Goal: Task Accomplishment & Management: Use online tool/utility

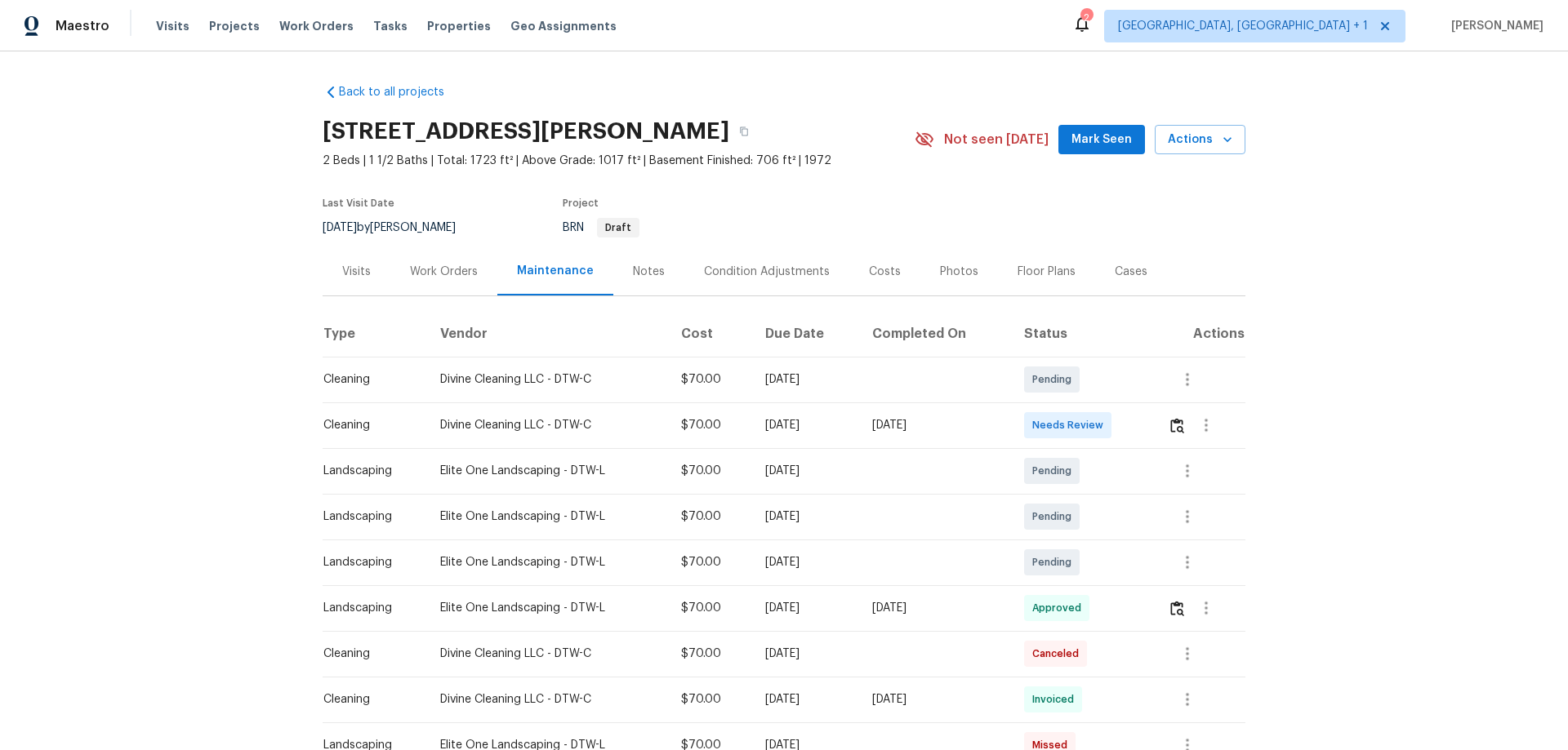
scroll to position [163, 0]
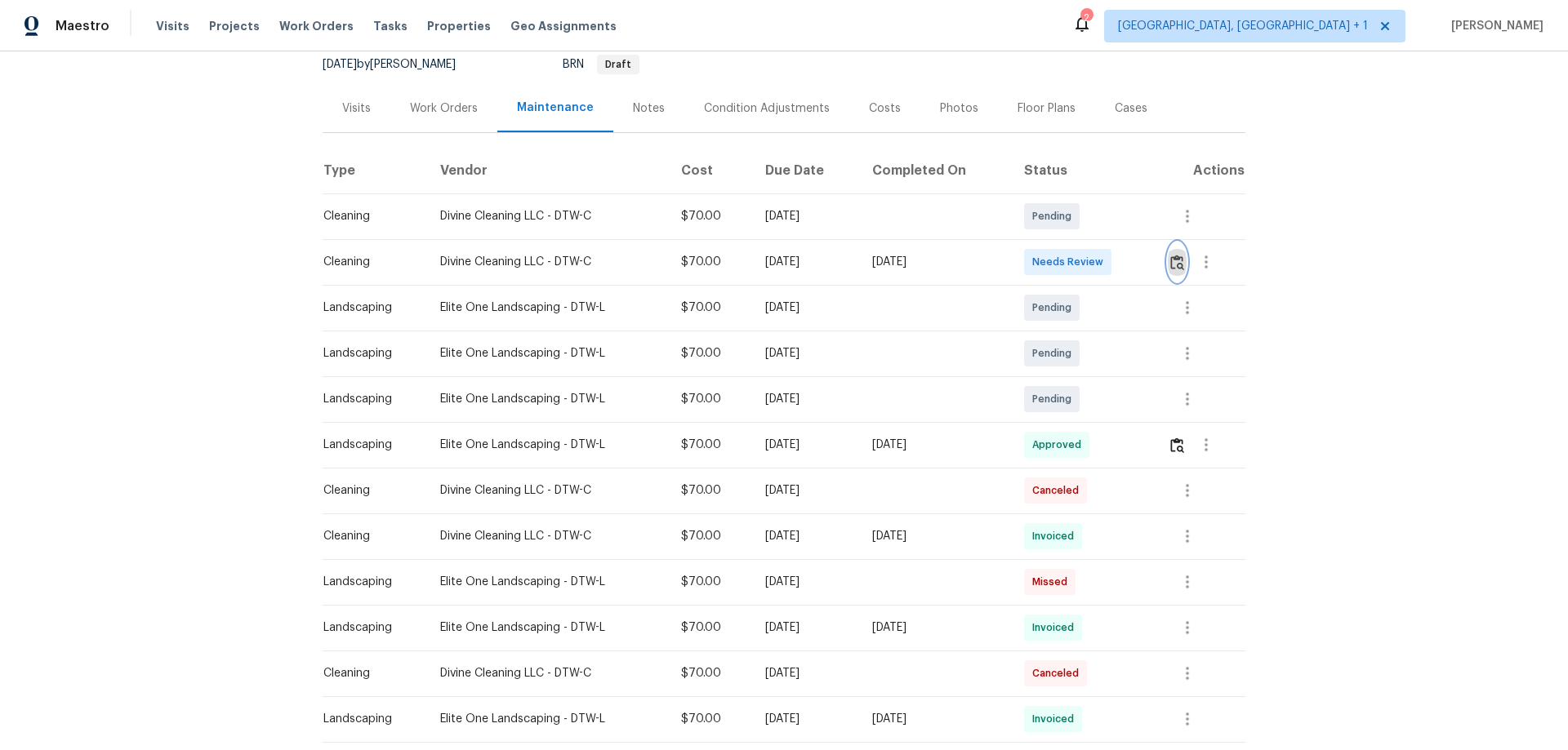
click at [1171, 264] on img "button" at bounding box center [1176, 262] width 14 height 16
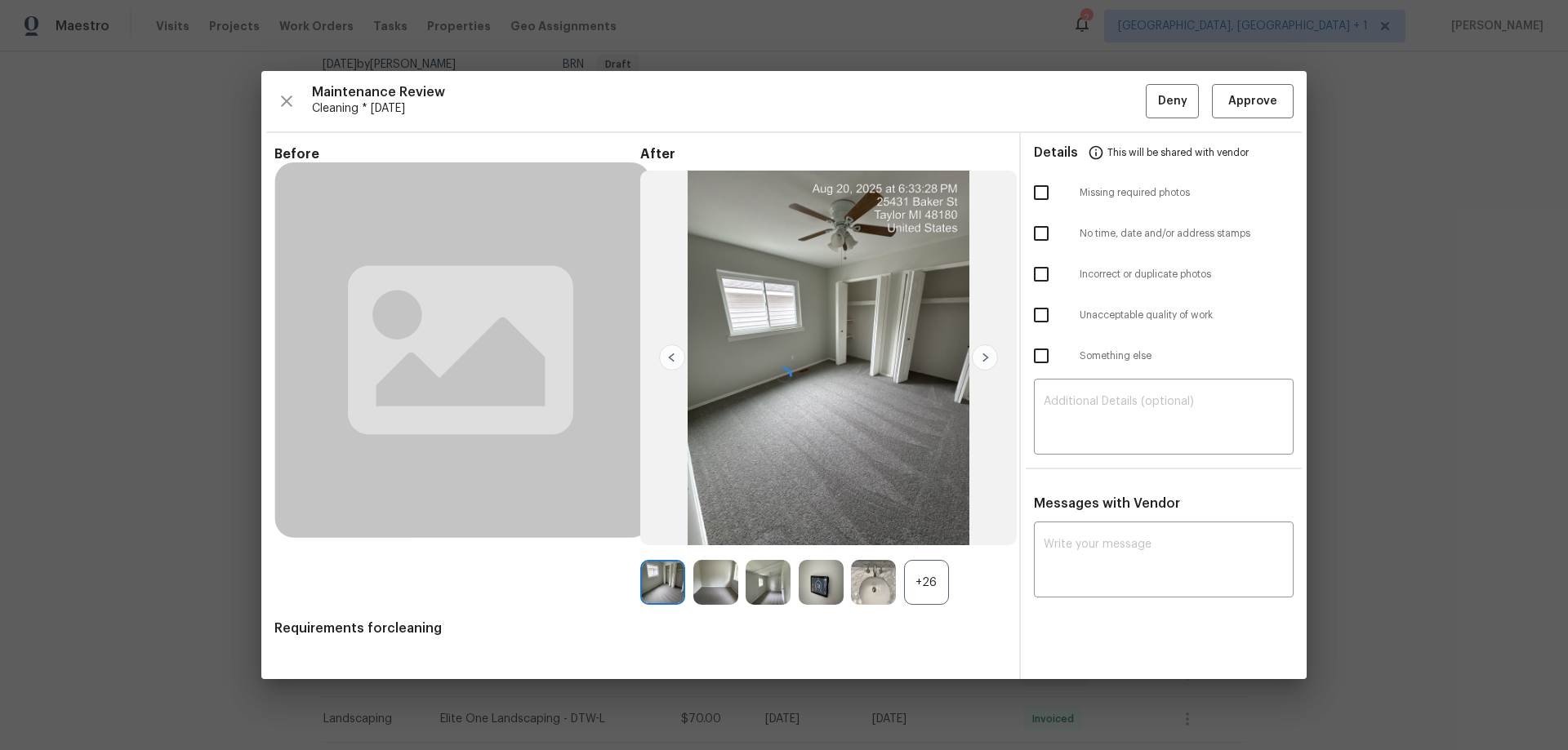
click at [1263, 119] on div at bounding box center [784, 375] width 1045 height 608
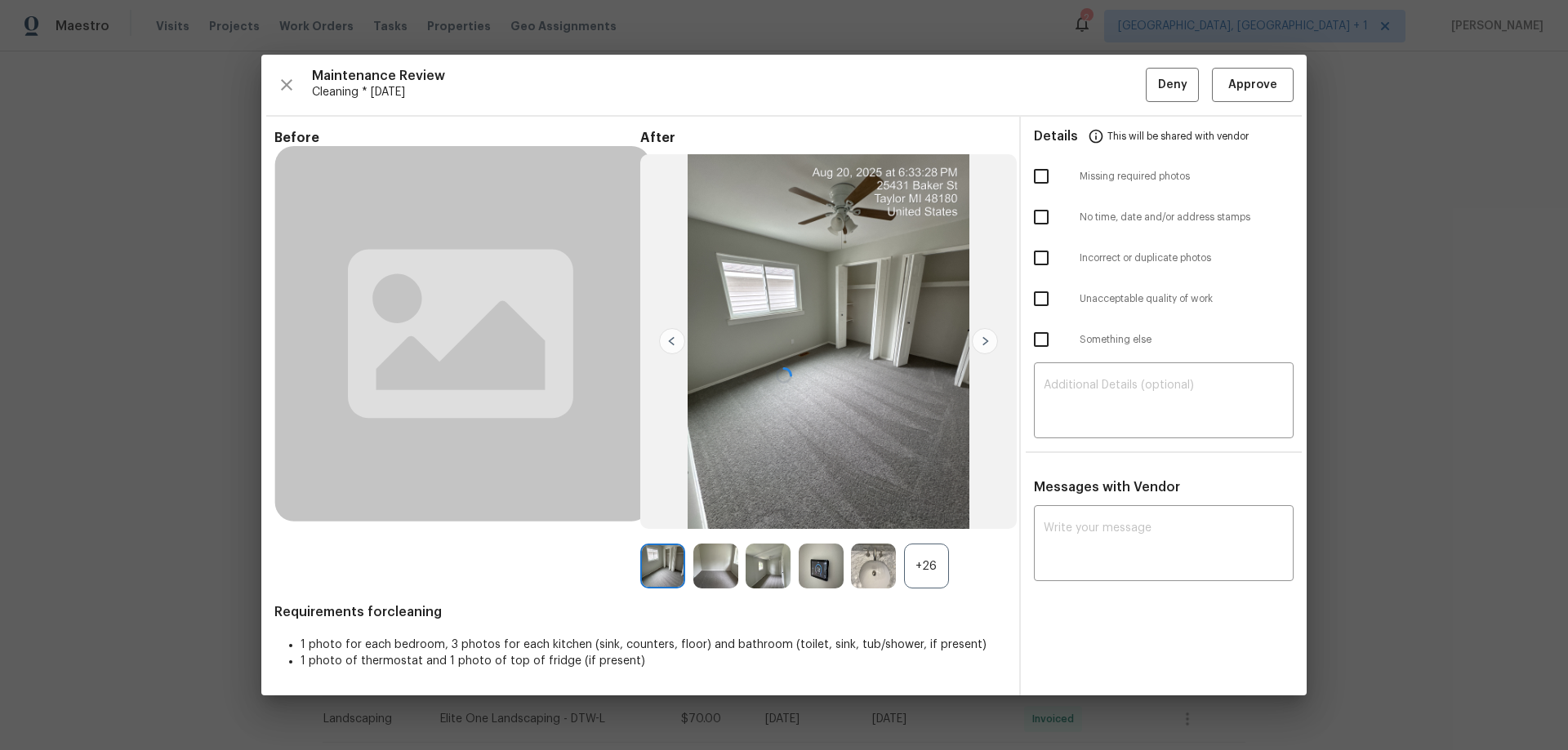
click at [1264, 95] on div at bounding box center [784, 375] width 1045 height 641
click at [1269, 86] on div at bounding box center [784, 375] width 1045 height 641
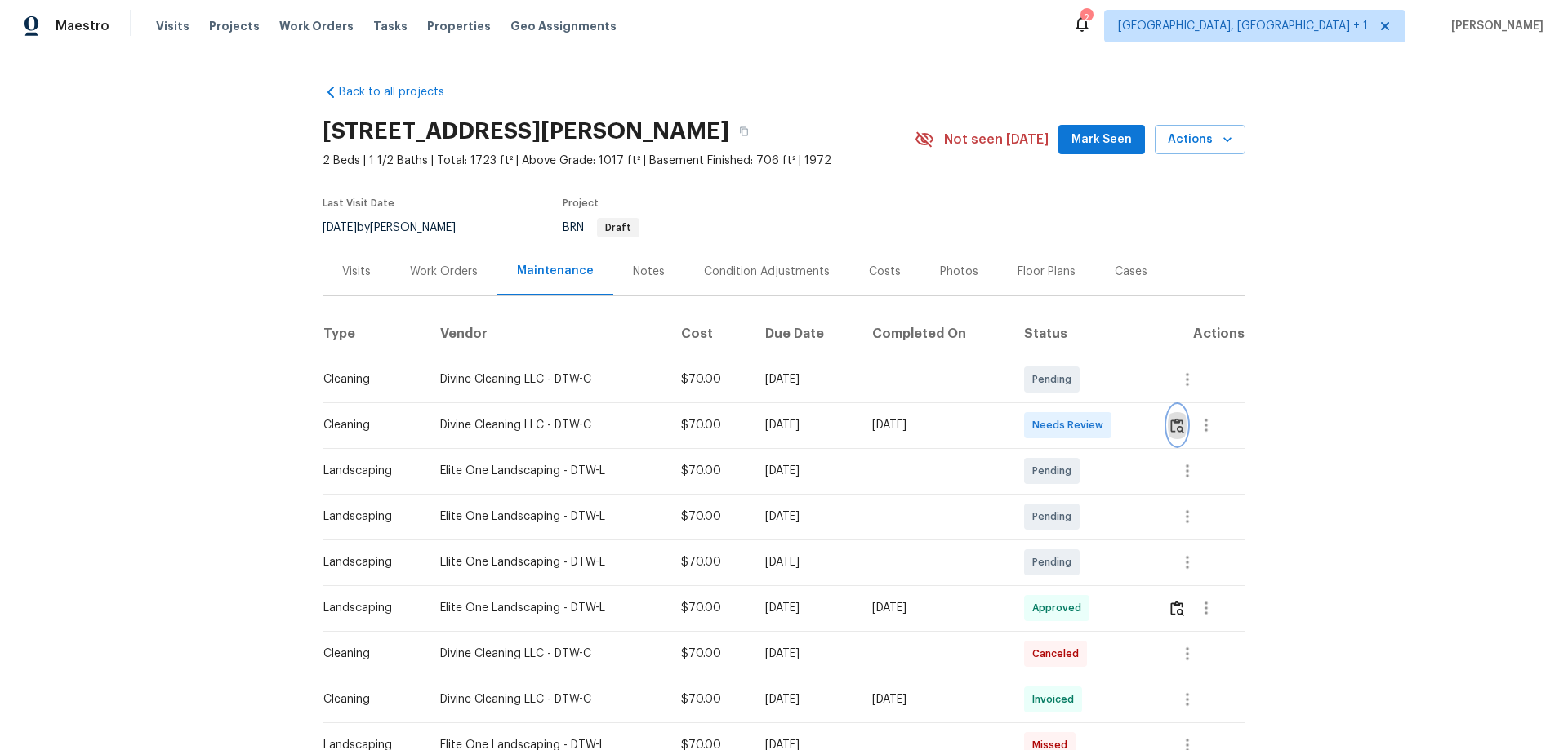
click at [1180, 420] on img "button" at bounding box center [1176, 425] width 14 height 16
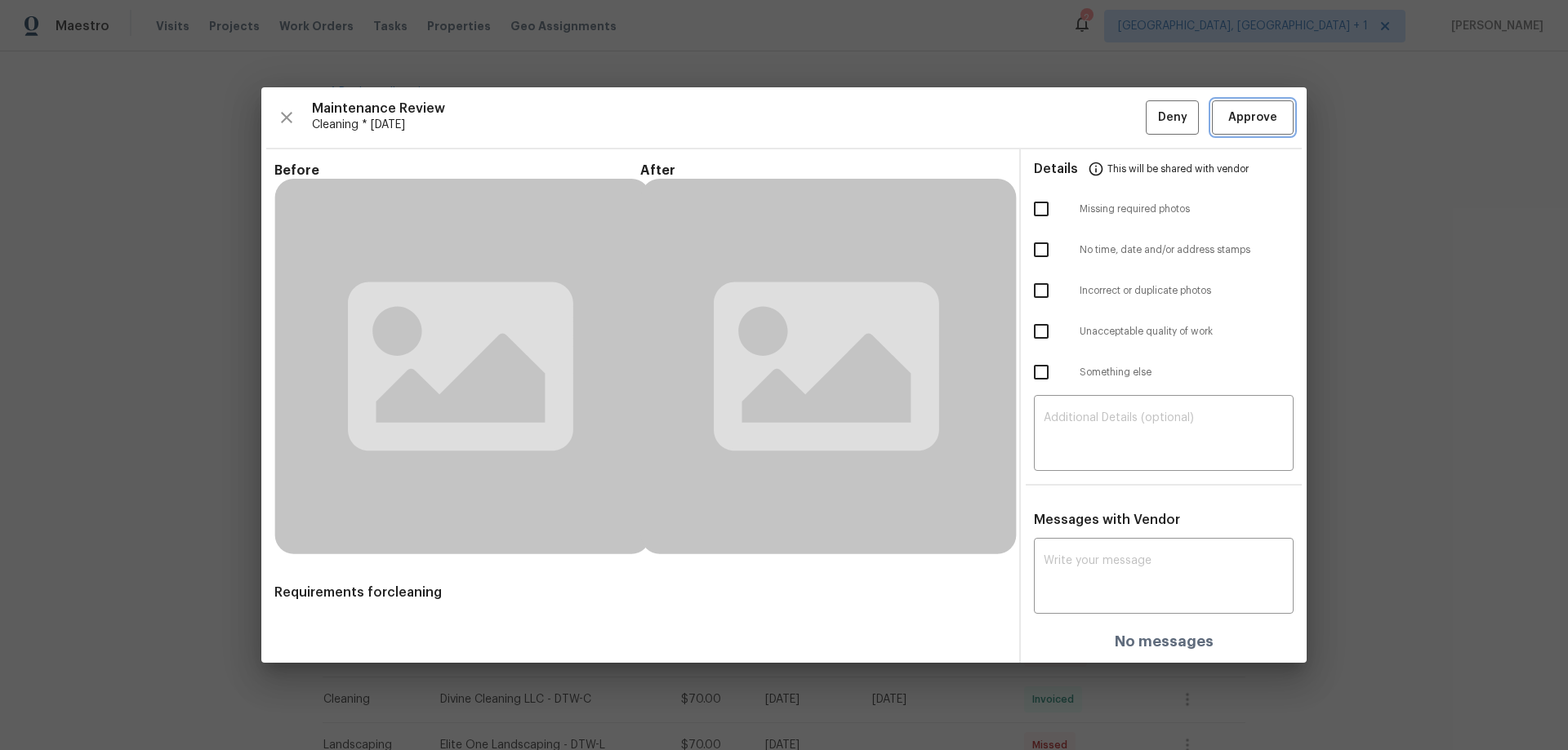
click at [1255, 129] on button "Approve" at bounding box center [1252, 118] width 81 height 35
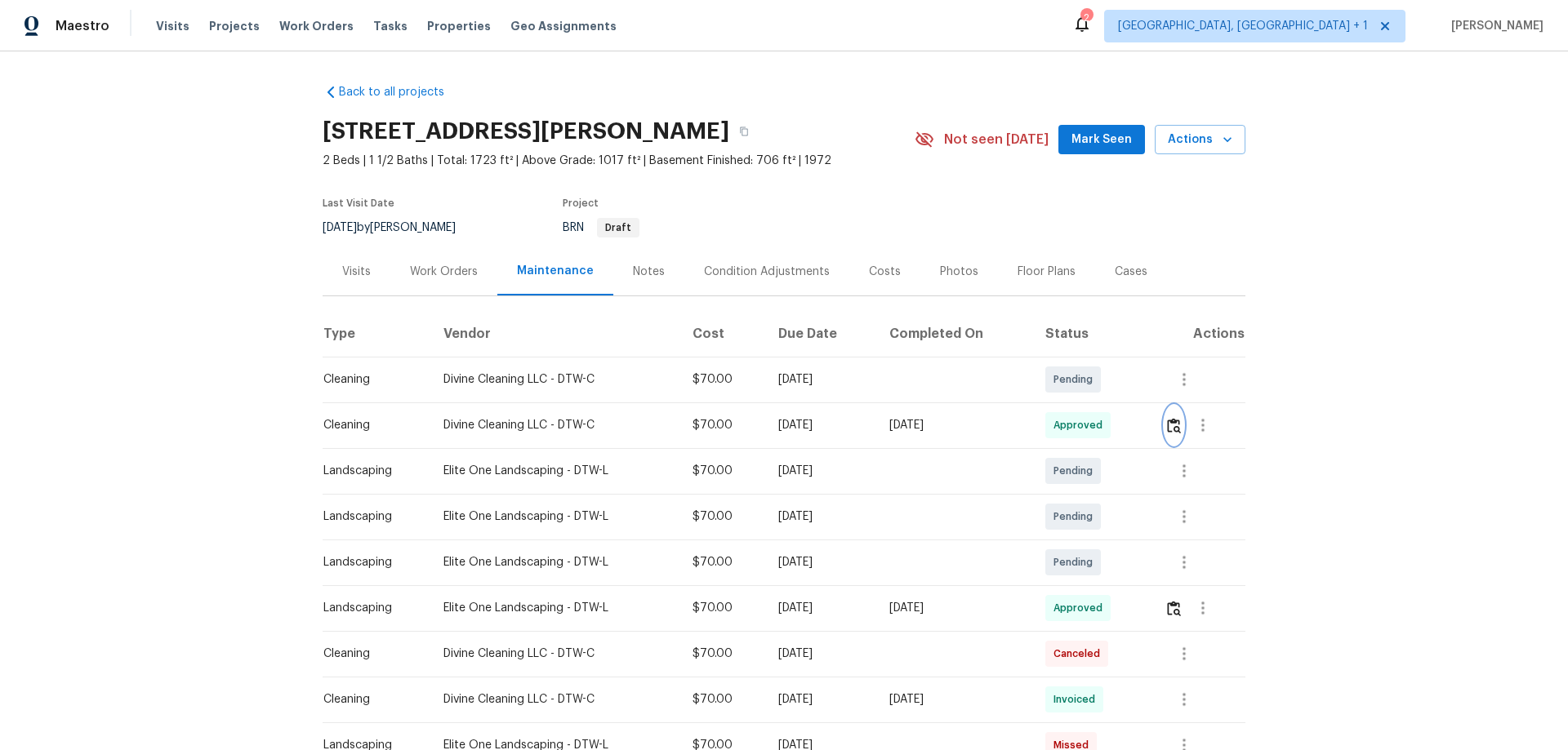
scroll to position [81, 0]
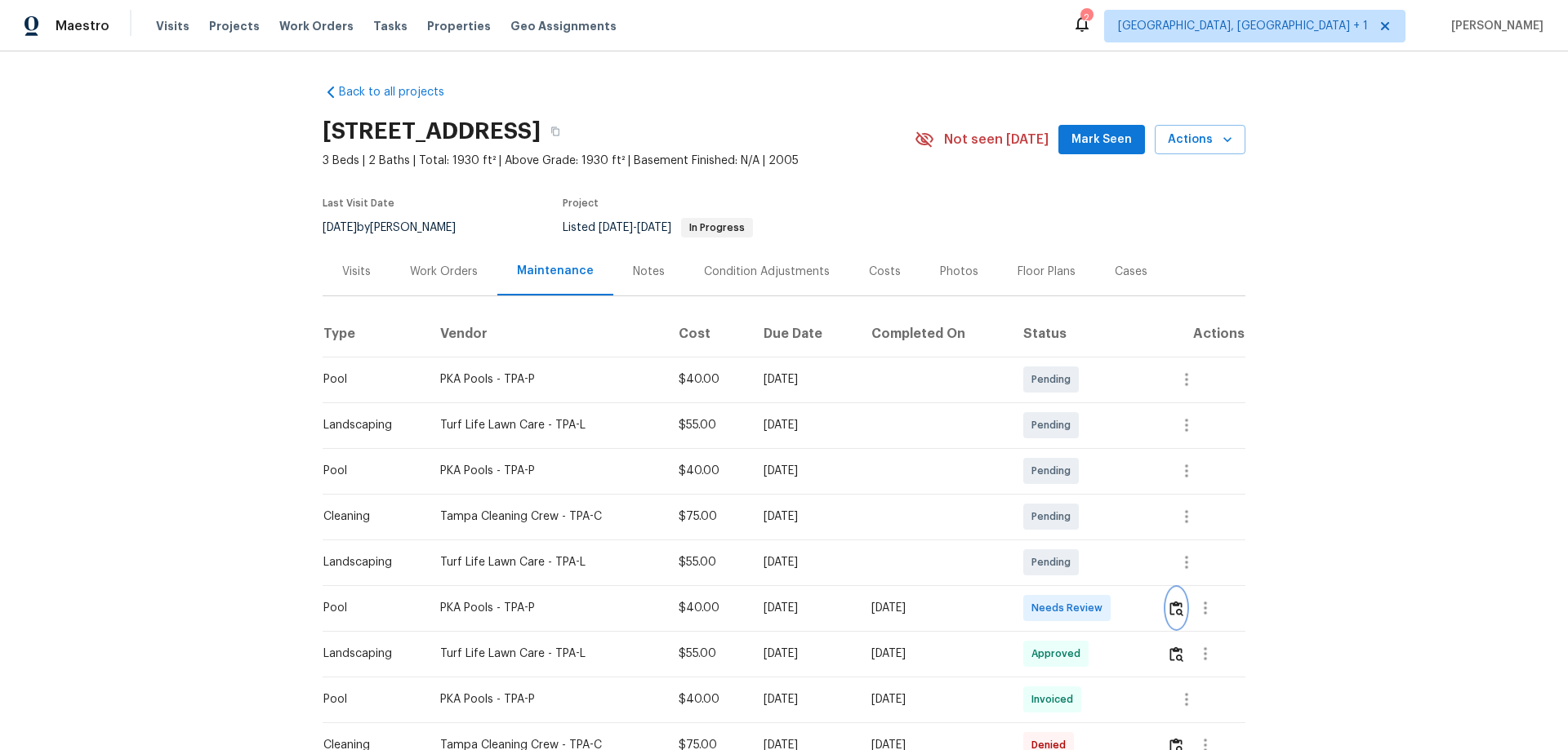
click at [1176, 594] on button "button" at bounding box center [1176, 608] width 19 height 39
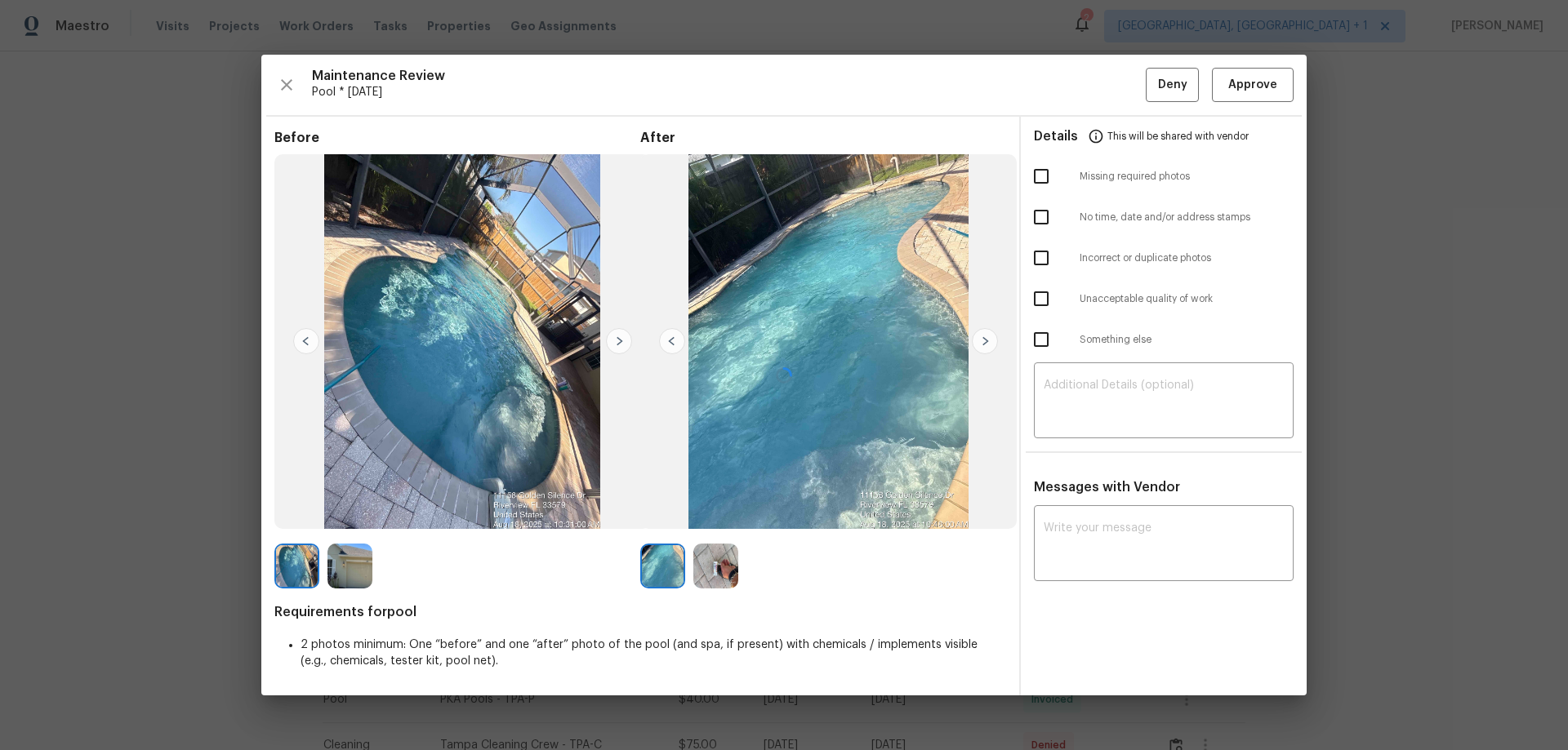
click at [1251, 71] on div at bounding box center [784, 375] width 1045 height 641
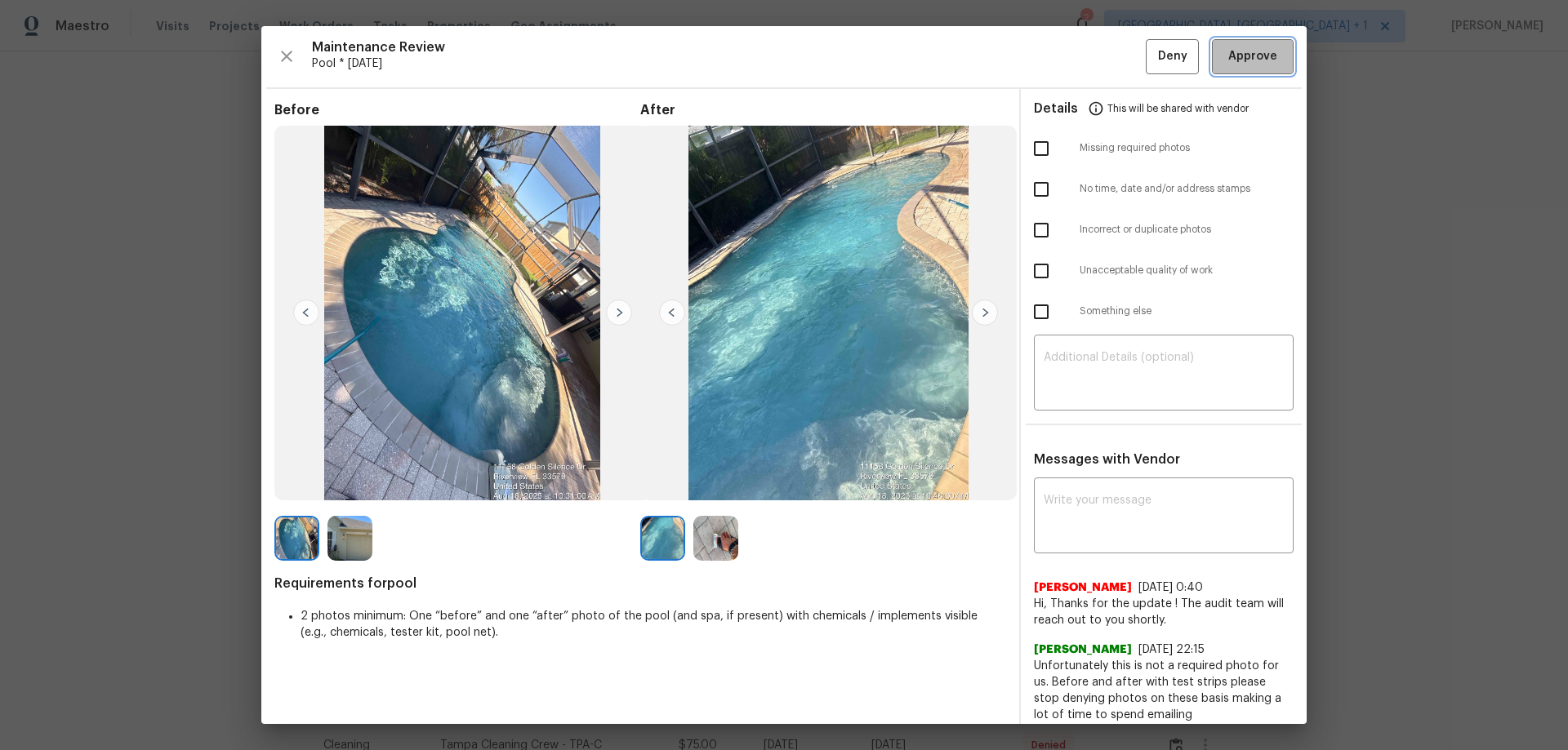
click at [1251, 53] on span "Approve" at bounding box center [1252, 57] width 49 height 21
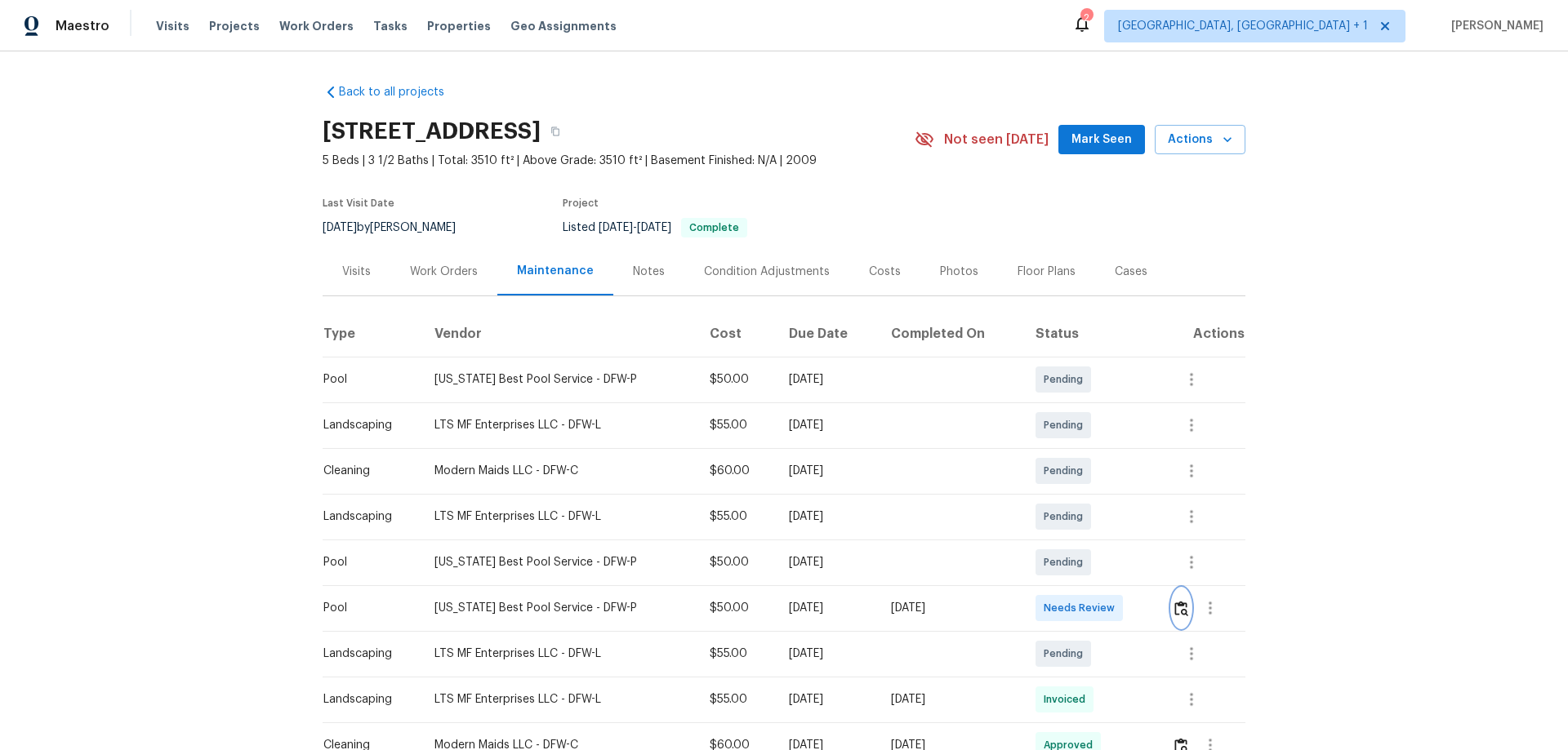
click at [1176, 601] on img "button" at bounding box center [1180, 608] width 14 height 16
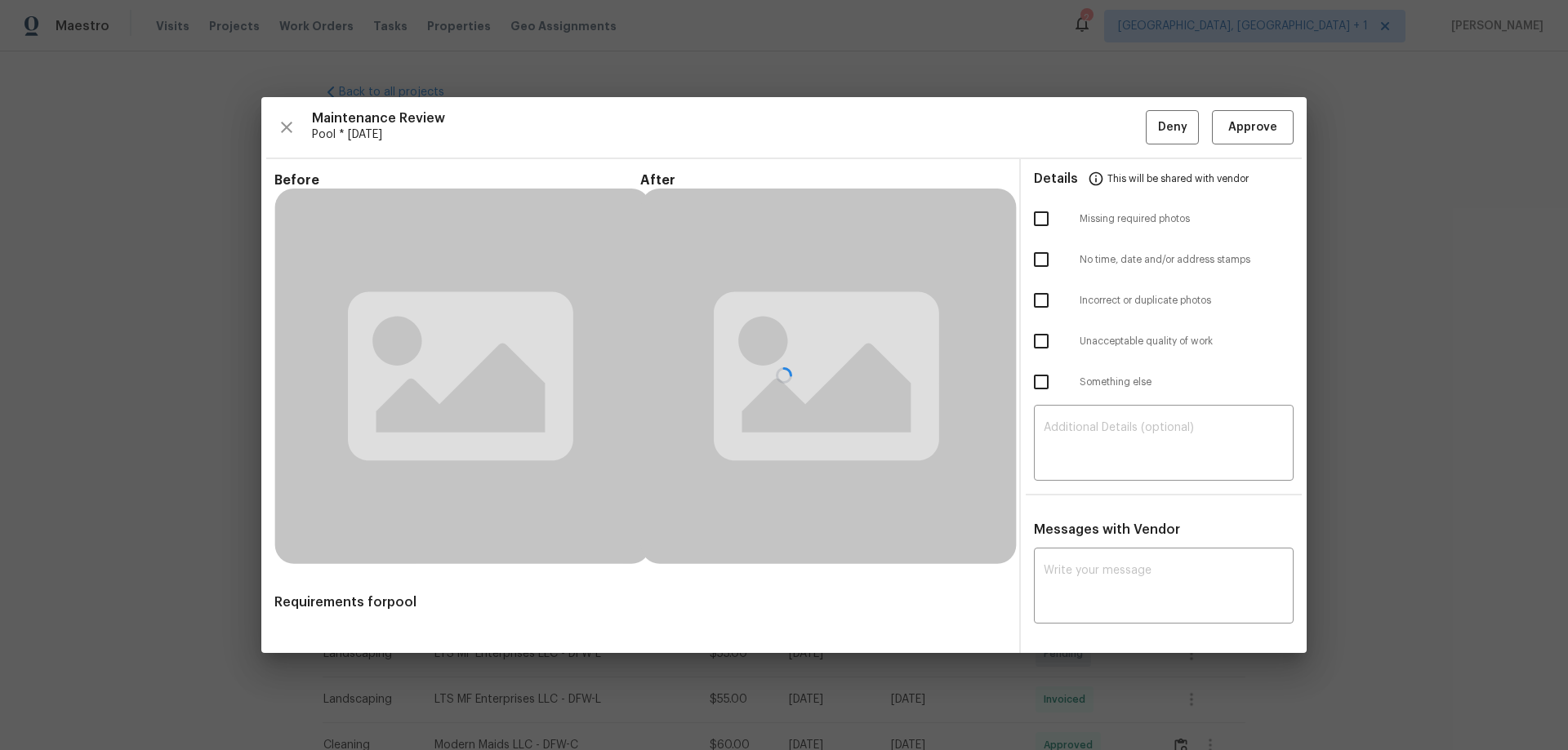
click at [1258, 112] on div at bounding box center [784, 375] width 1045 height 556
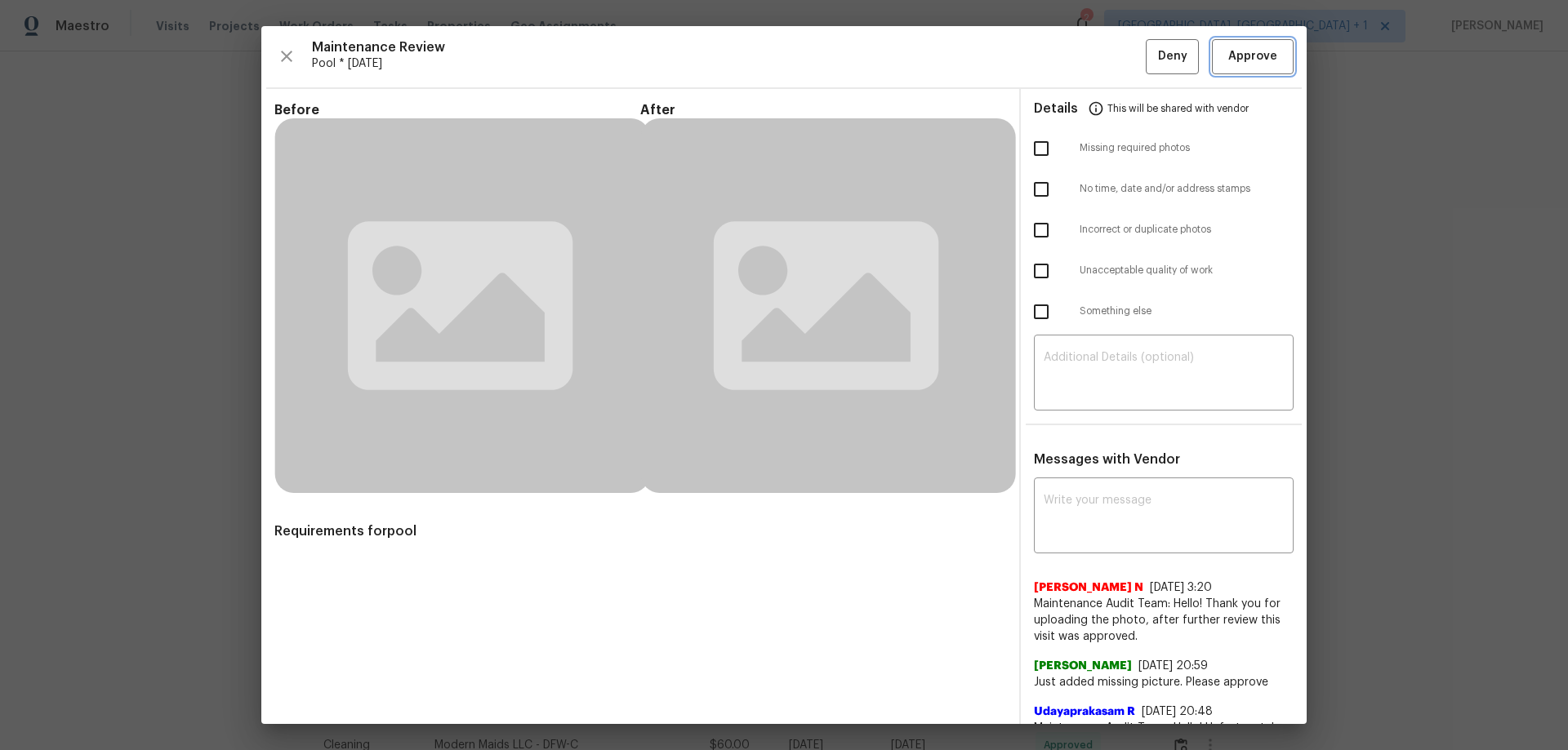
click at [1247, 45] on button "Approve" at bounding box center [1252, 57] width 81 height 35
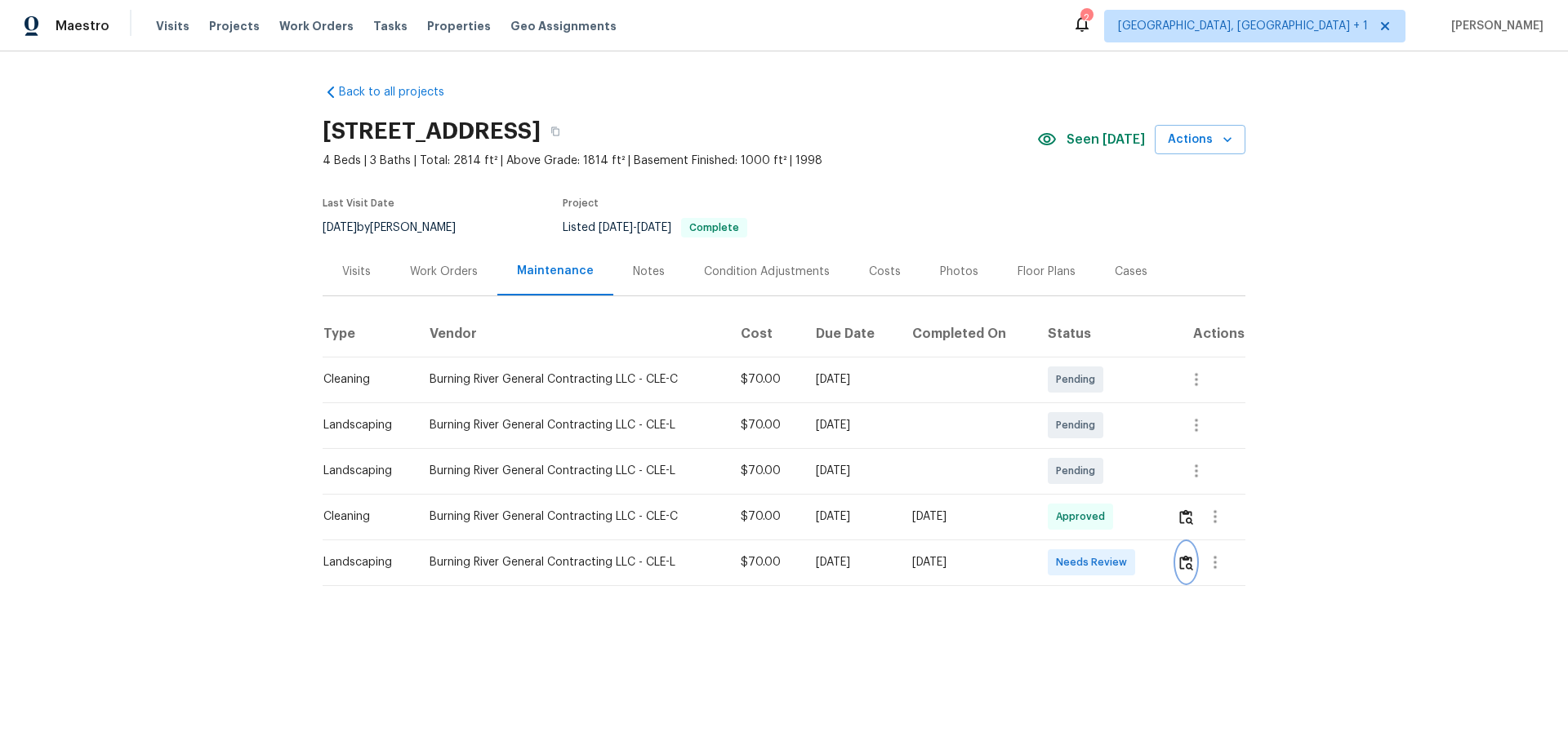
click at [1191, 570] on button "button" at bounding box center [1186, 562] width 19 height 39
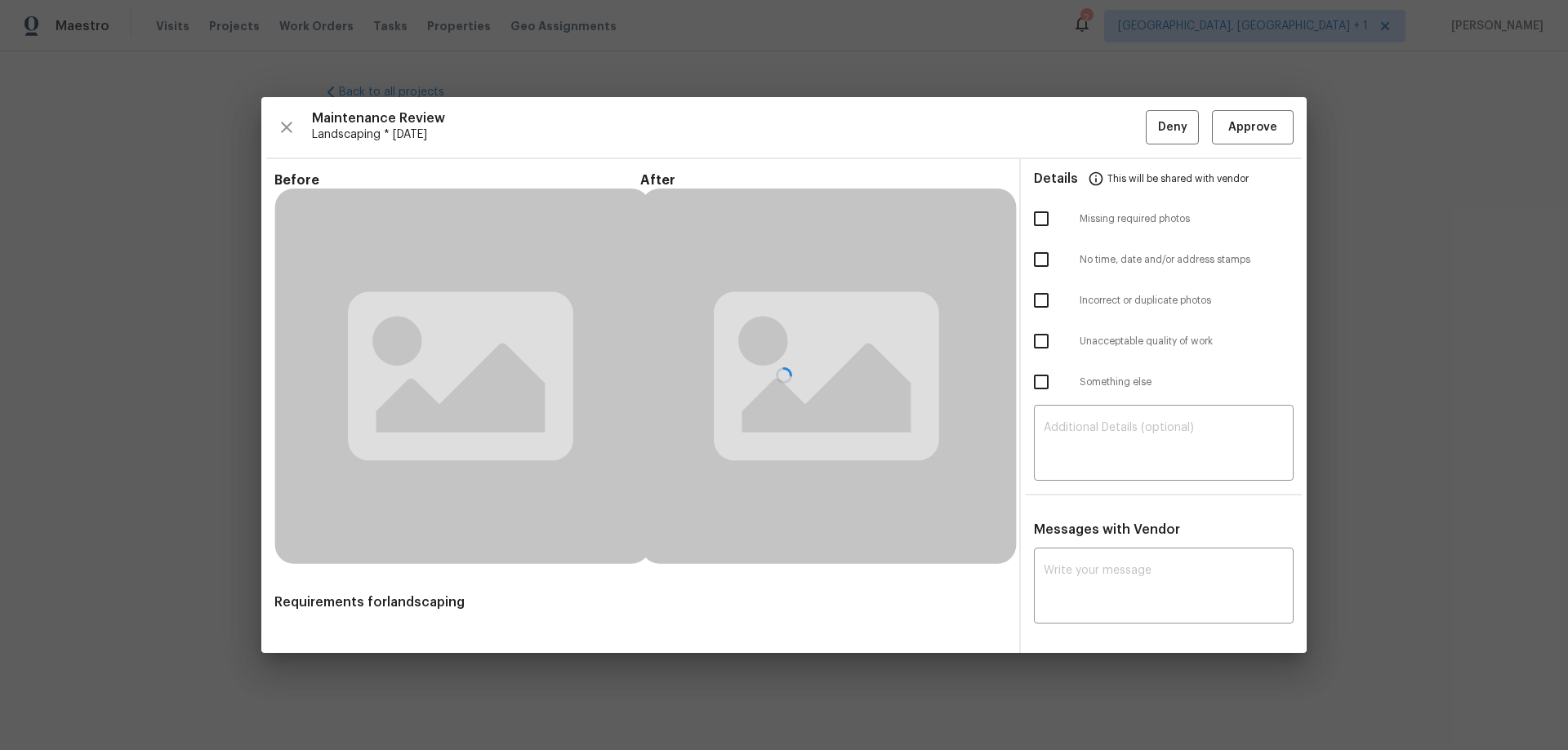
click at [1245, 133] on div at bounding box center [784, 375] width 1045 height 556
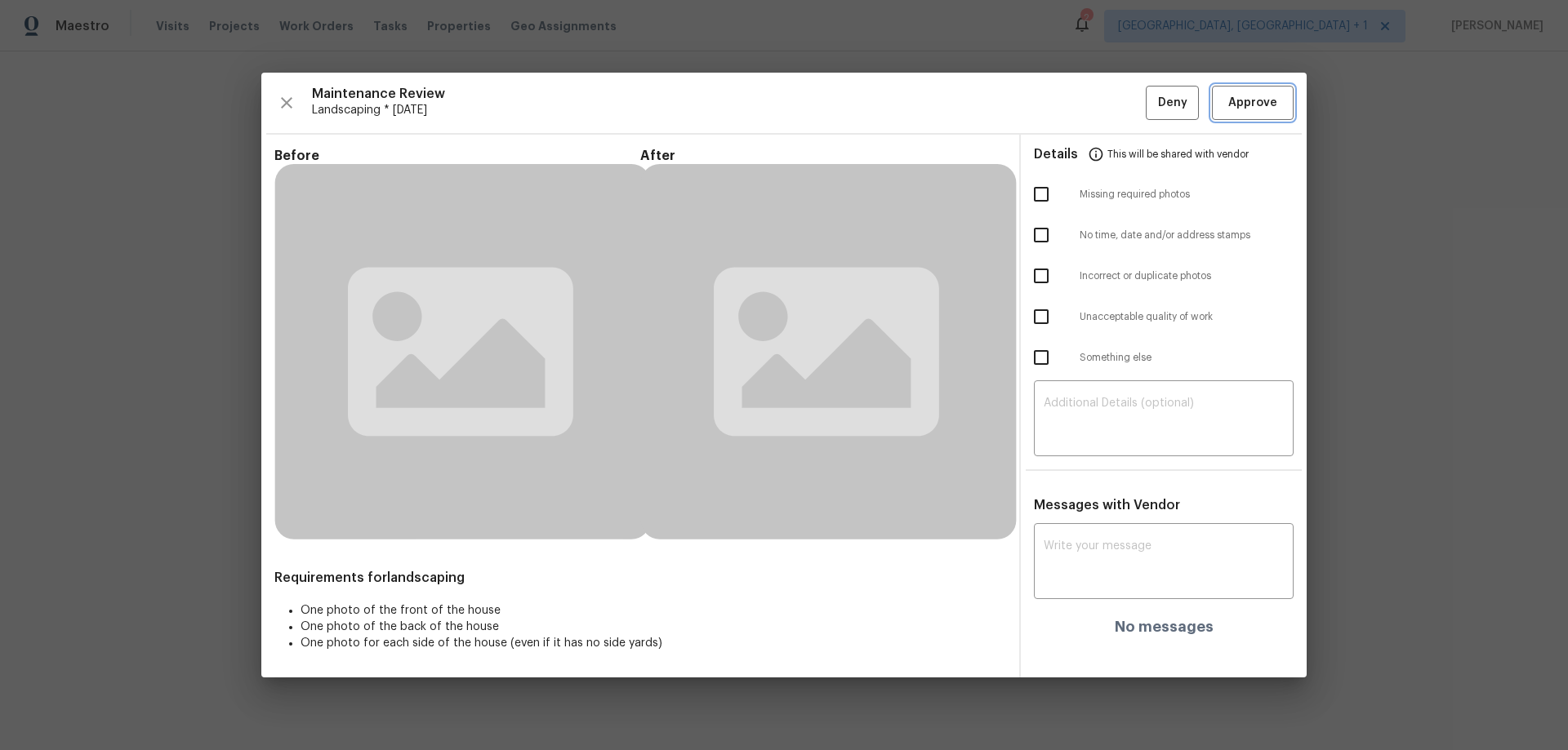
click at [1249, 90] on button "Approve" at bounding box center [1252, 104] width 81 height 35
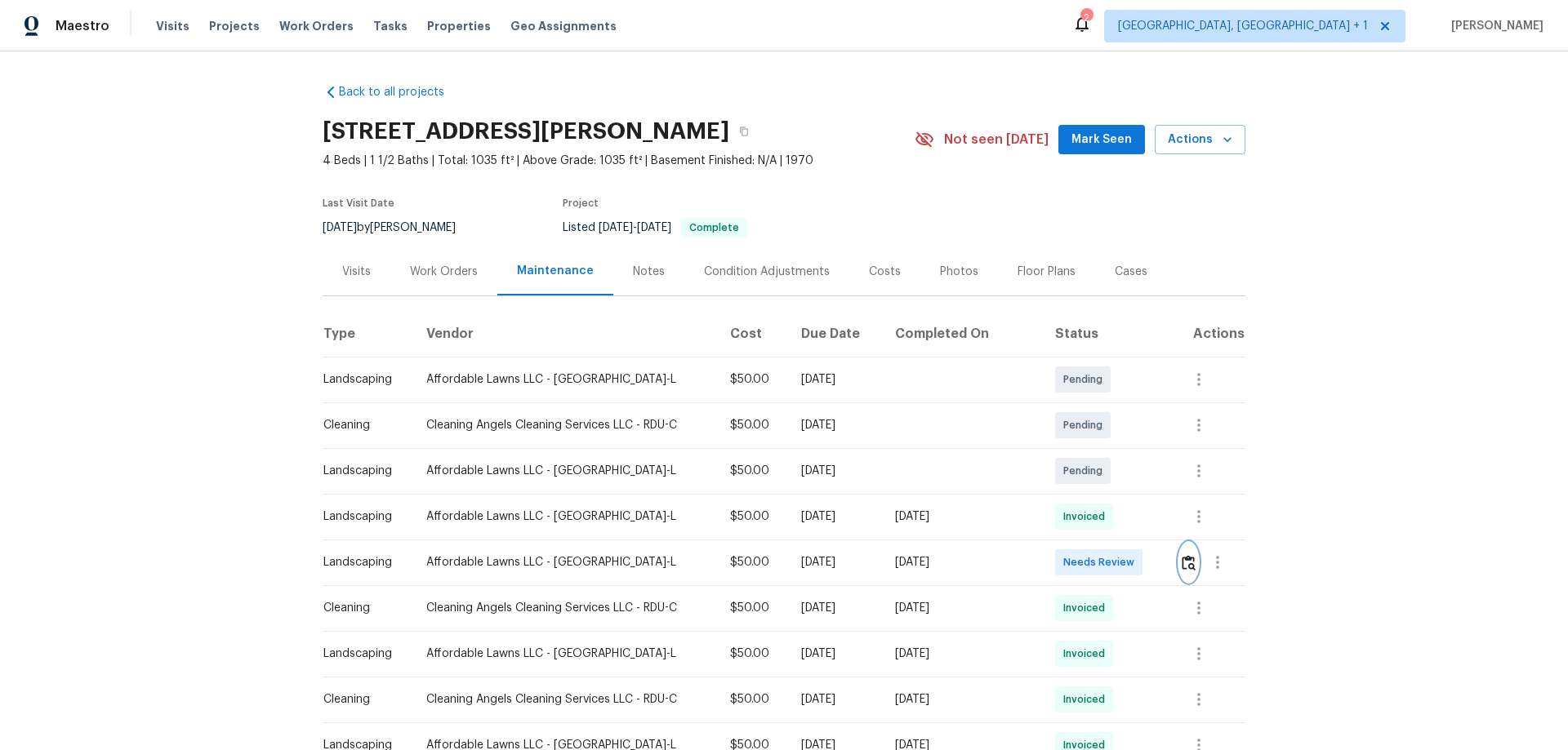
click at [1191, 567] on button "button" at bounding box center [1189, 562] width 19 height 39
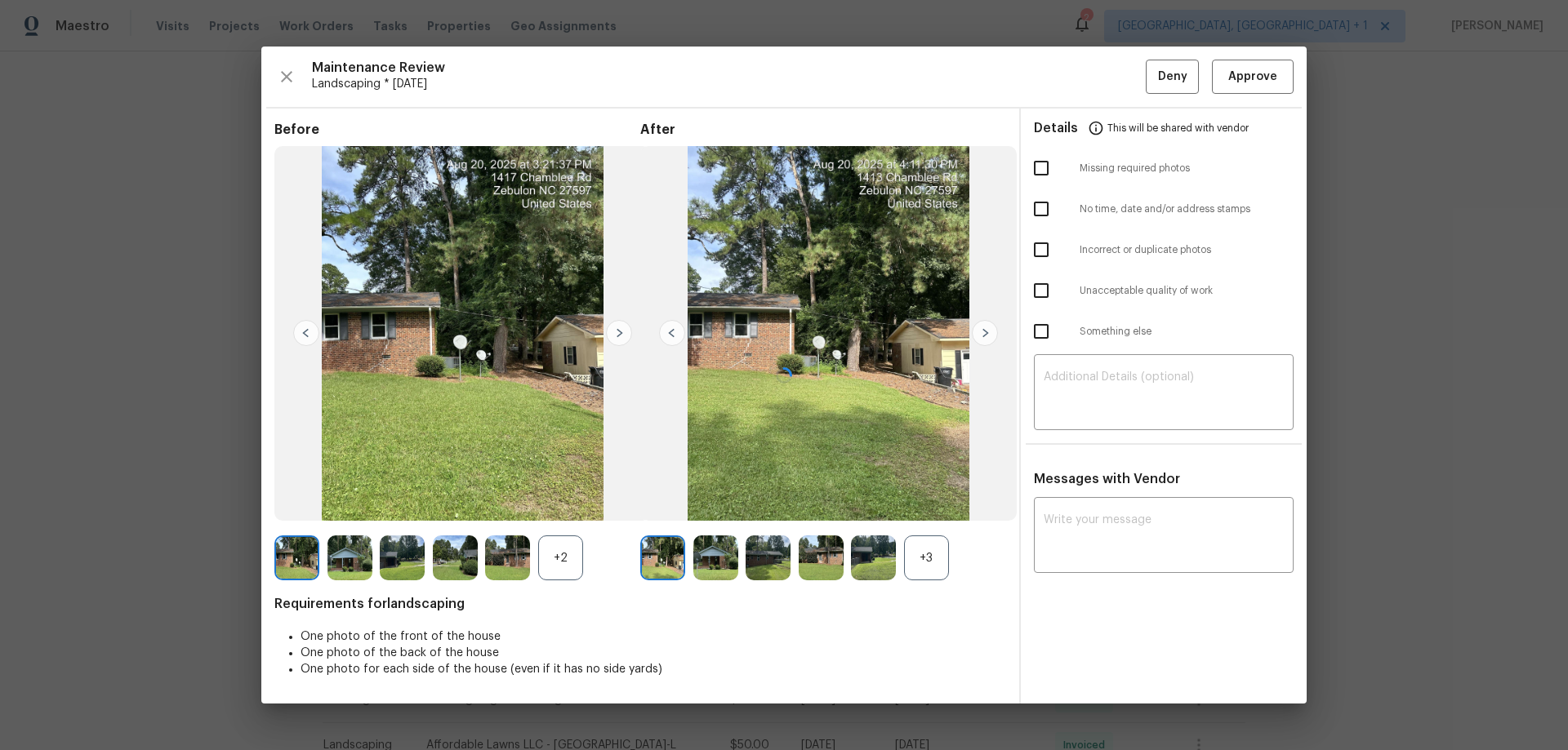
click at [1261, 92] on div at bounding box center [784, 375] width 1045 height 657
click at [1254, 67] on div at bounding box center [784, 375] width 1045 height 657
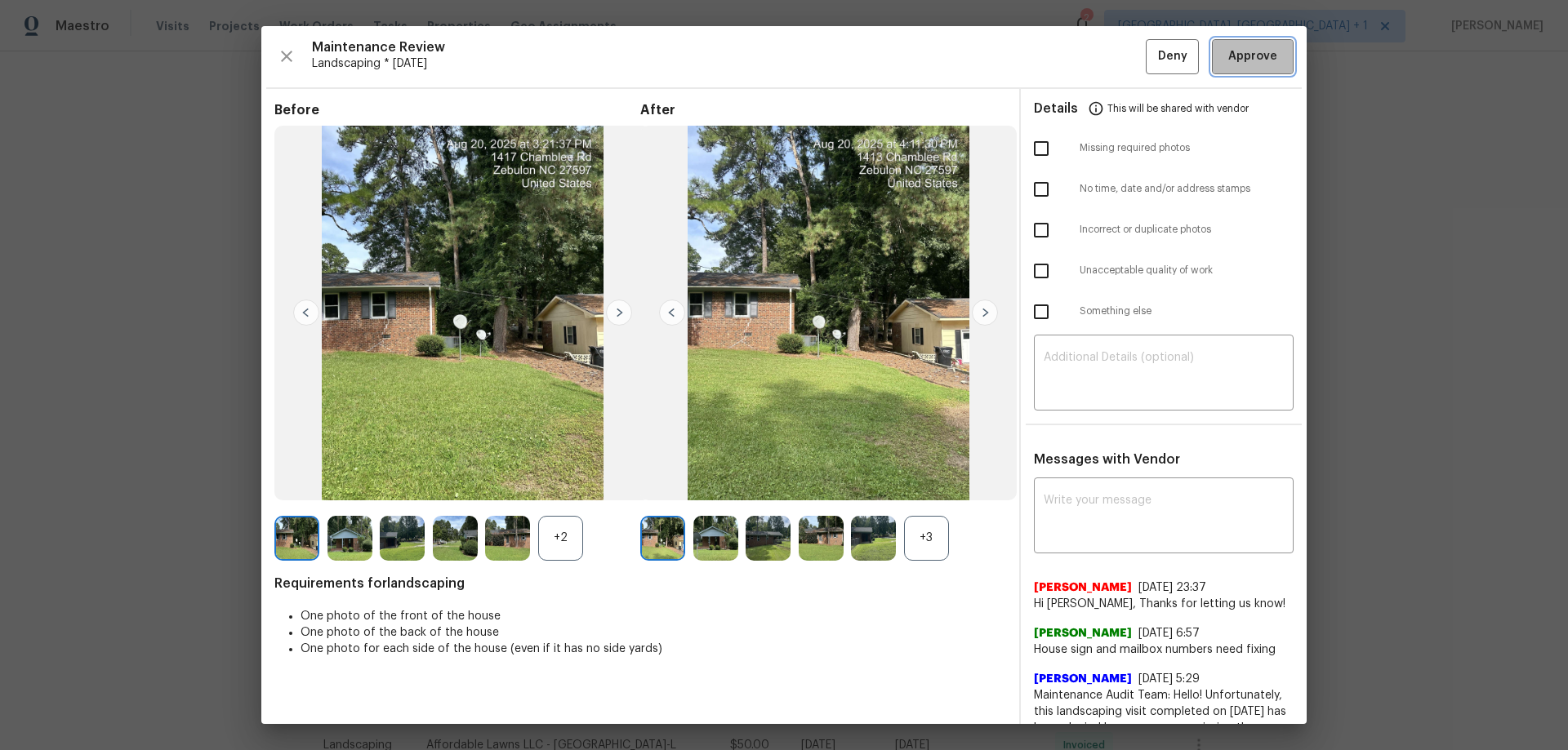
click at [1254, 67] on button "Approve" at bounding box center [1252, 57] width 81 height 35
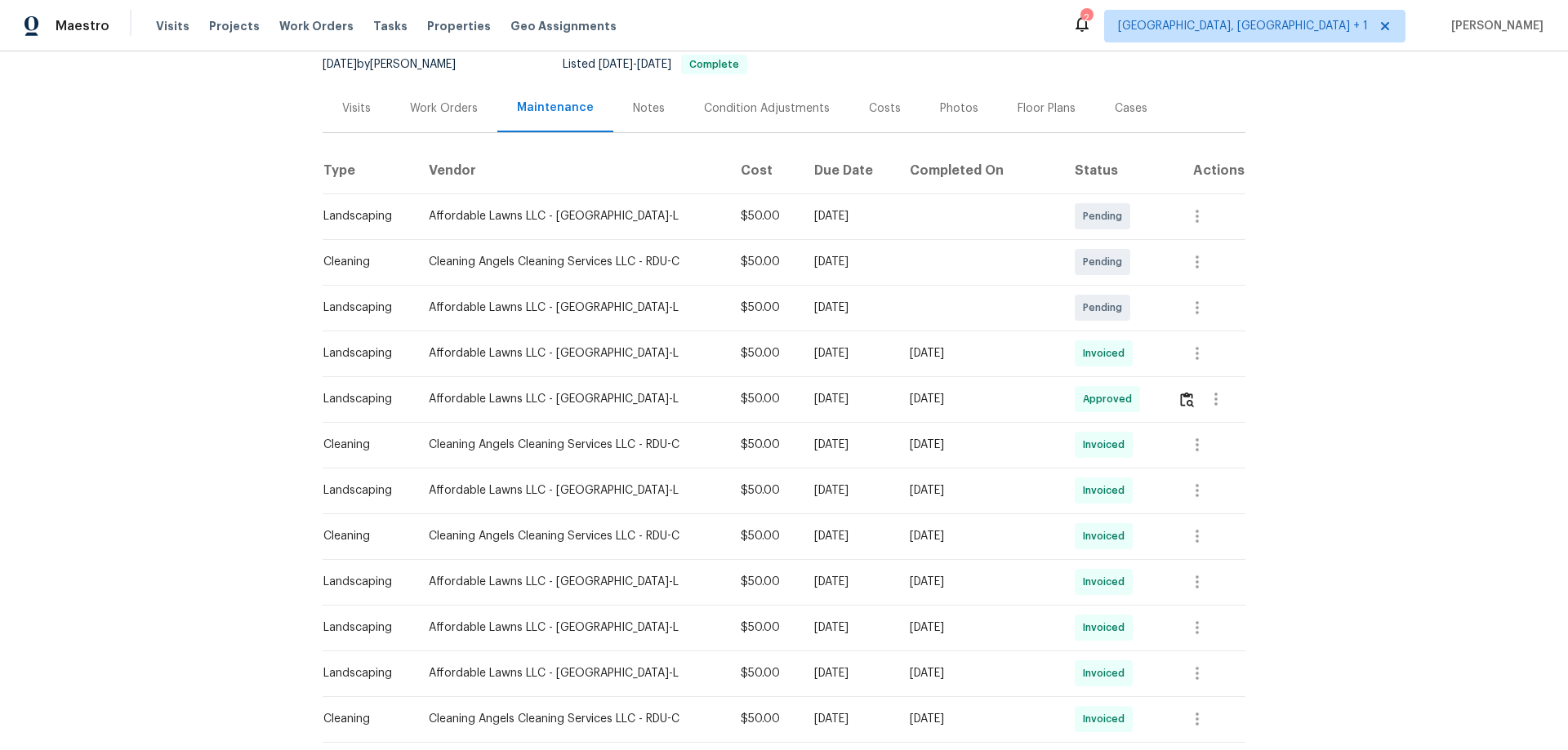
scroll to position [245, 0]
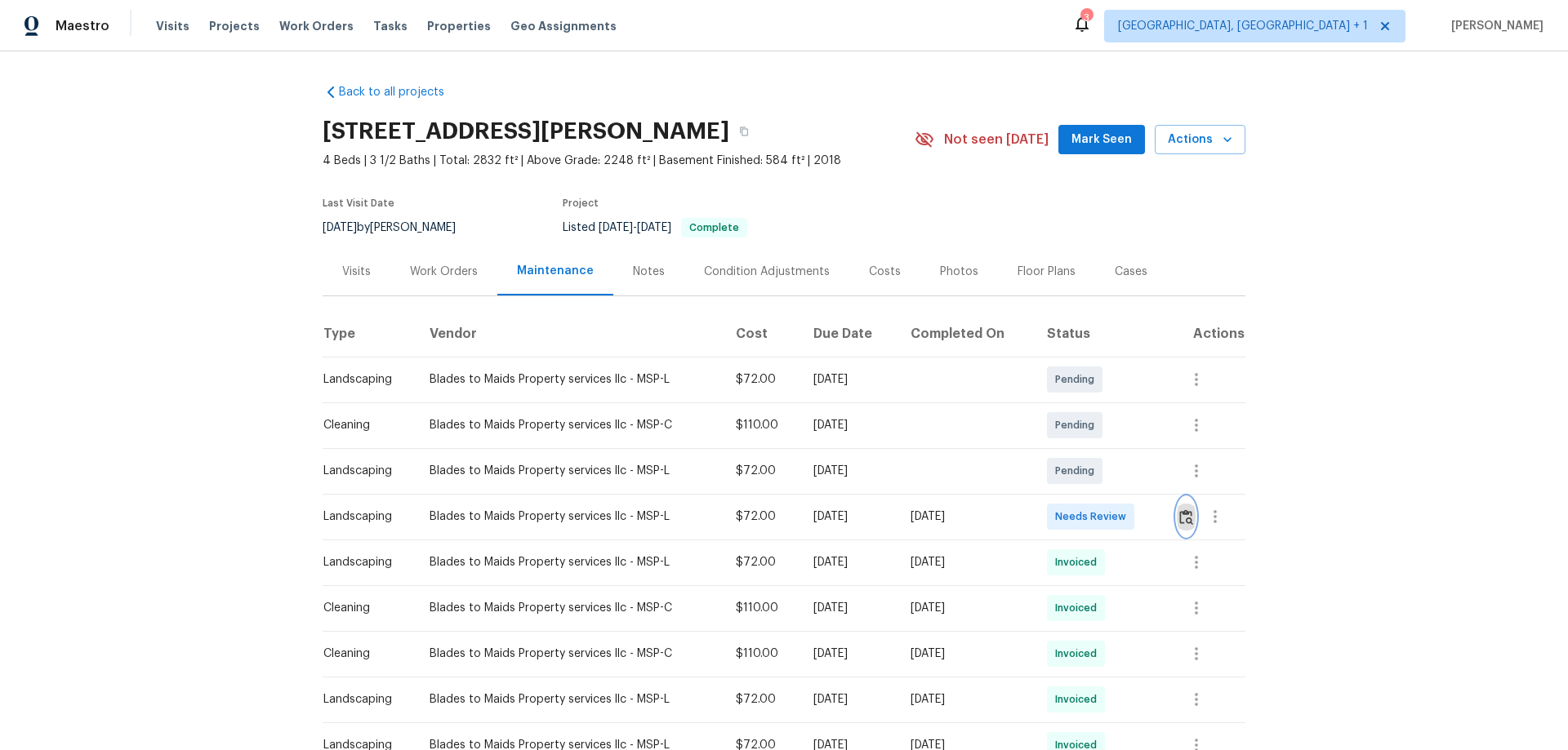
click at [1179, 520] on img "button" at bounding box center [1186, 517] width 14 height 16
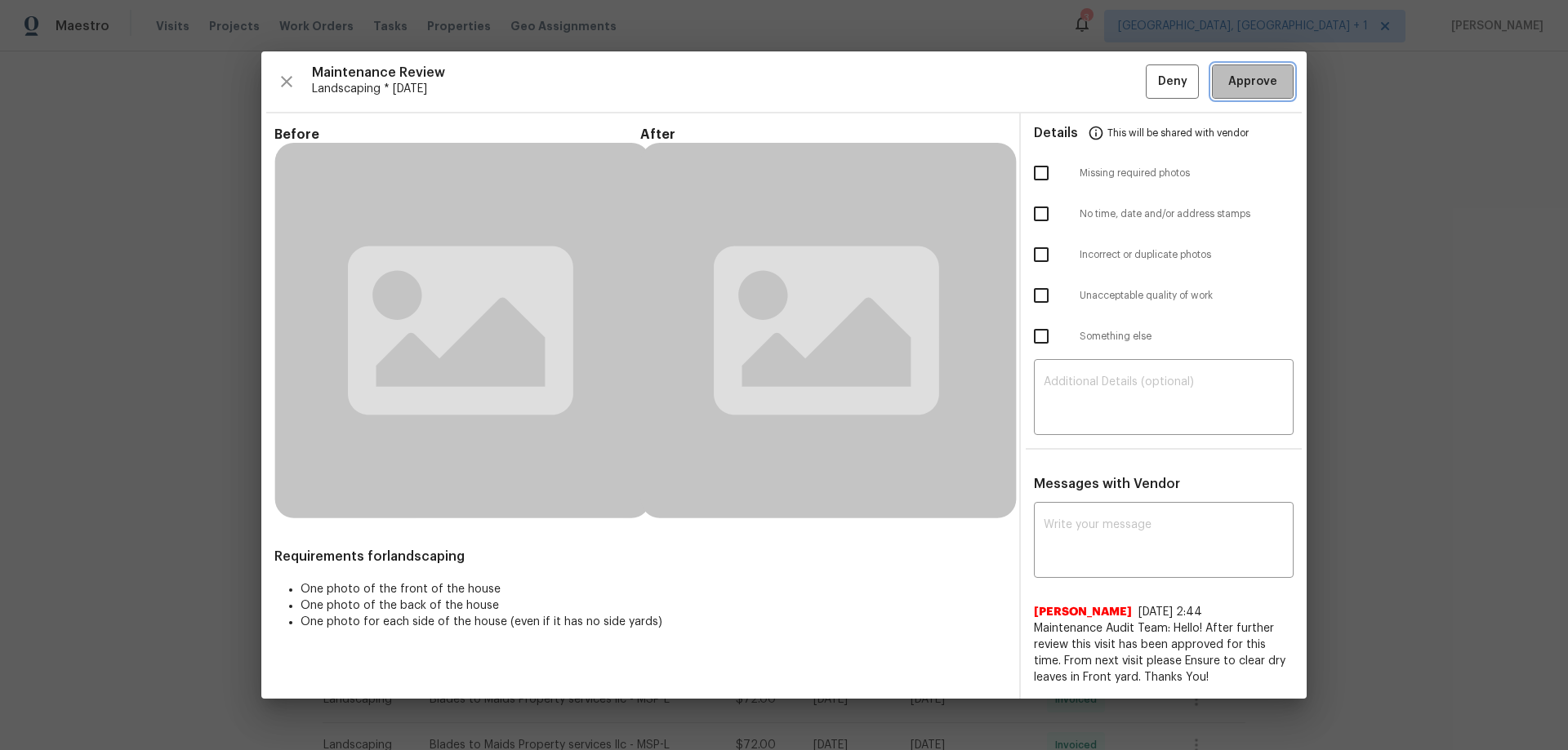
click at [1278, 84] on span "Approve" at bounding box center [1252, 82] width 55 height 21
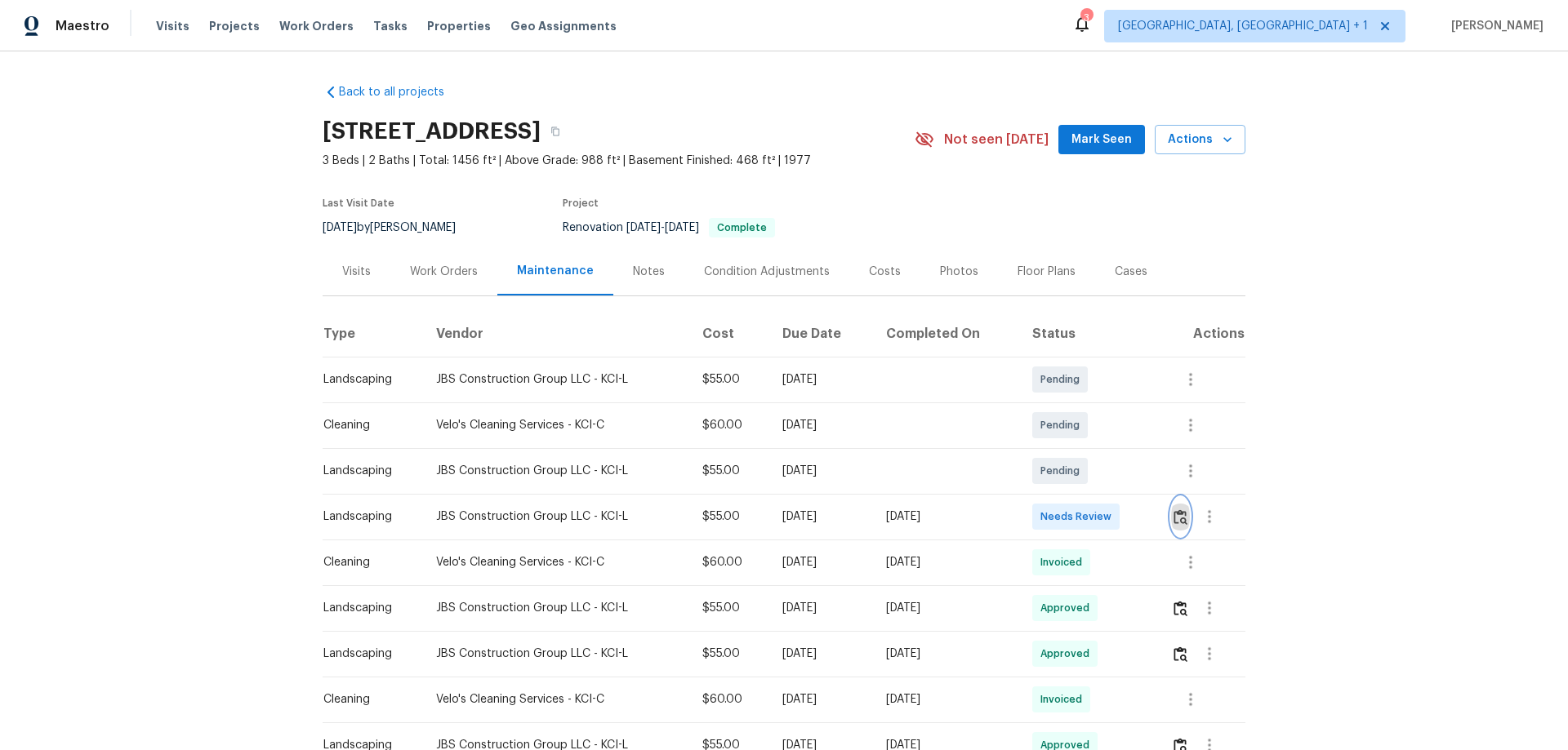
click at [1174, 515] on img "button" at bounding box center [1180, 517] width 14 height 16
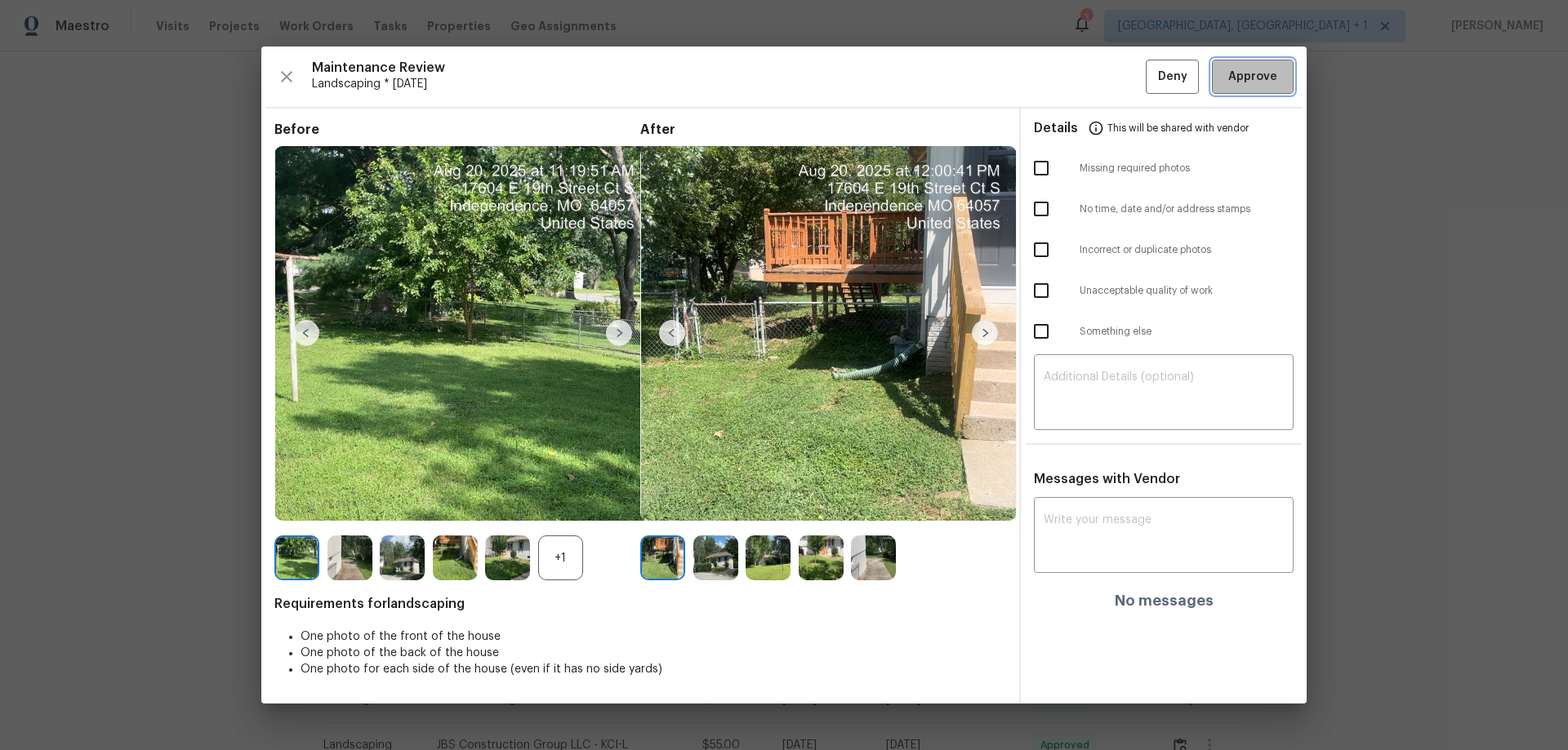
click at [1256, 82] on span "Approve" at bounding box center [1252, 78] width 49 height 21
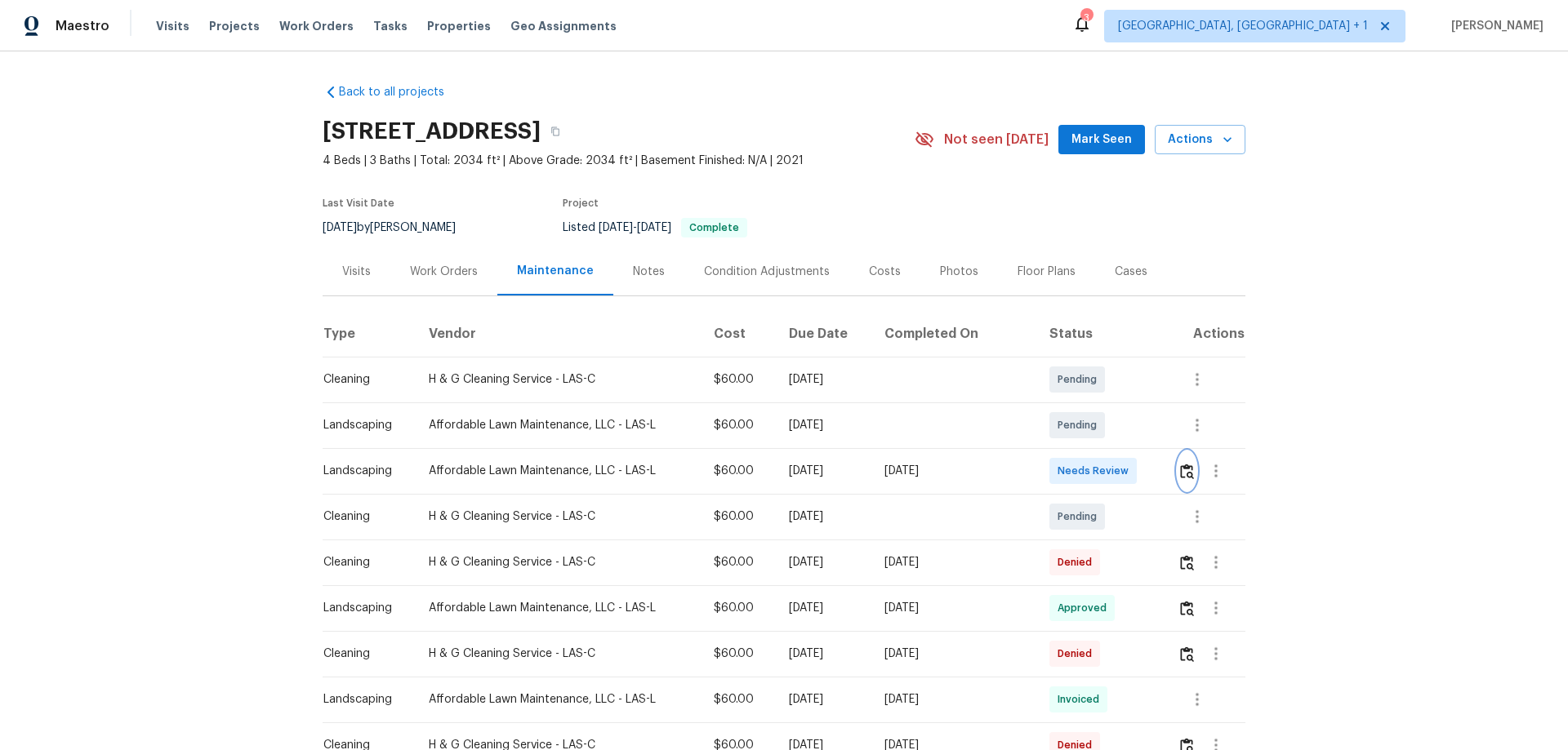
click at [1190, 475] on button "button" at bounding box center [1187, 471] width 19 height 39
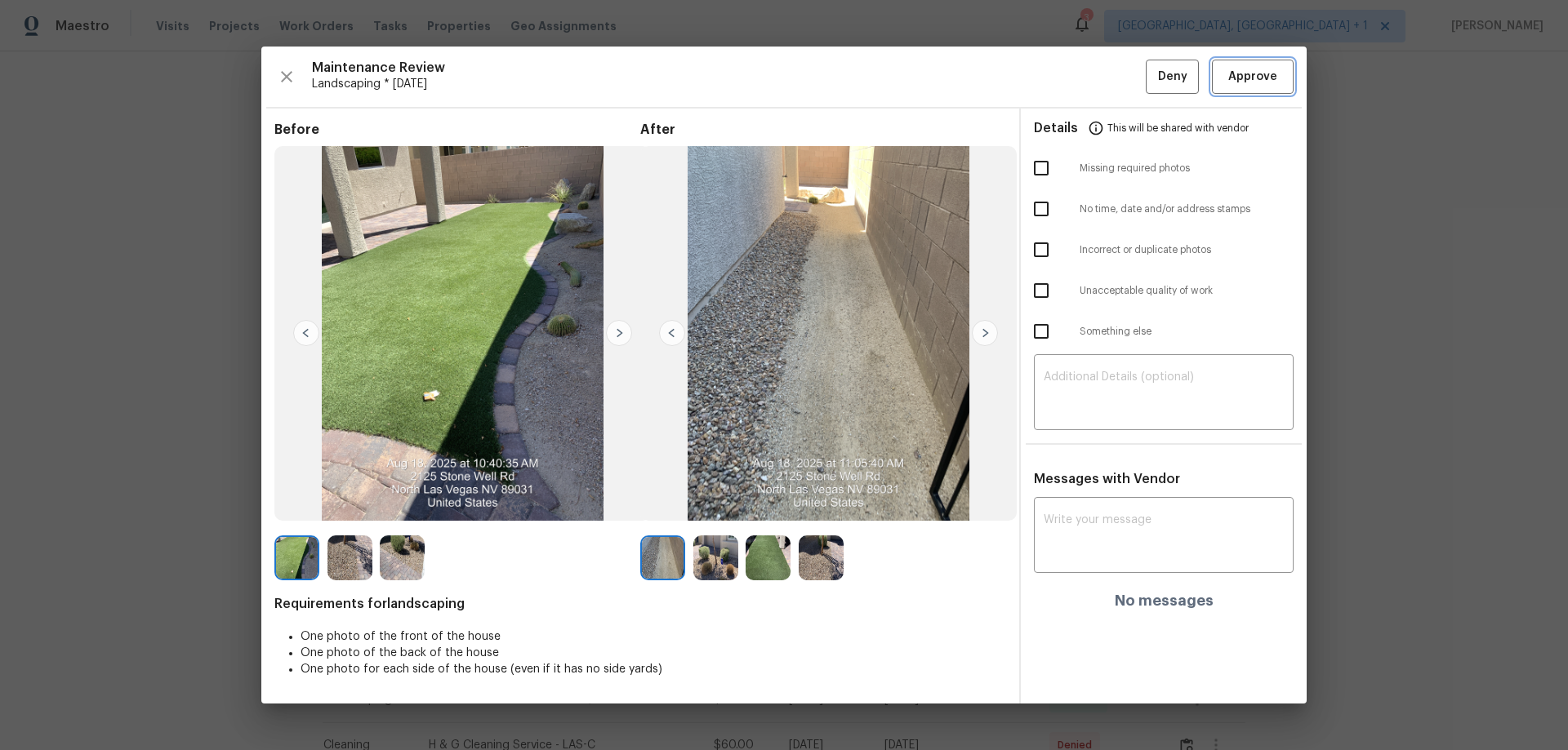
click at [1252, 85] on span "Approve" at bounding box center [1252, 78] width 49 height 21
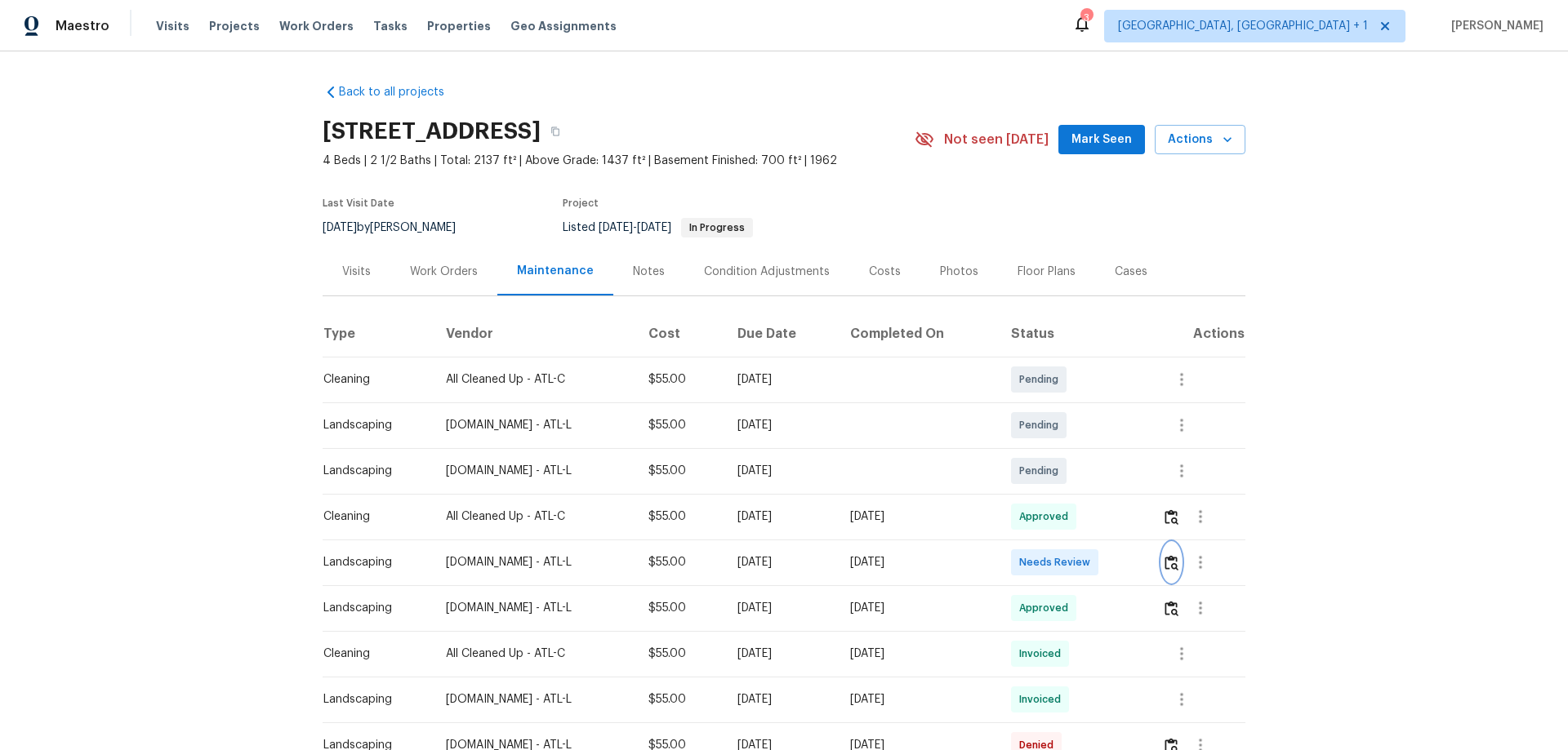
click at [1164, 560] on img "button" at bounding box center [1171, 562] width 14 height 16
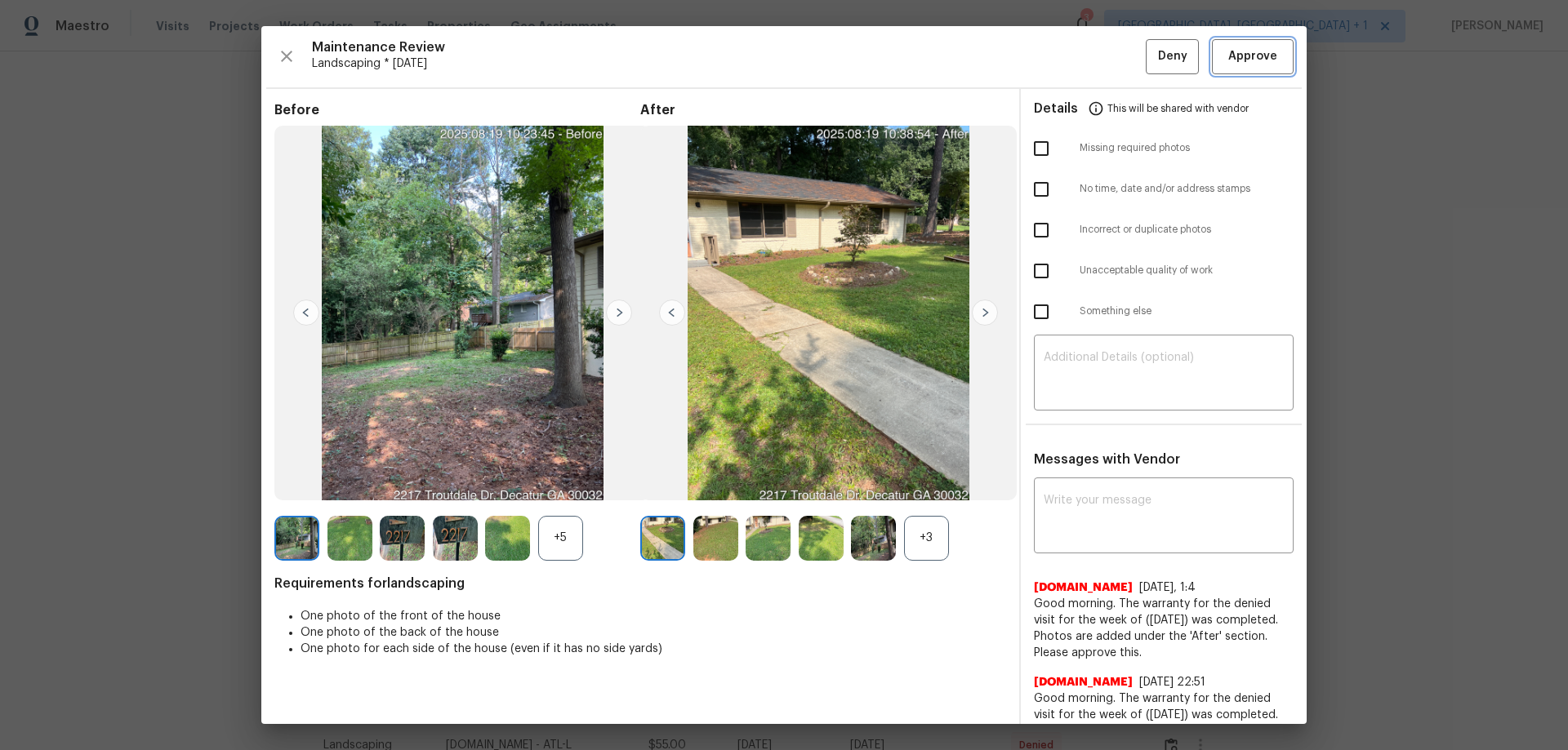
click at [1228, 55] on span "Approve" at bounding box center [1252, 57] width 49 height 21
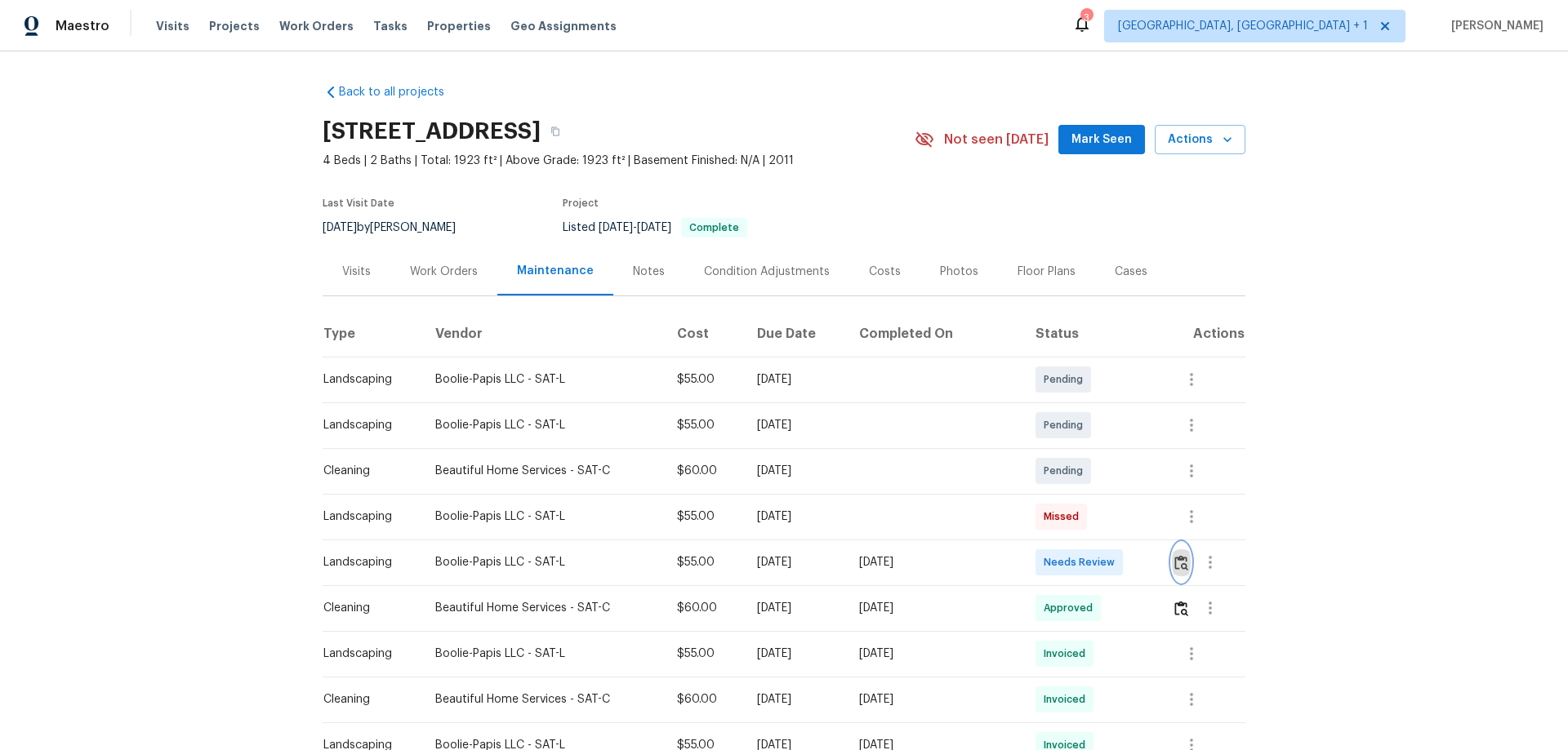
click at [1172, 567] on button "button" at bounding box center [1181, 562] width 19 height 39
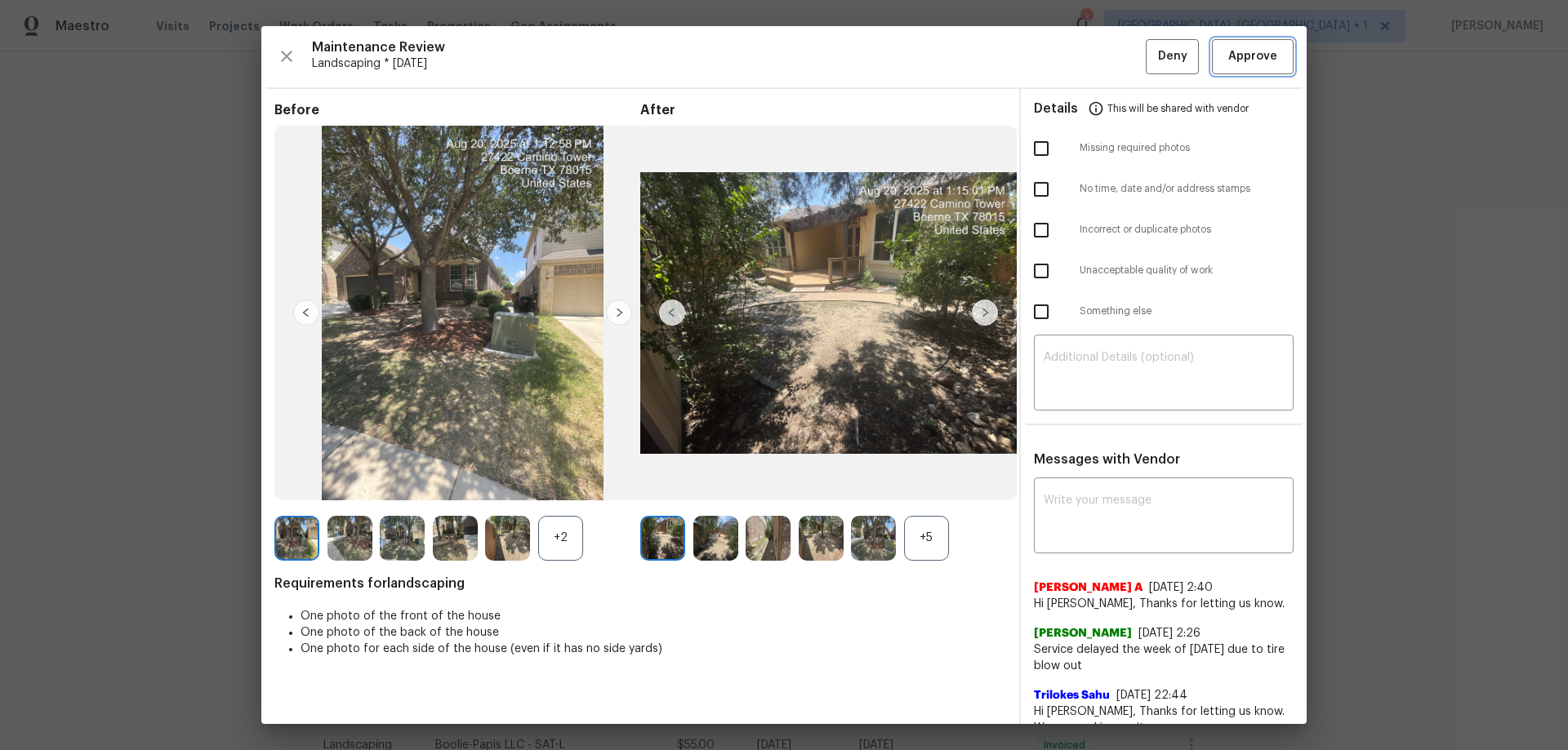
click at [1246, 69] on button "Approve" at bounding box center [1252, 57] width 81 height 35
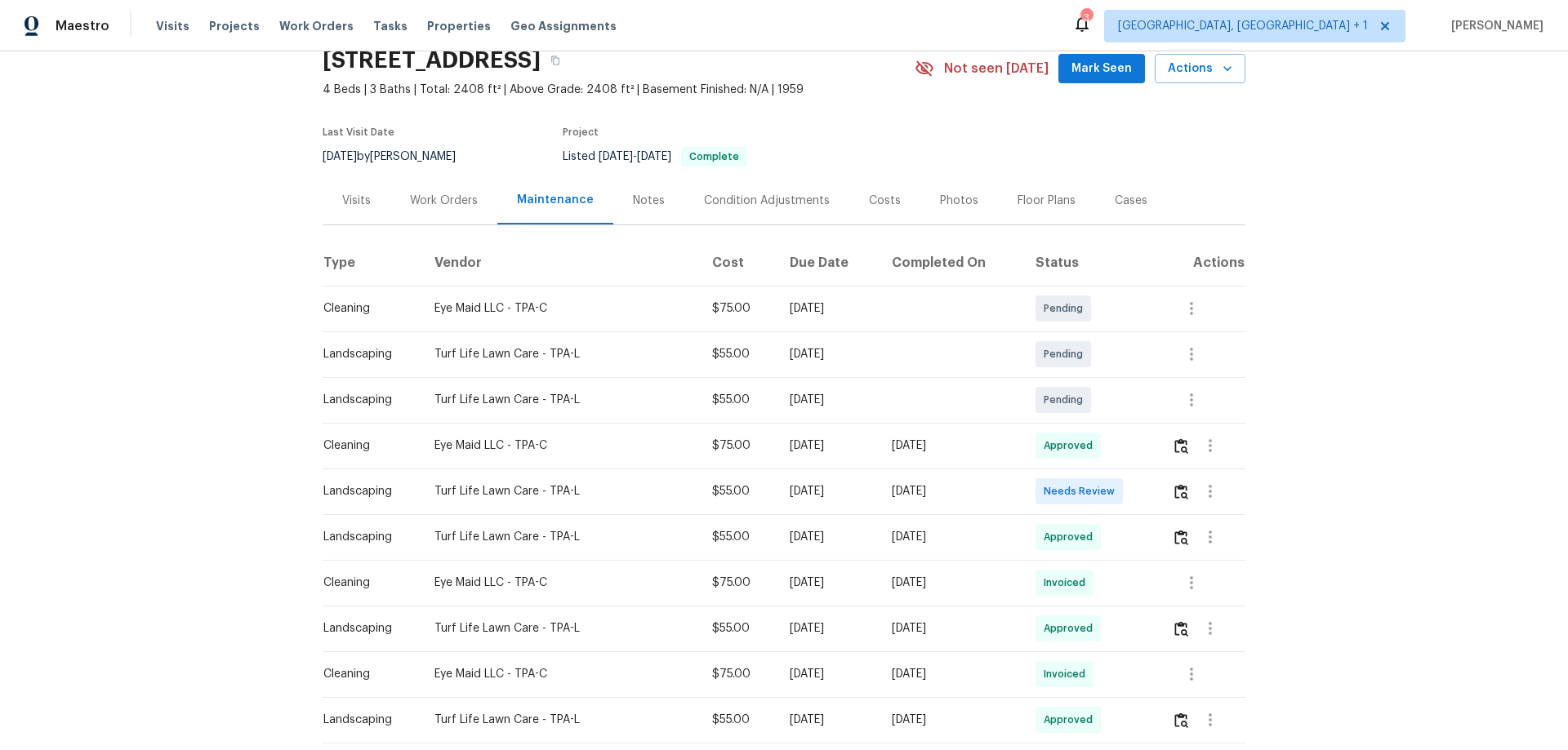
scroll to position [163, 0]
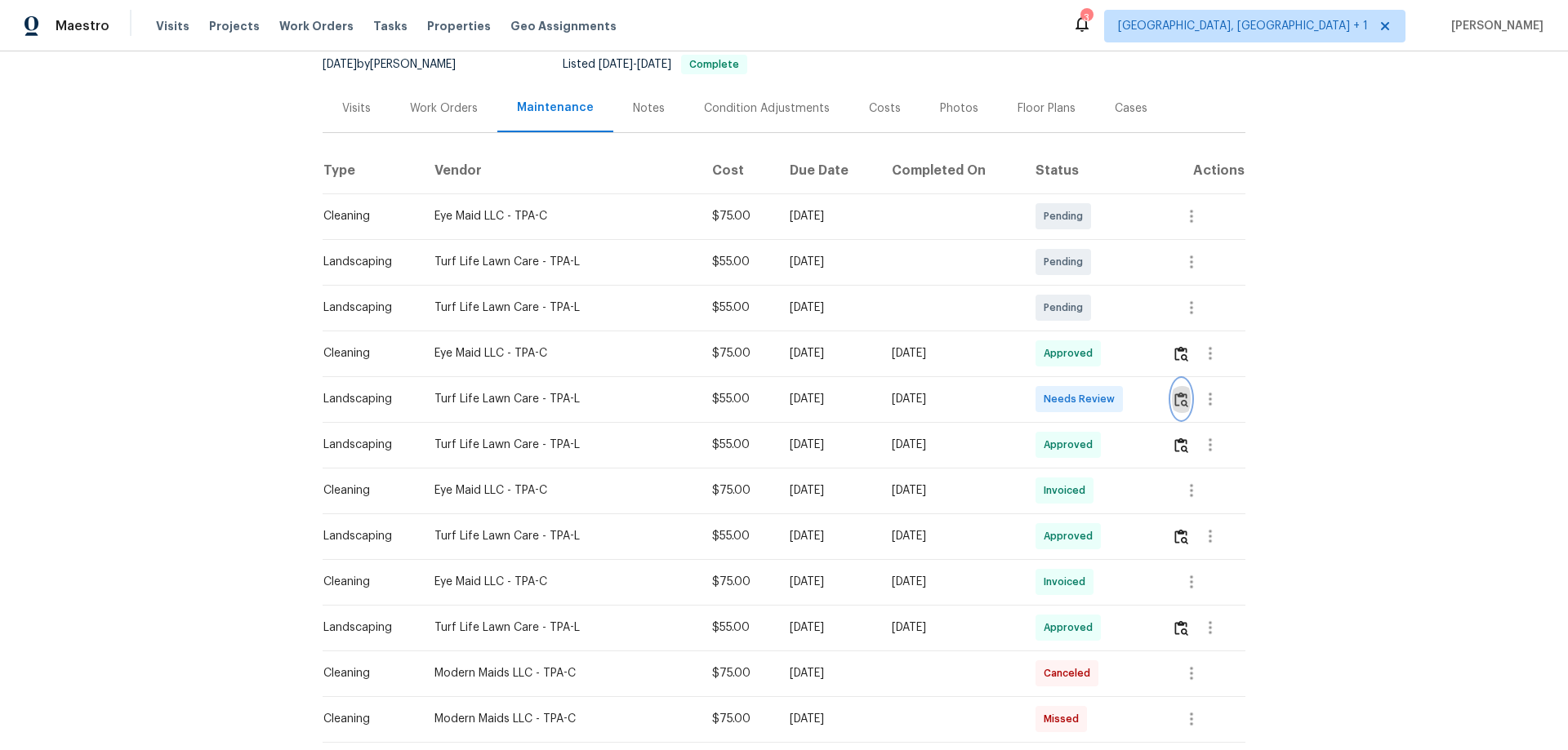
click at [1013, 398] on img "button" at bounding box center [1180, 399] width 14 height 16
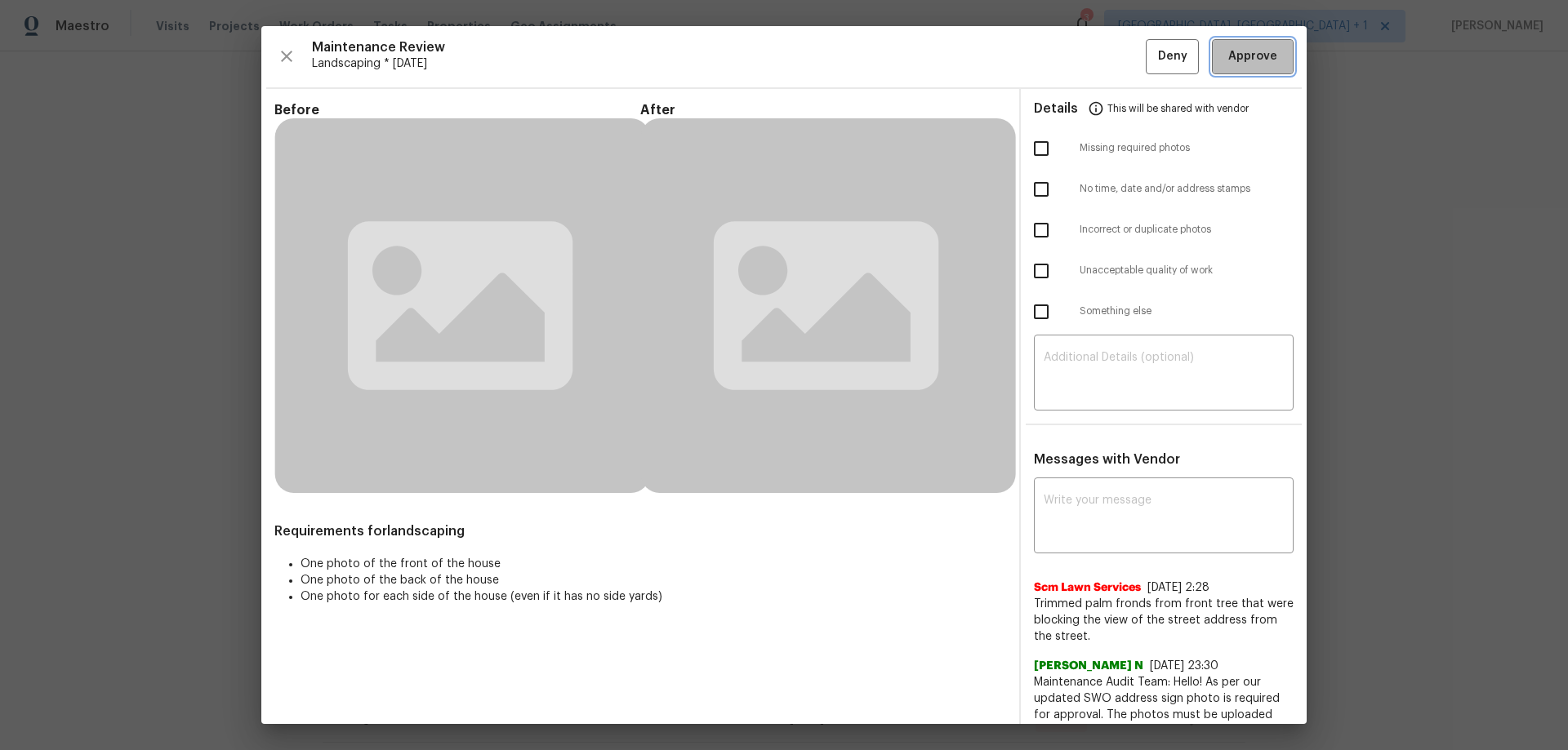
click at [1013, 58] on span "Approve" at bounding box center [1252, 57] width 49 height 21
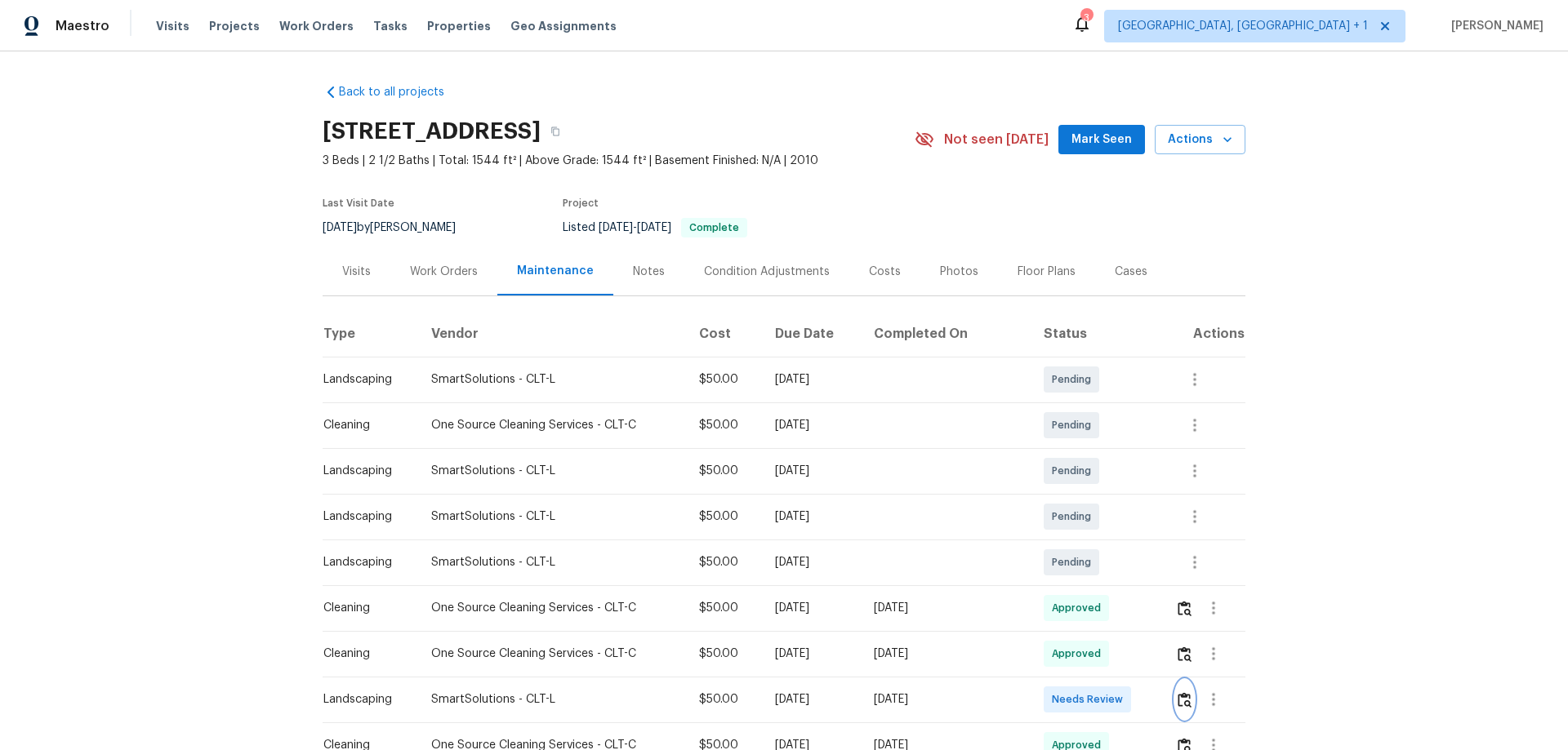
click at [1176, 686] on button "button" at bounding box center [1184, 700] width 19 height 39
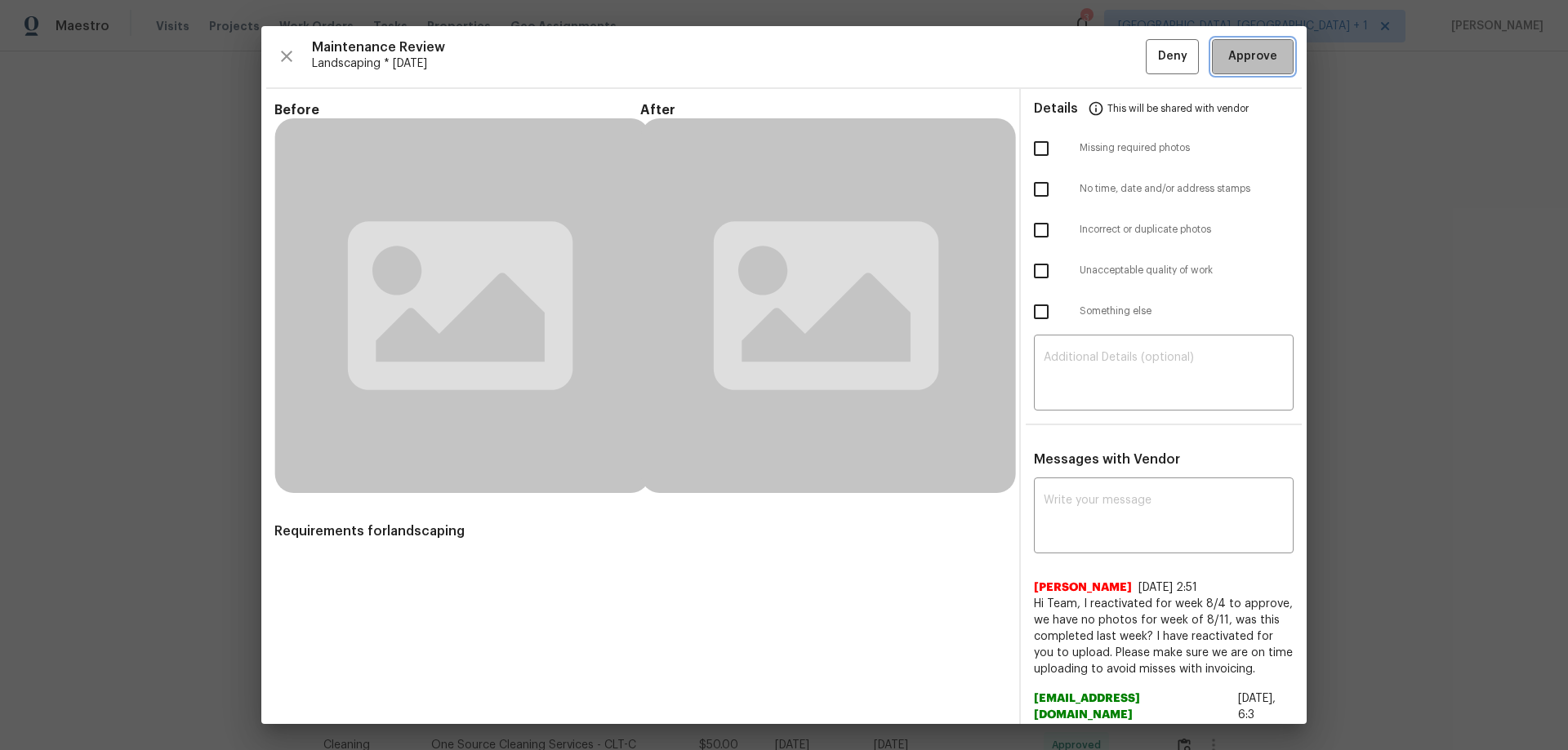
click at [1244, 52] on span "Approve" at bounding box center [1252, 57] width 49 height 21
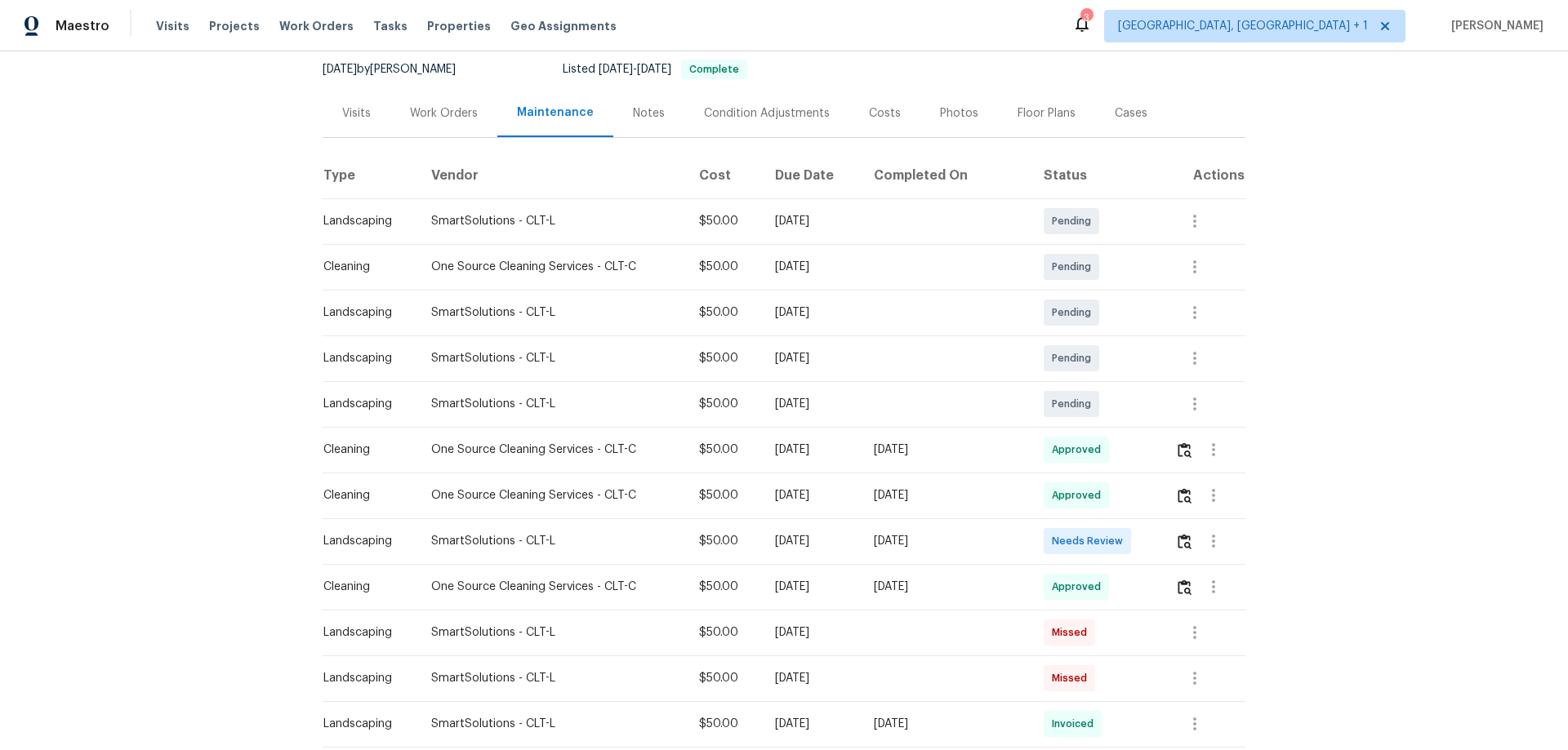
scroll to position [163, 0]
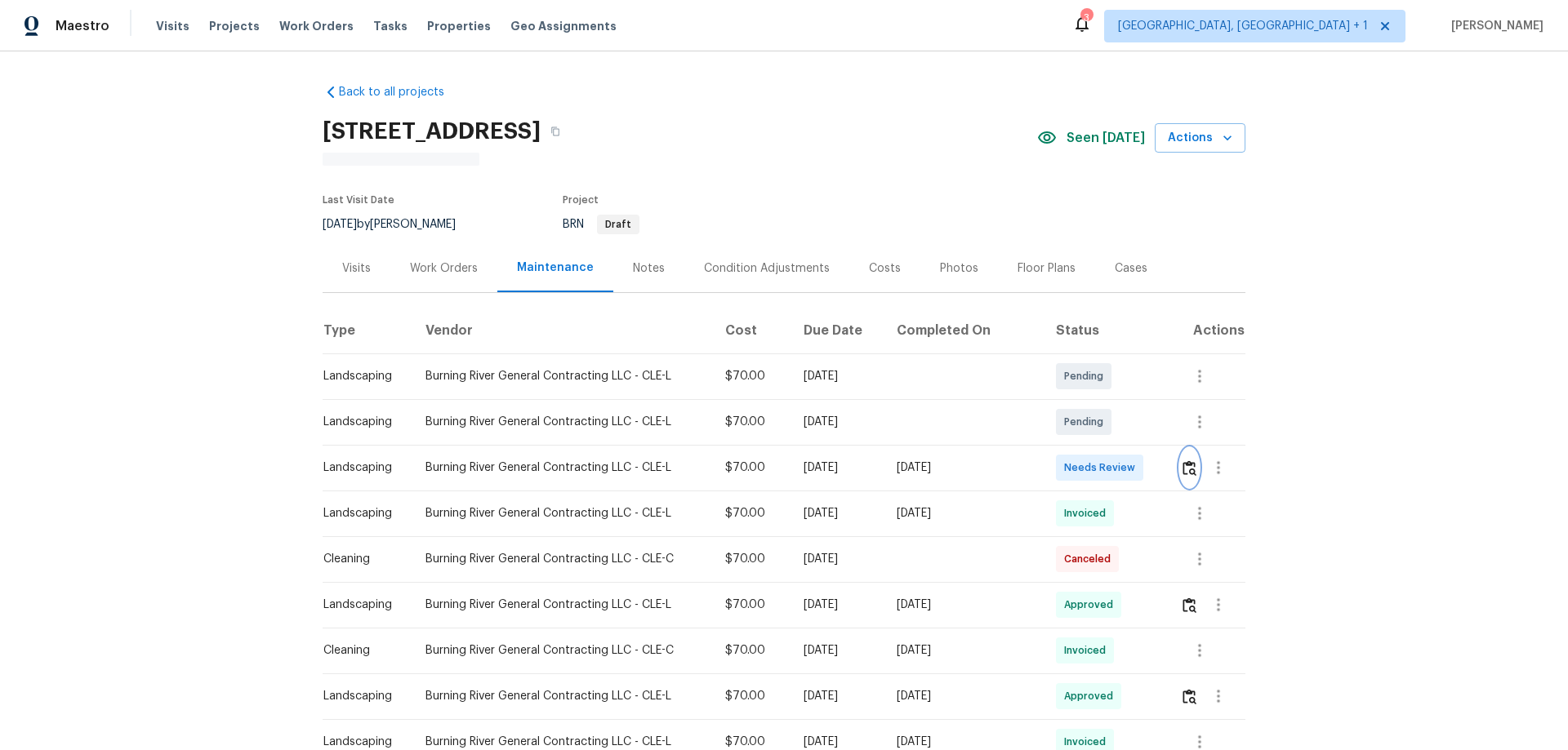
click at [1187, 472] on img "button" at bounding box center [1189, 468] width 14 height 16
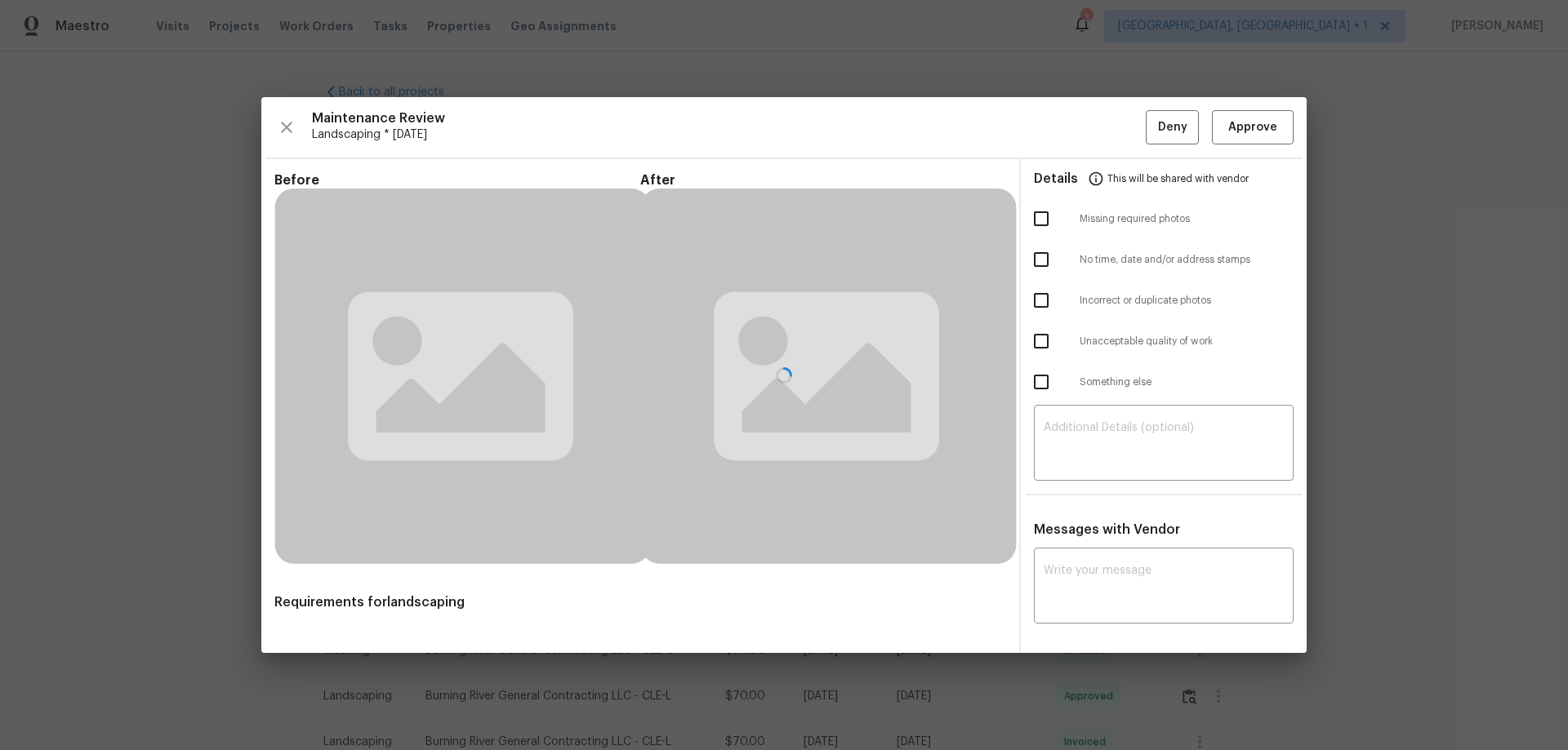
click at [1252, 120] on div at bounding box center [784, 375] width 1045 height 556
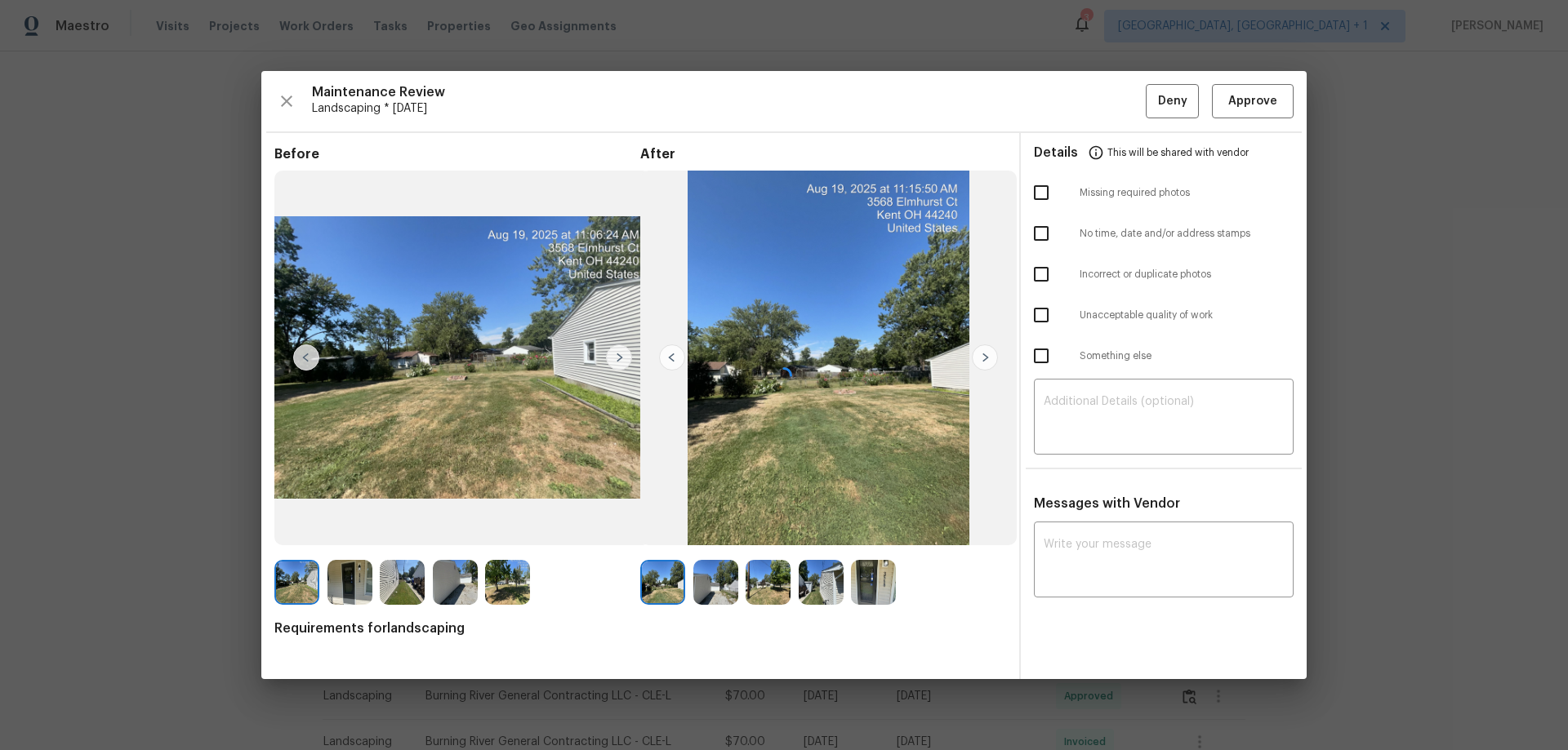
click at [1252, 120] on div at bounding box center [784, 375] width 1045 height 608
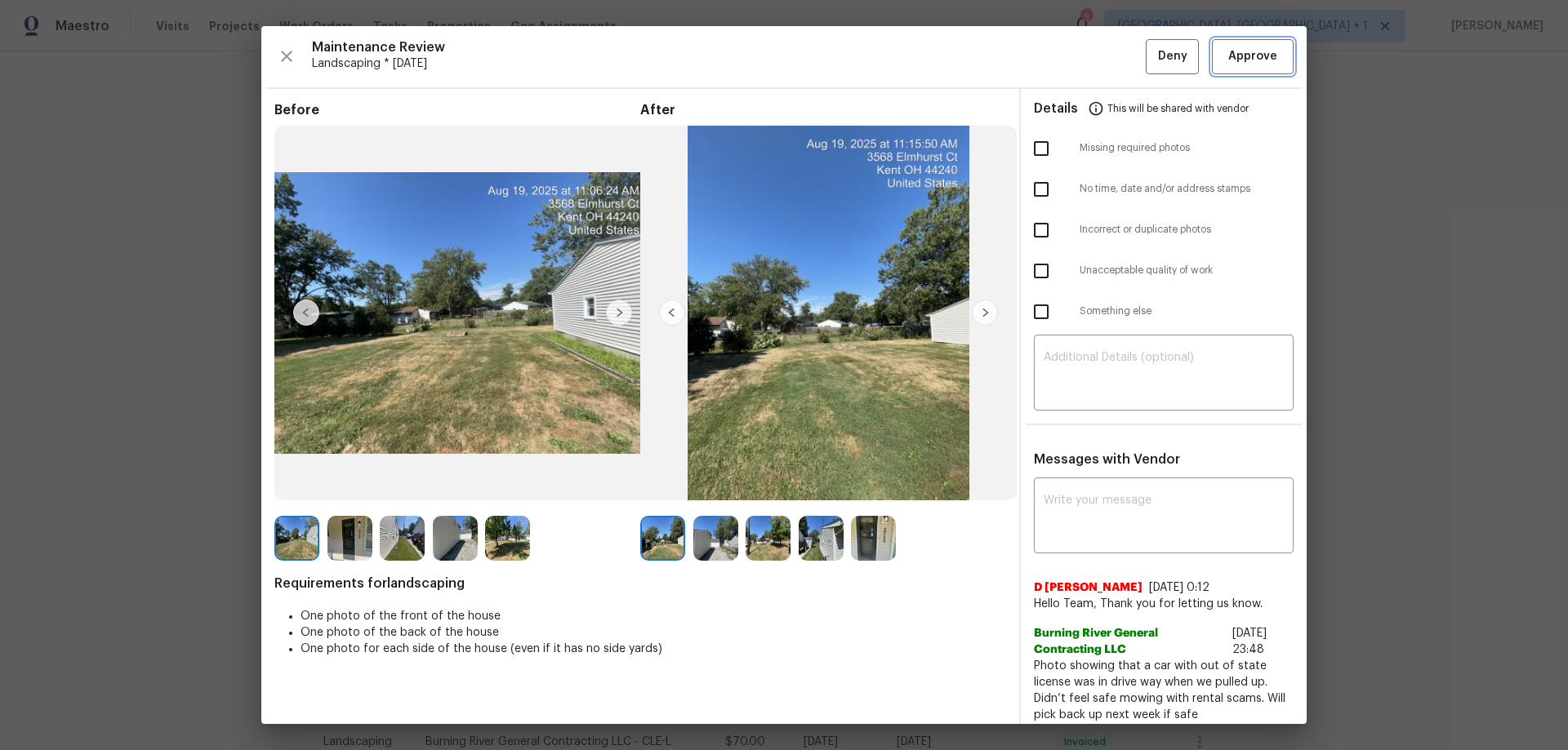
click at [1260, 66] on span "Approve" at bounding box center [1252, 57] width 49 height 21
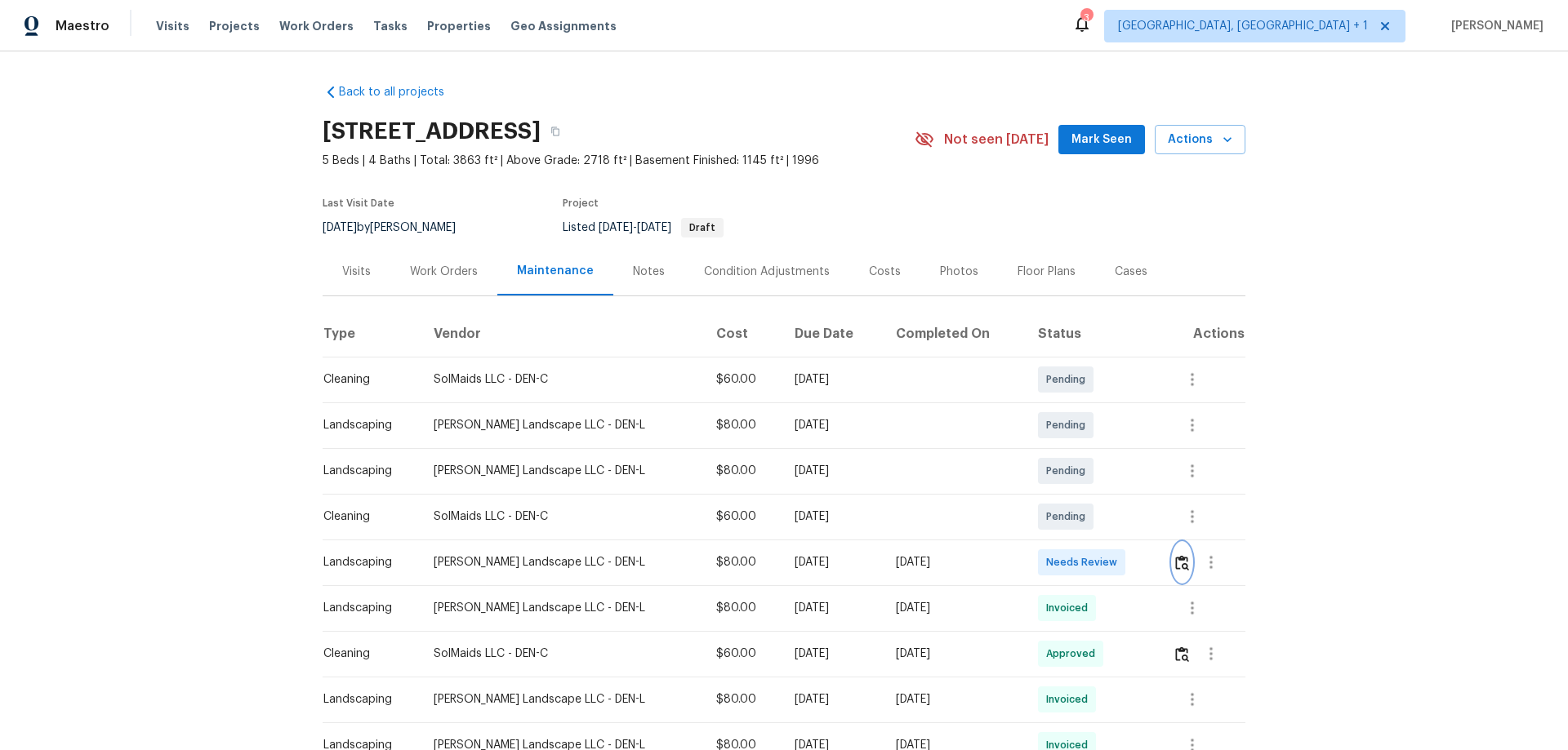
click at [1175, 561] on img "button" at bounding box center [1181, 562] width 14 height 16
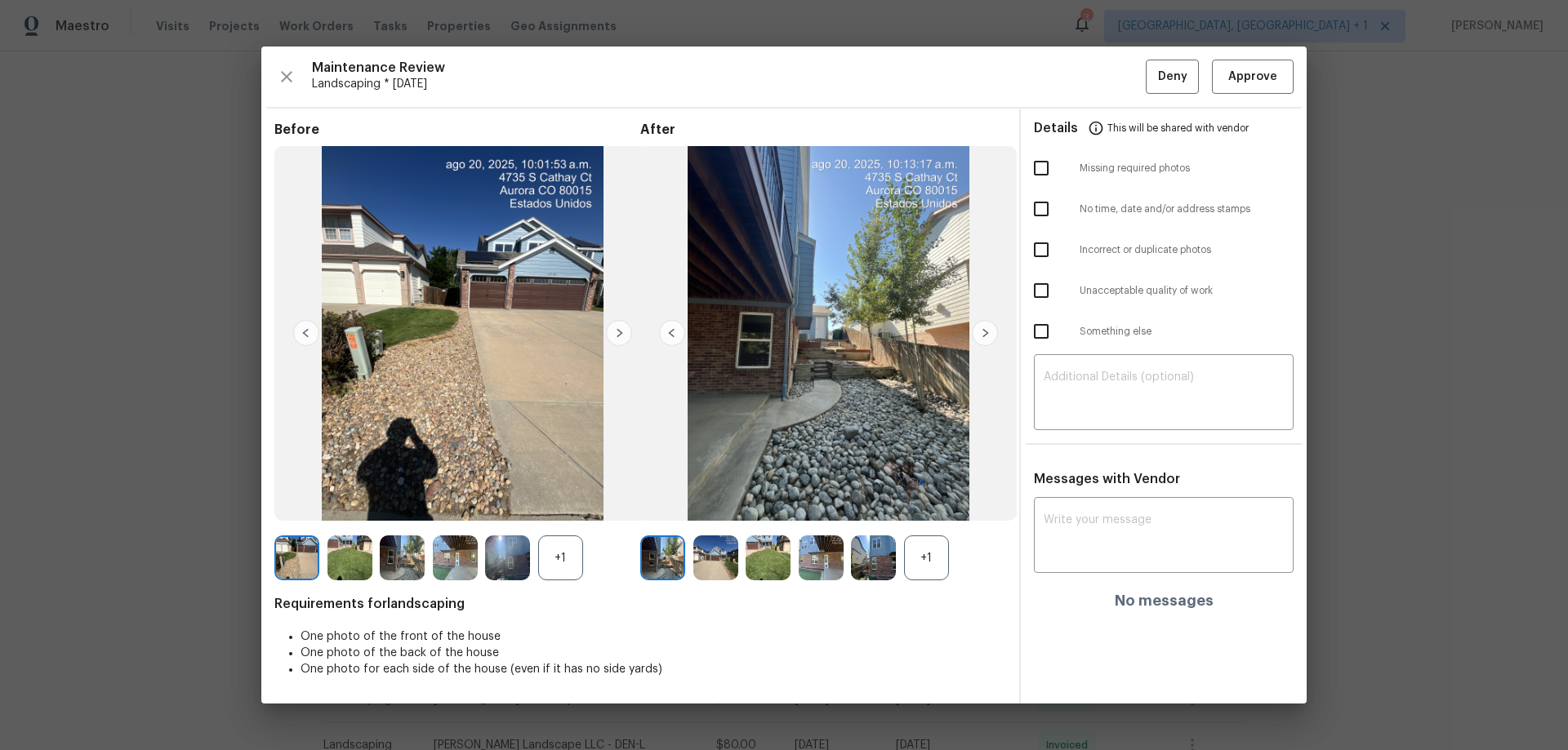
click at [1296, 78] on div "Maintenance Review Landscaping * [DATE] Deny Approve Before +1 After +1 Require…" at bounding box center [784, 375] width 1045 height 657
click at [1270, 73] on span "Approve" at bounding box center [1252, 78] width 49 height 21
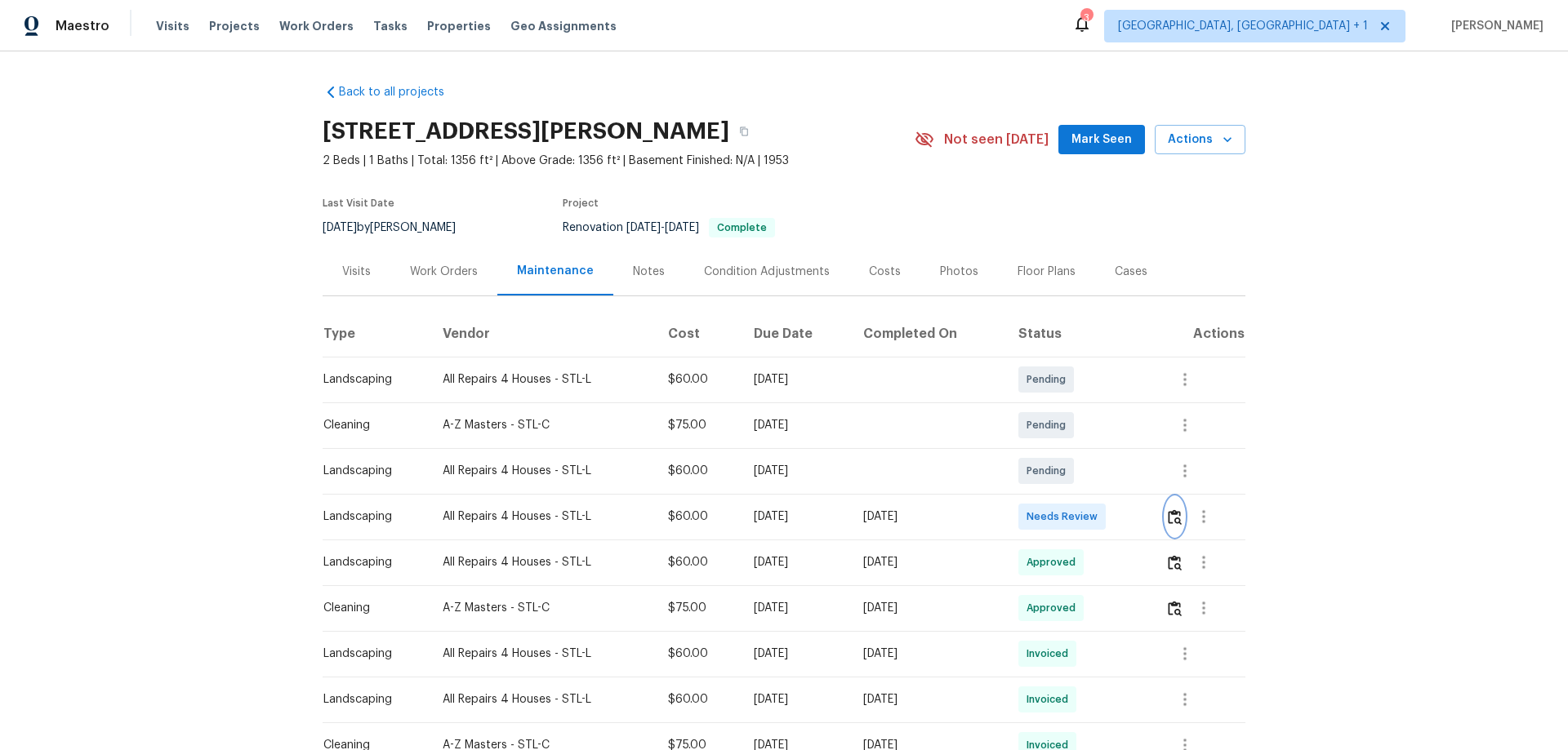
click at [1173, 513] on img "button" at bounding box center [1174, 517] width 14 height 16
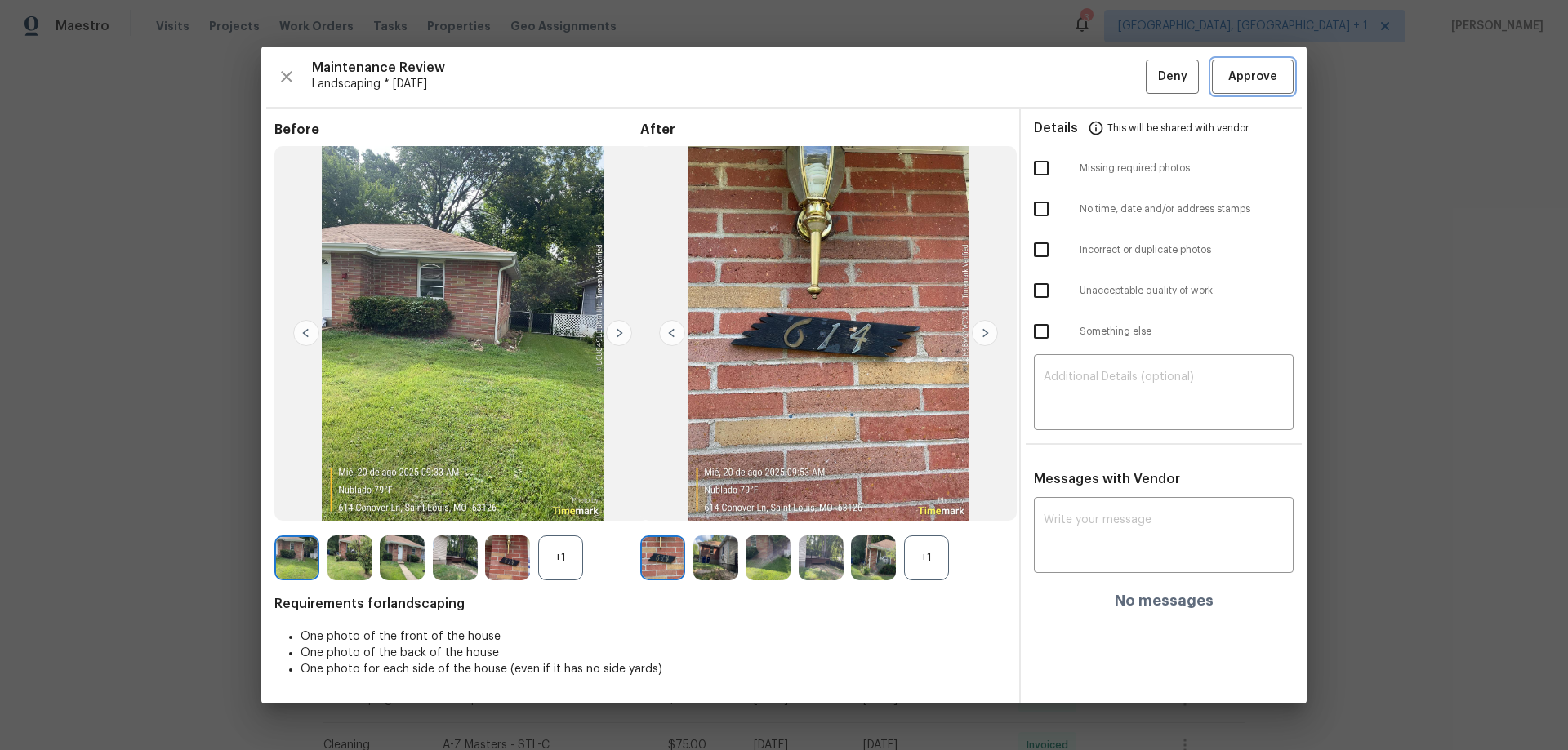
click at [1252, 91] on button "Approve" at bounding box center [1252, 78] width 81 height 35
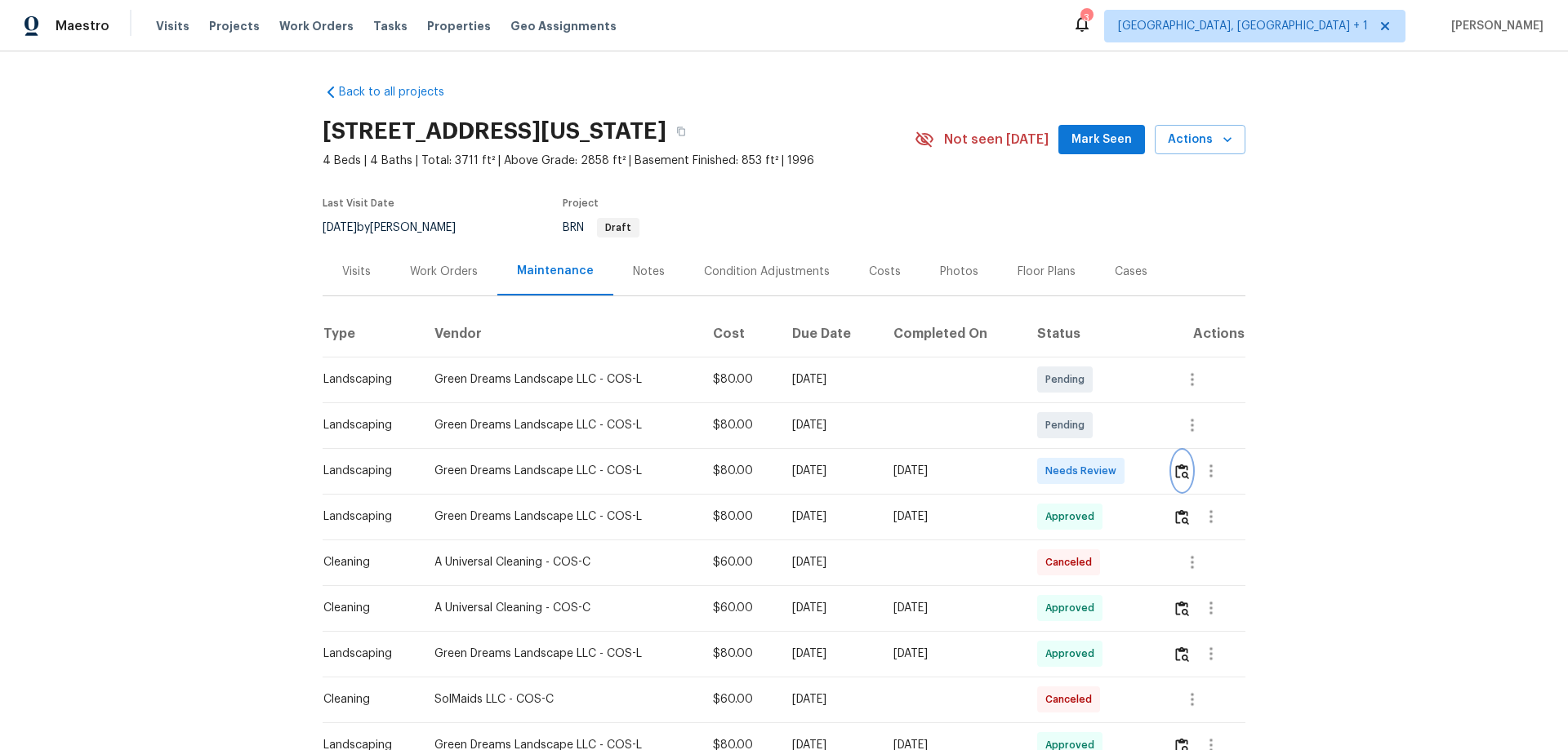
click at [1173, 471] on button "button" at bounding box center [1182, 471] width 19 height 39
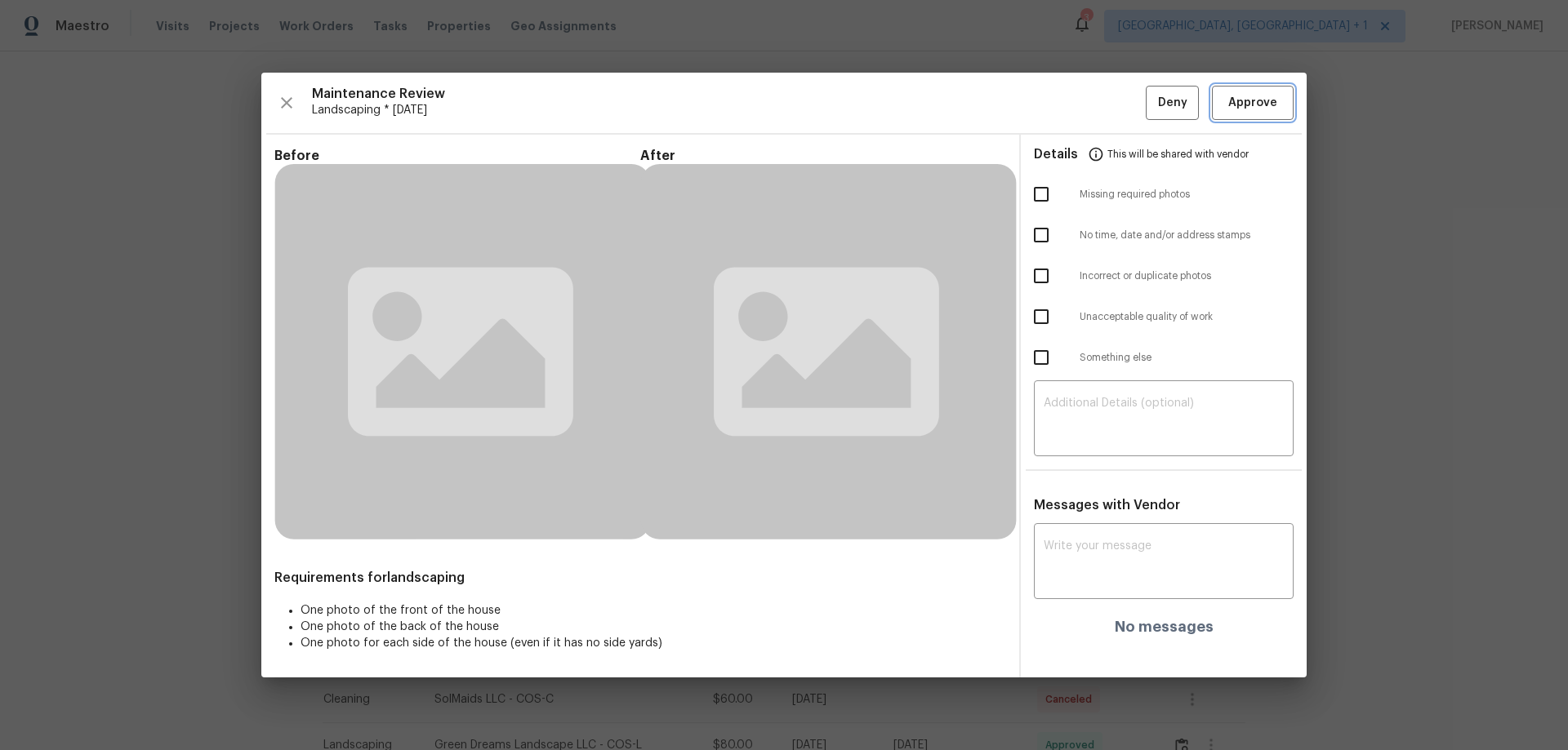
click at [1236, 94] on span "Approve" at bounding box center [1252, 104] width 49 height 21
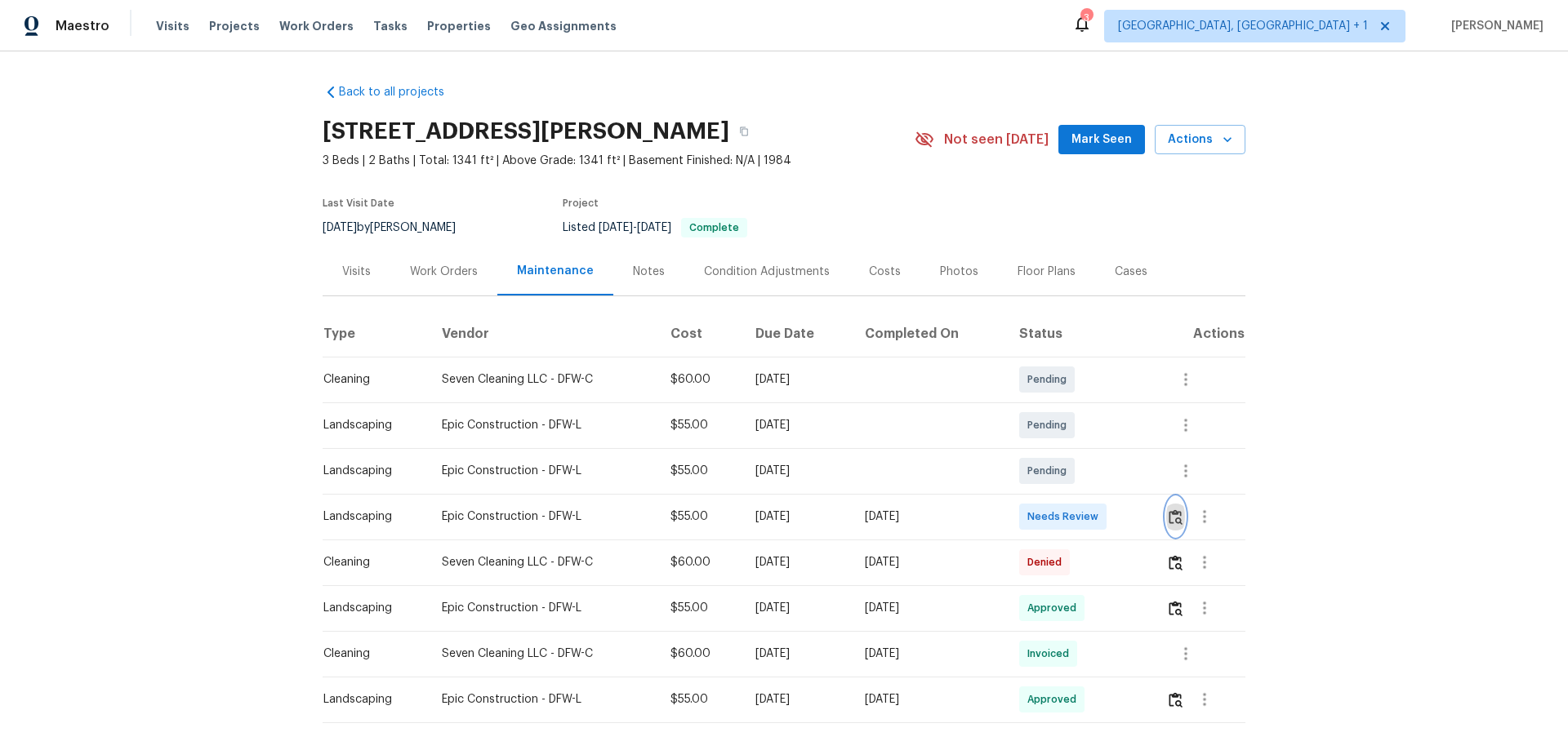
click at [1177, 515] on img "button" at bounding box center [1175, 517] width 14 height 16
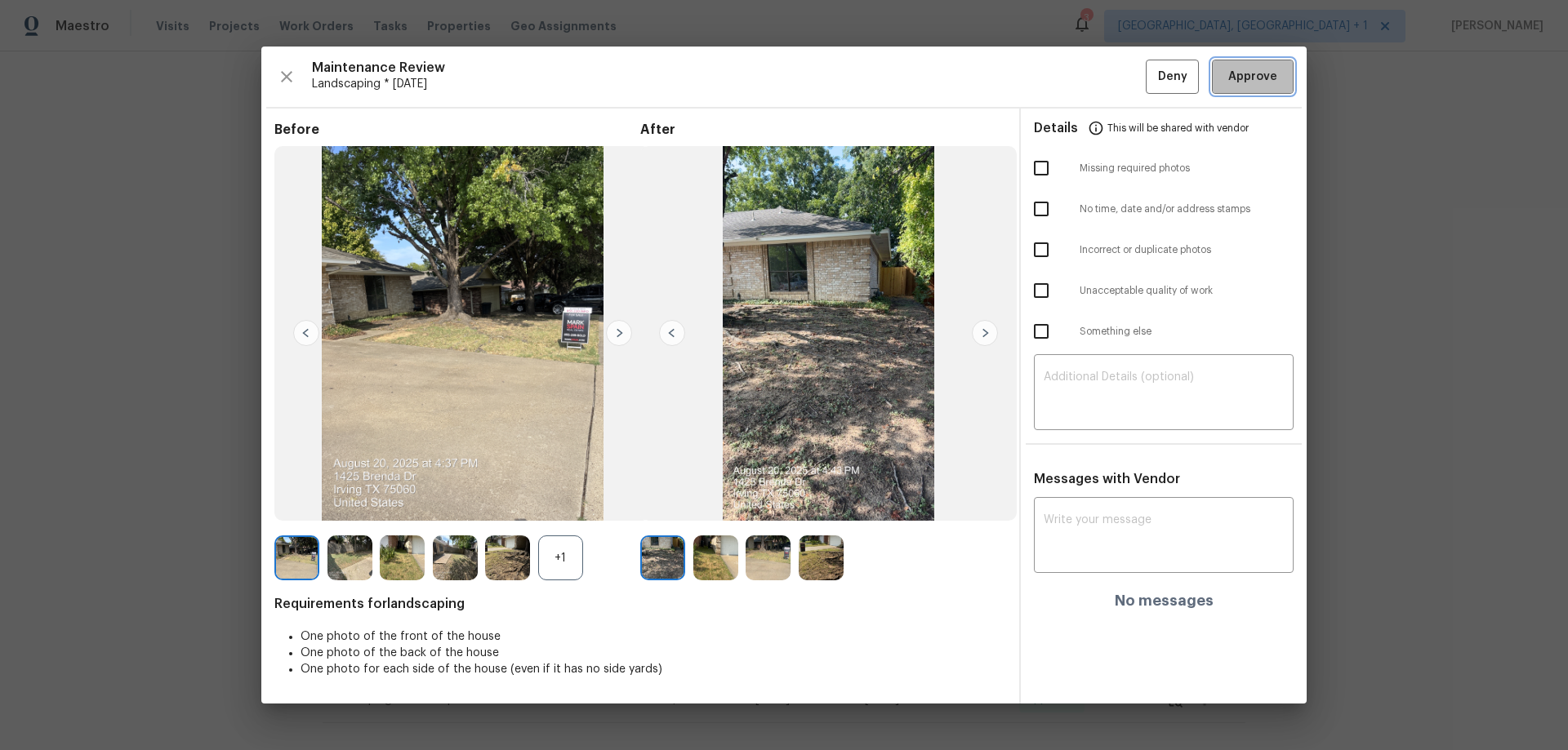
click at [1236, 74] on span "Approve" at bounding box center [1252, 78] width 49 height 21
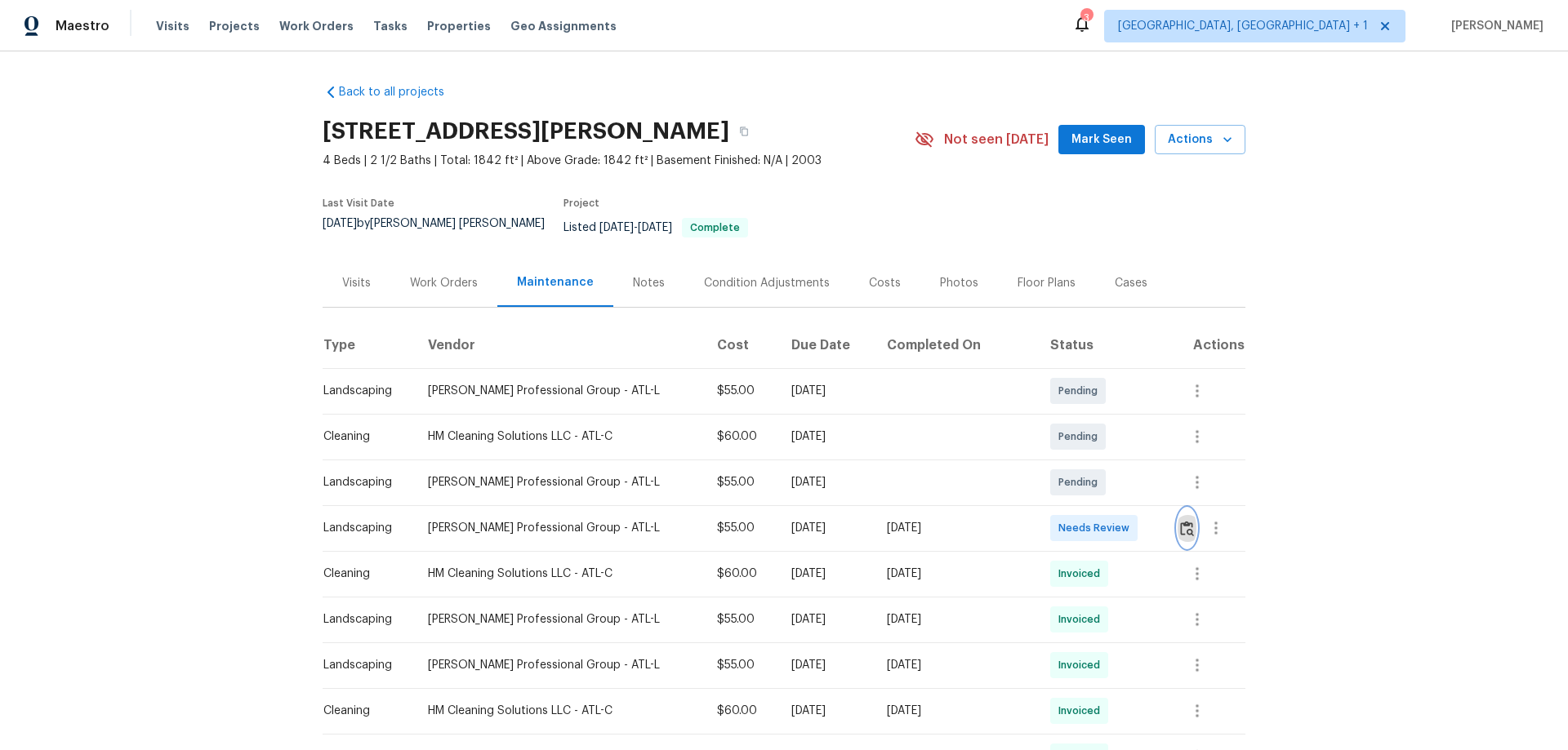
click at [1181, 520] on img "button" at bounding box center [1187, 528] width 14 height 16
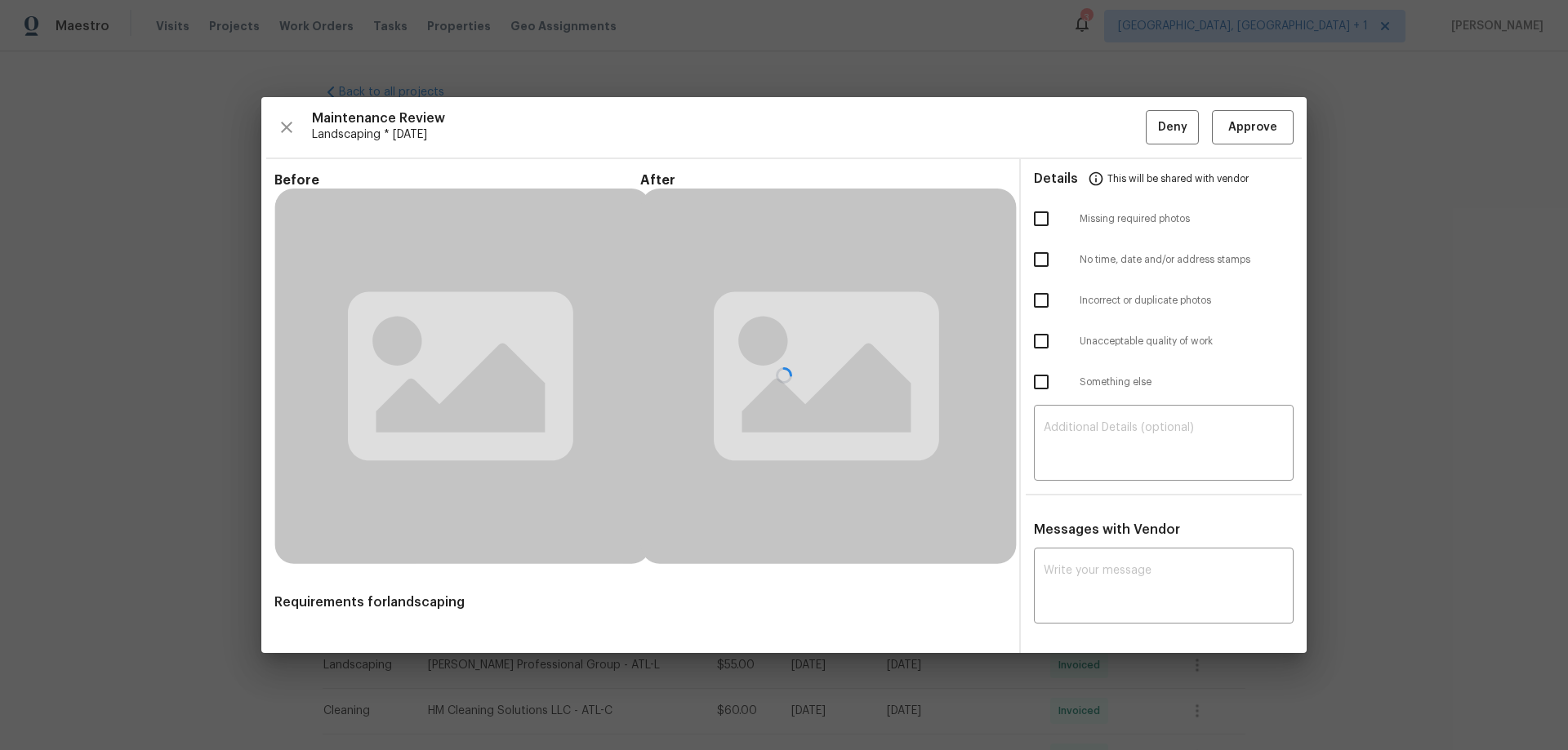
click at [1252, 120] on div at bounding box center [784, 375] width 1045 height 556
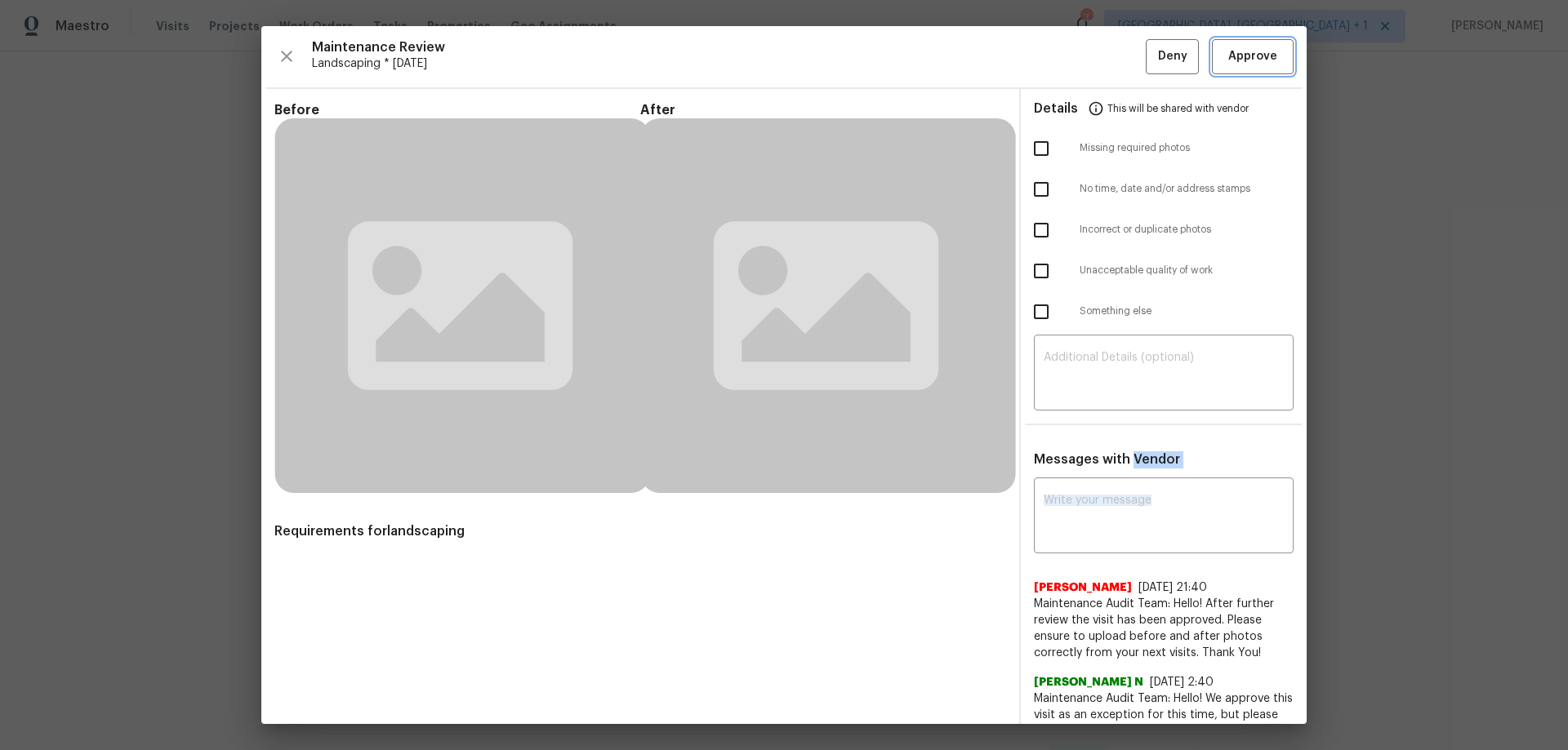
click at [1244, 61] on span "Approve" at bounding box center [1252, 57] width 49 height 21
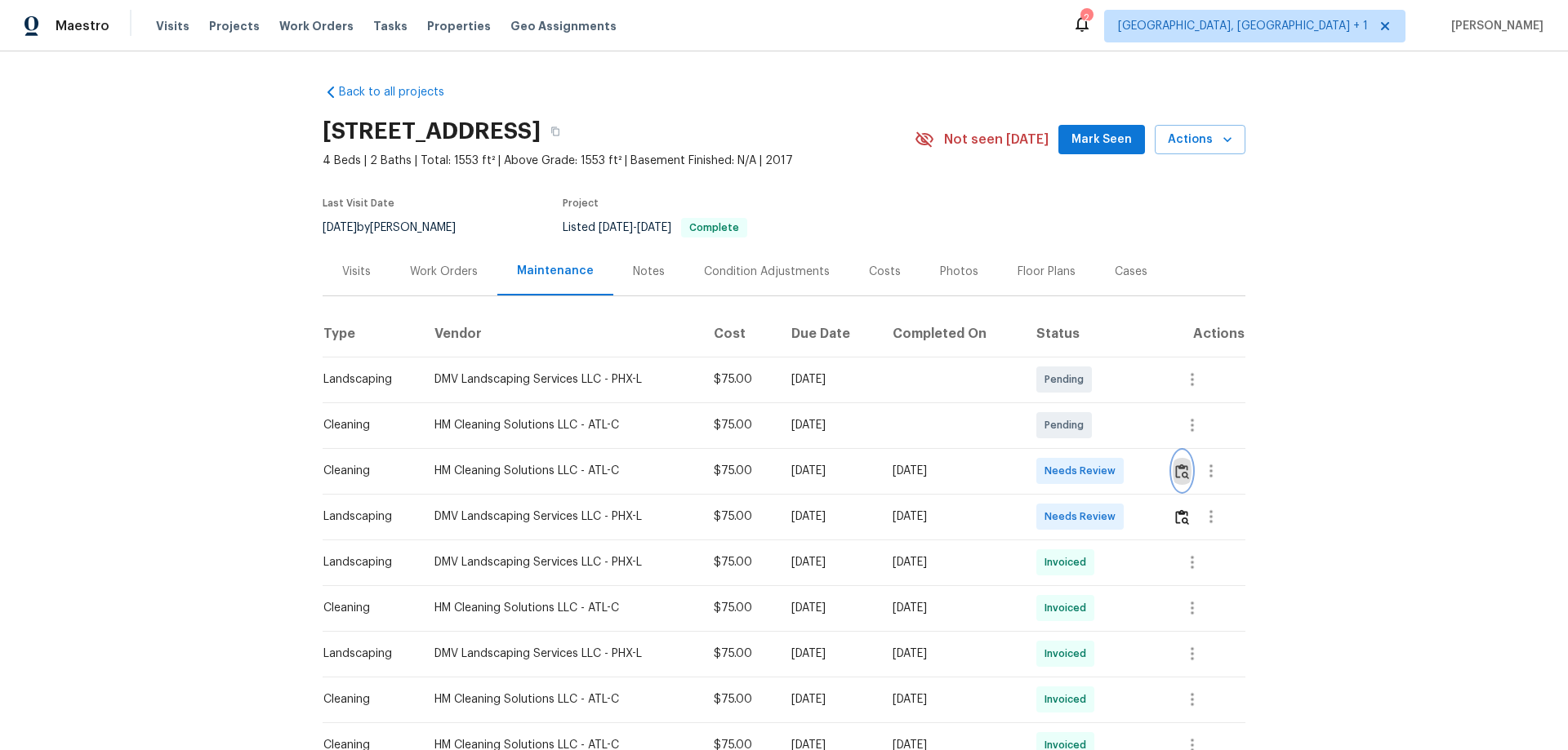
click at [1180, 483] on button "button" at bounding box center [1182, 471] width 19 height 39
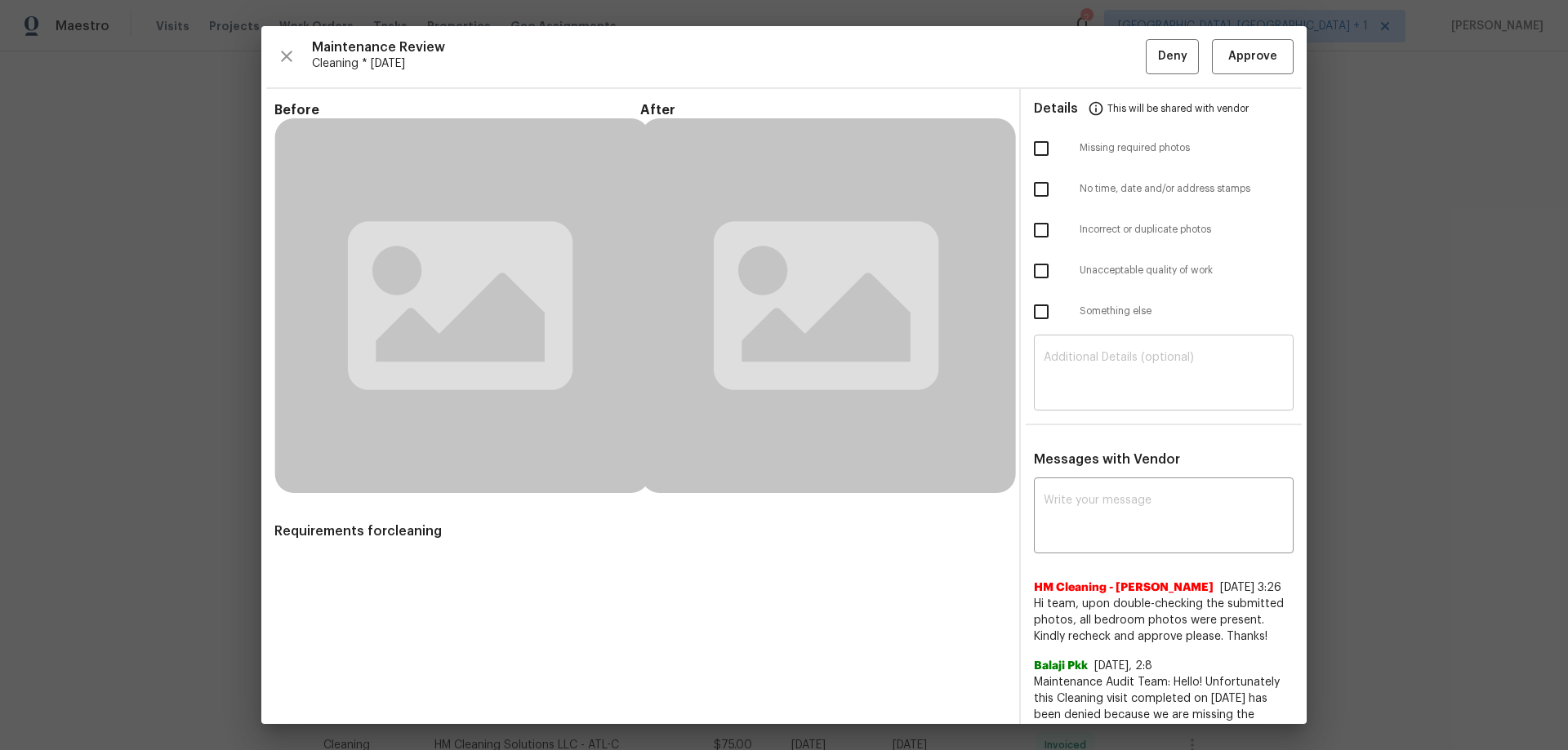
click at [1051, 389] on textarea at bounding box center [1163, 375] width 240 height 46
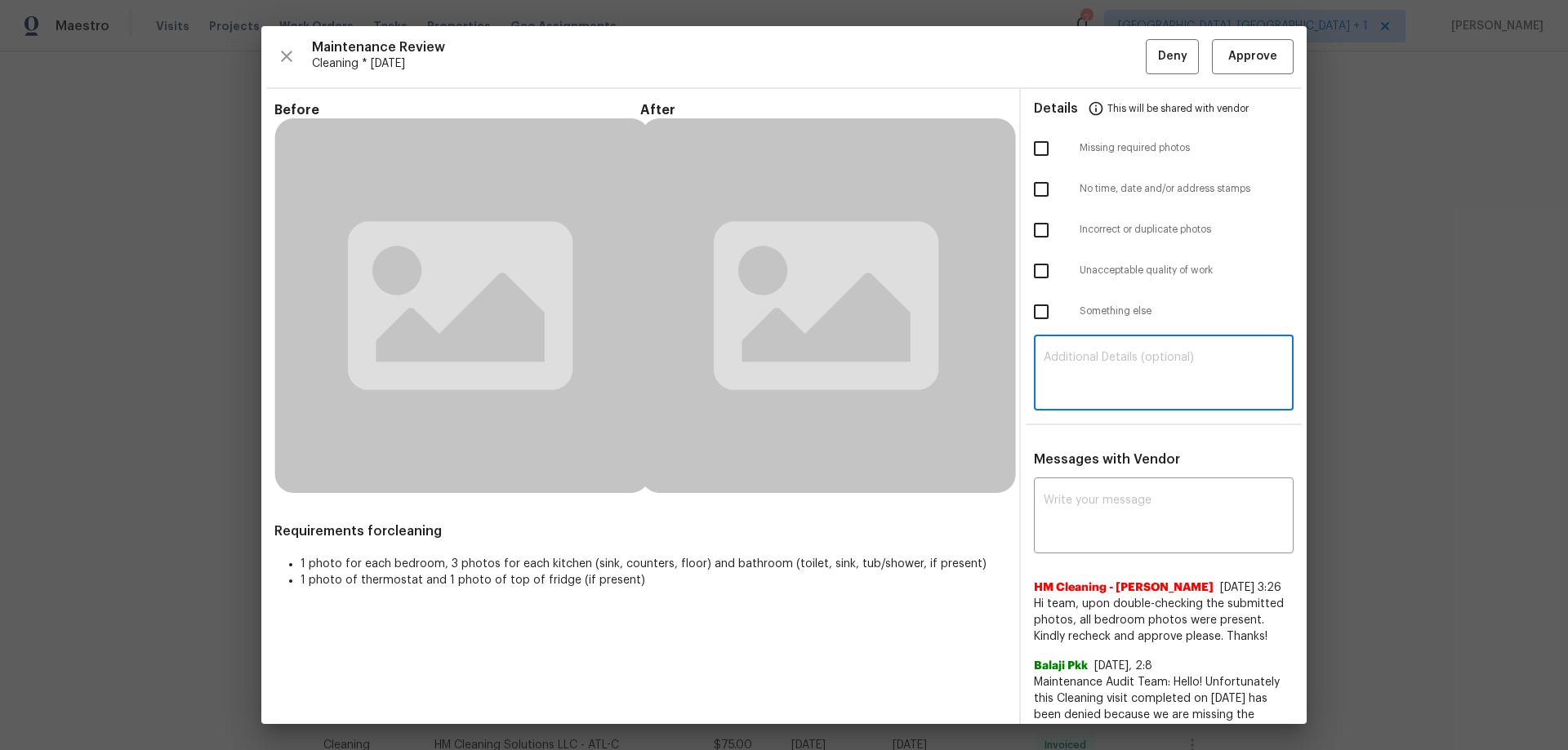
paste textarea "Maintenance Audit Team: Hello! Unfortunately, this cleaning visit completed on …"
type textarea "Maintenance Audit Team: Hello! Unfortunately, this cleaning visit completed on …"
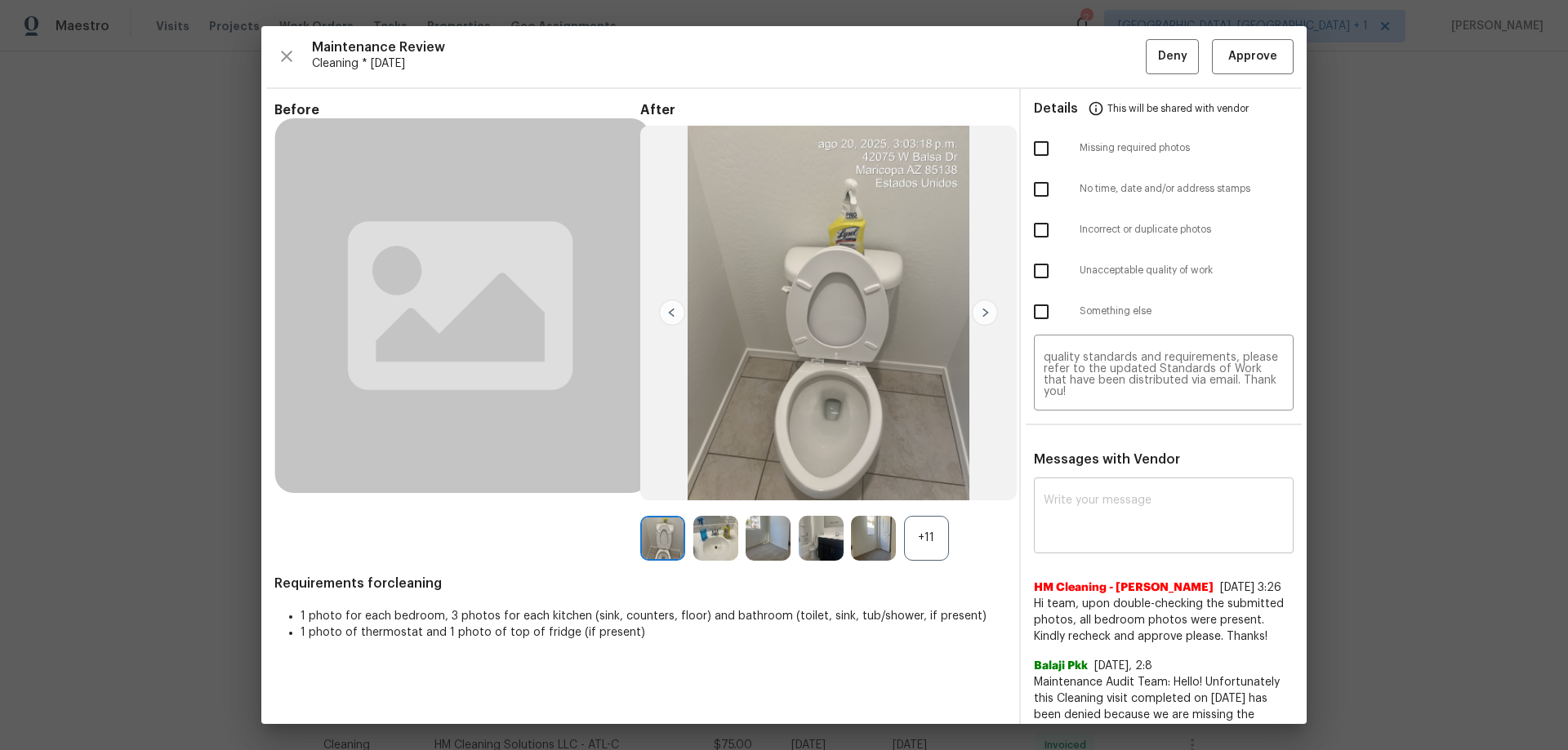
click at [1046, 491] on div "x ​" at bounding box center [1163, 517] width 260 height 72
paste textarea "Maintenance Audit Team: Hello! Unfortunately, this cleaning visit completed on …"
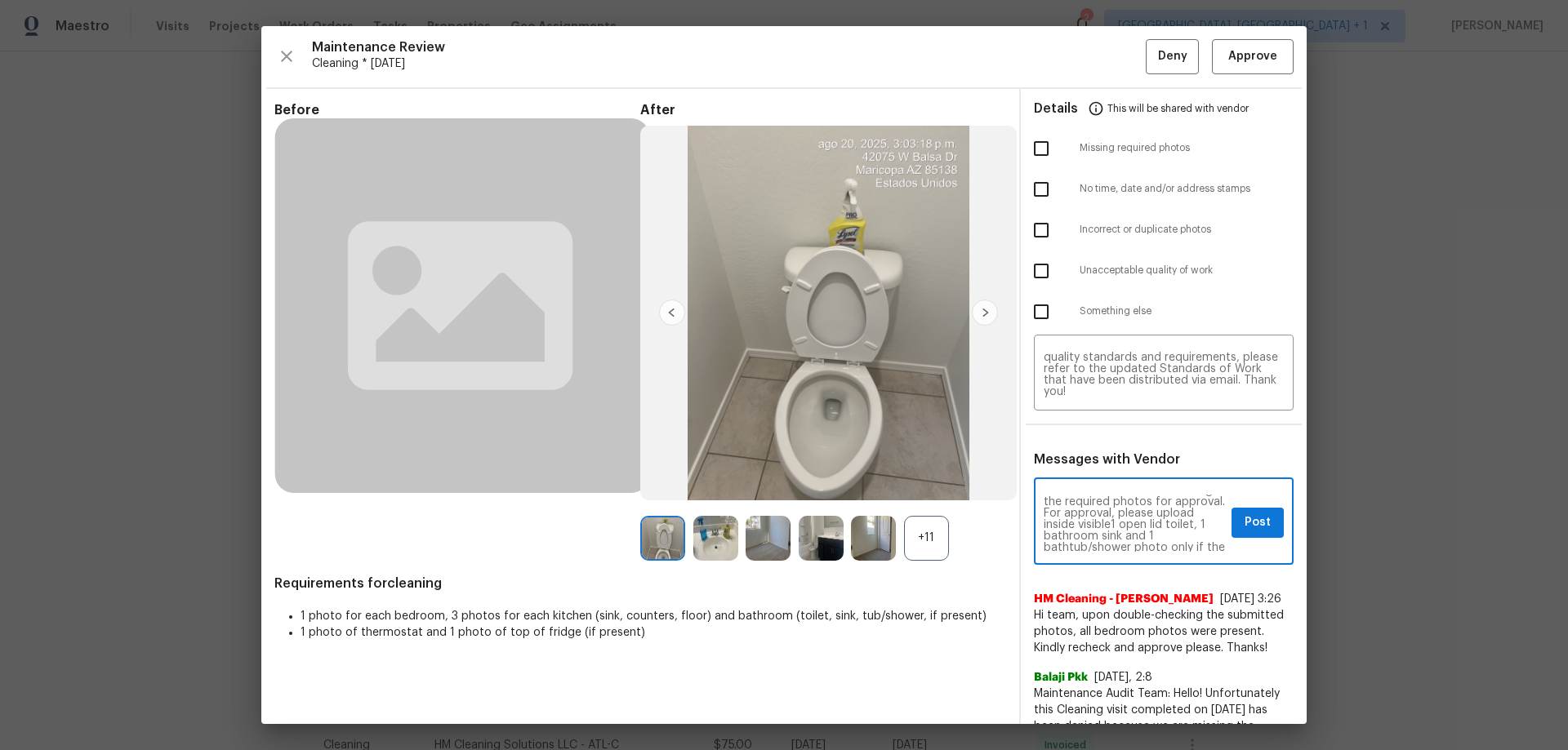
scroll to position [11, 0]
type textarea "Maintenance Audit Team: Hello! Unfortunately, this cleaning visit completed on …"
click at [1025, 147] on input "checkbox" at bounding box center [1041, 149] width 35 height 35
checkbox input "true"
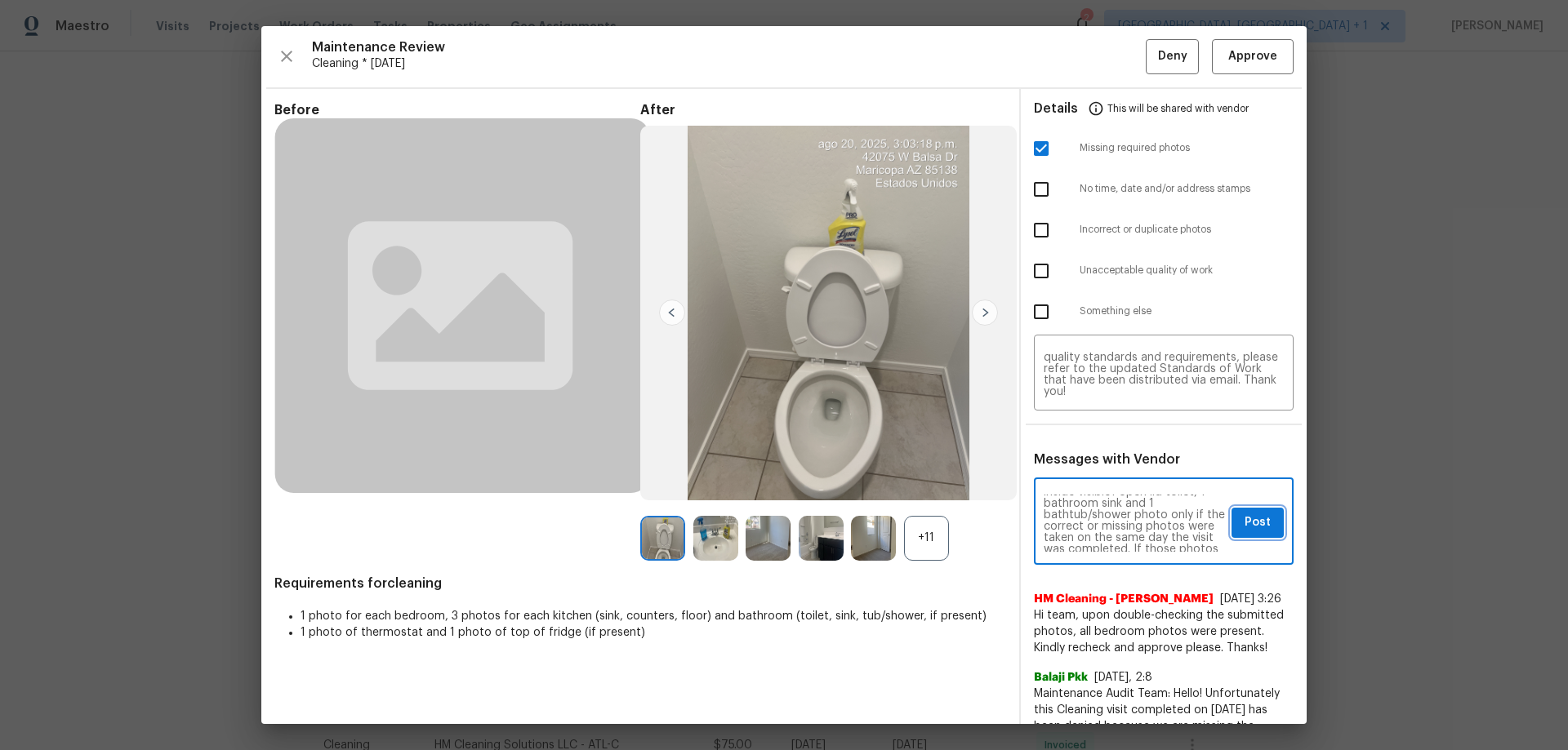
click at [1245, 522] on span "Post" at bounding box center [1258, 523] width 26 height 21
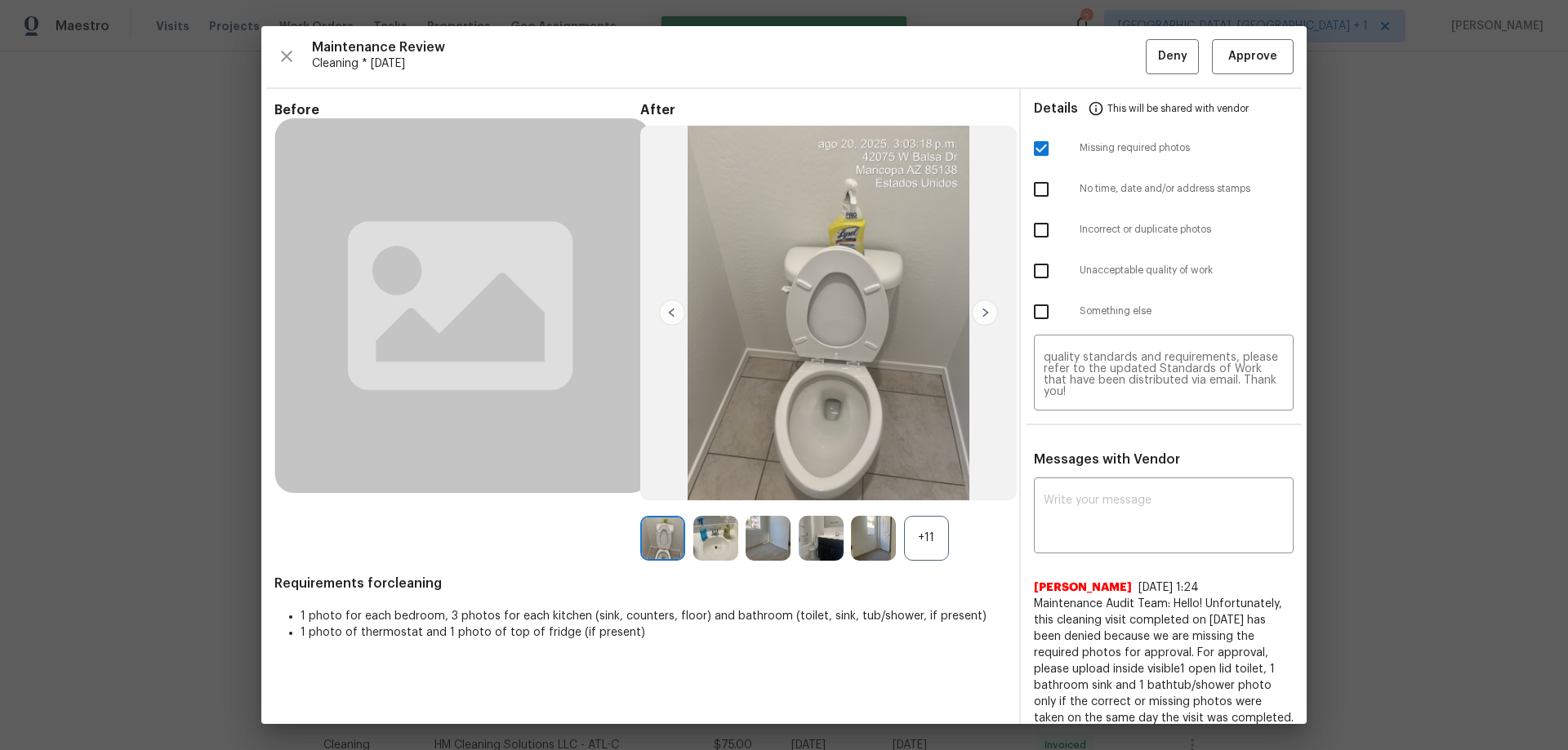
scroll to position [0, 0]
click at [1147, 67] on button "Deny" at bounding box center [1172, 57] width 53 height 35
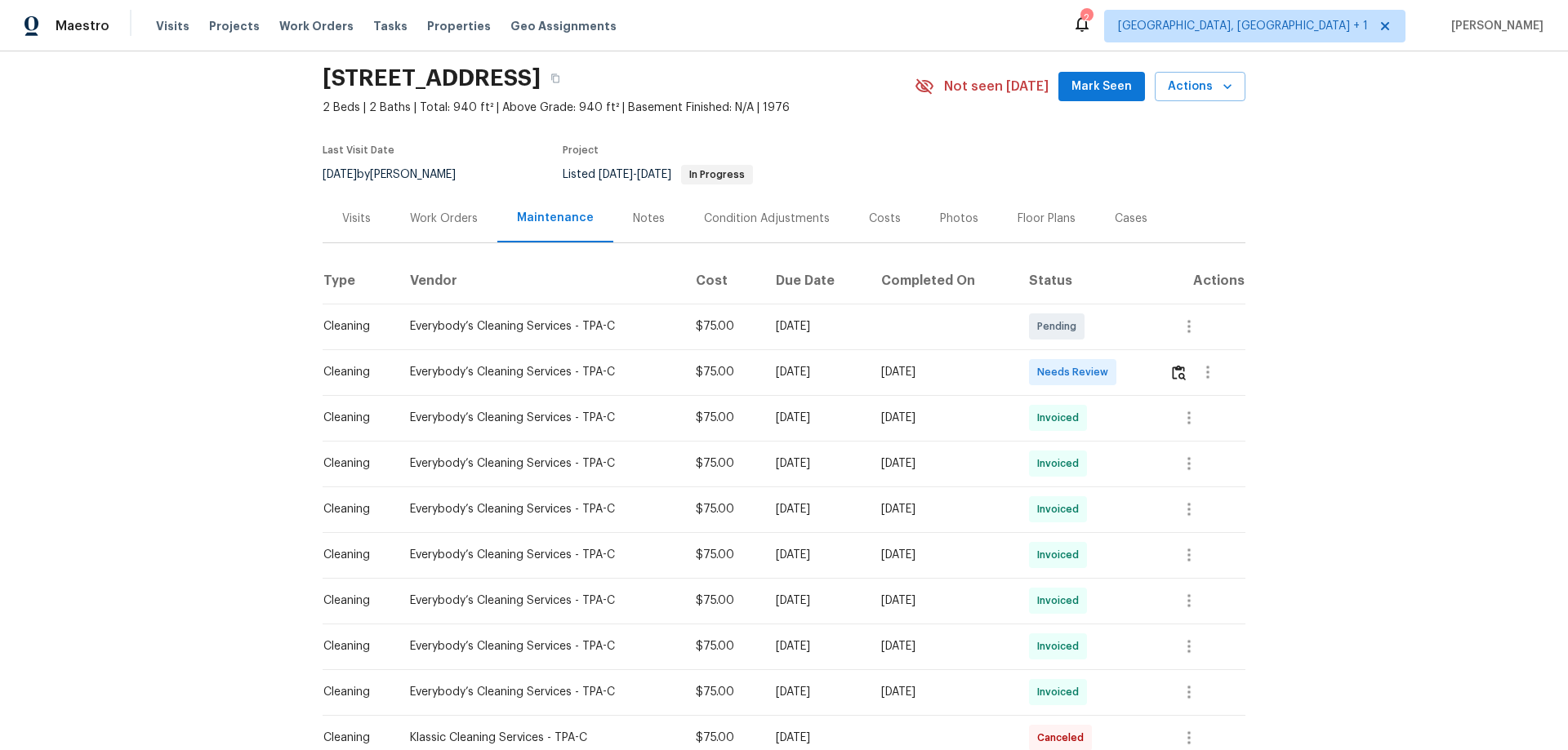
scroll to position [81, 0]
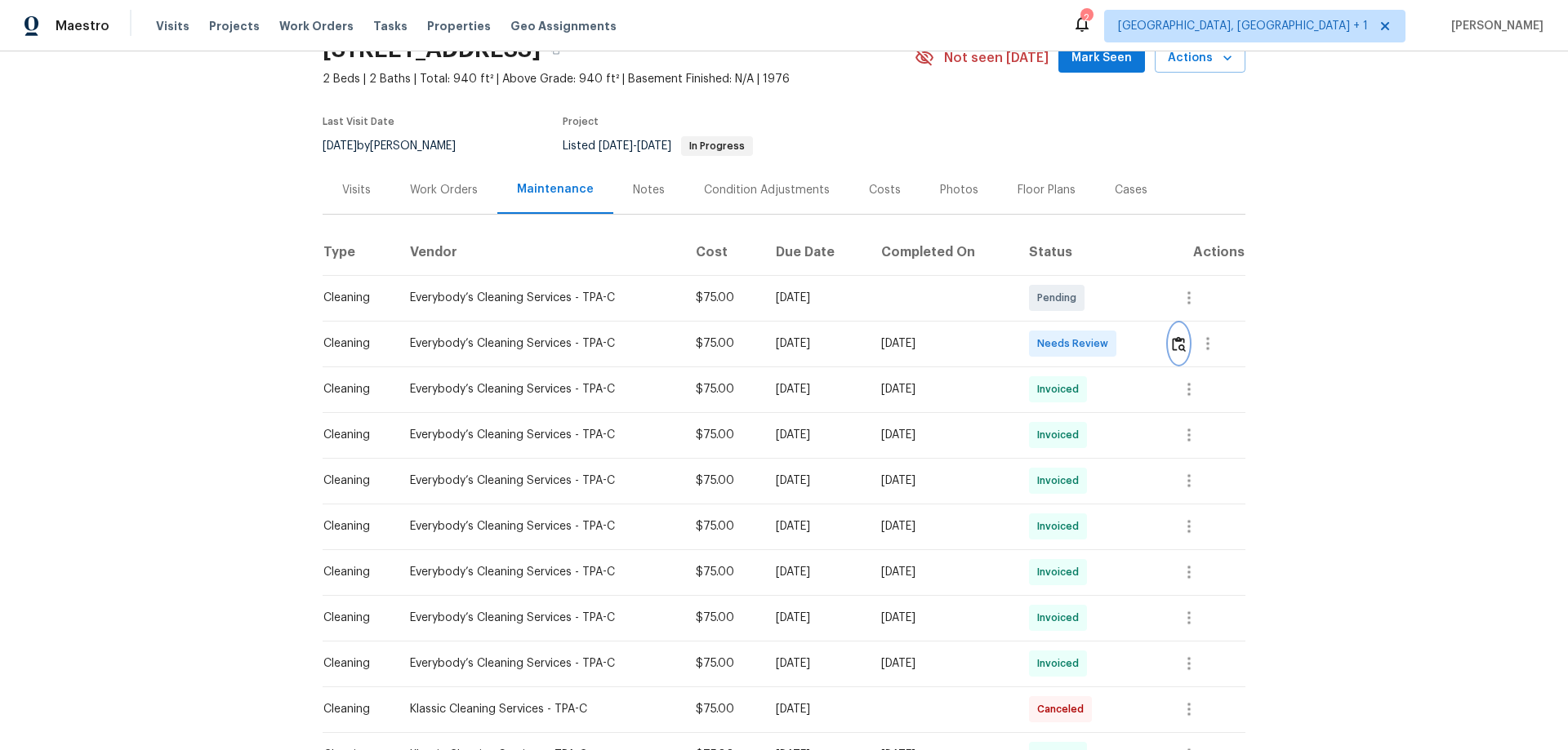
click at [1179, 358] on button "button" at bounding box center [1178, 344] width 19 height 39
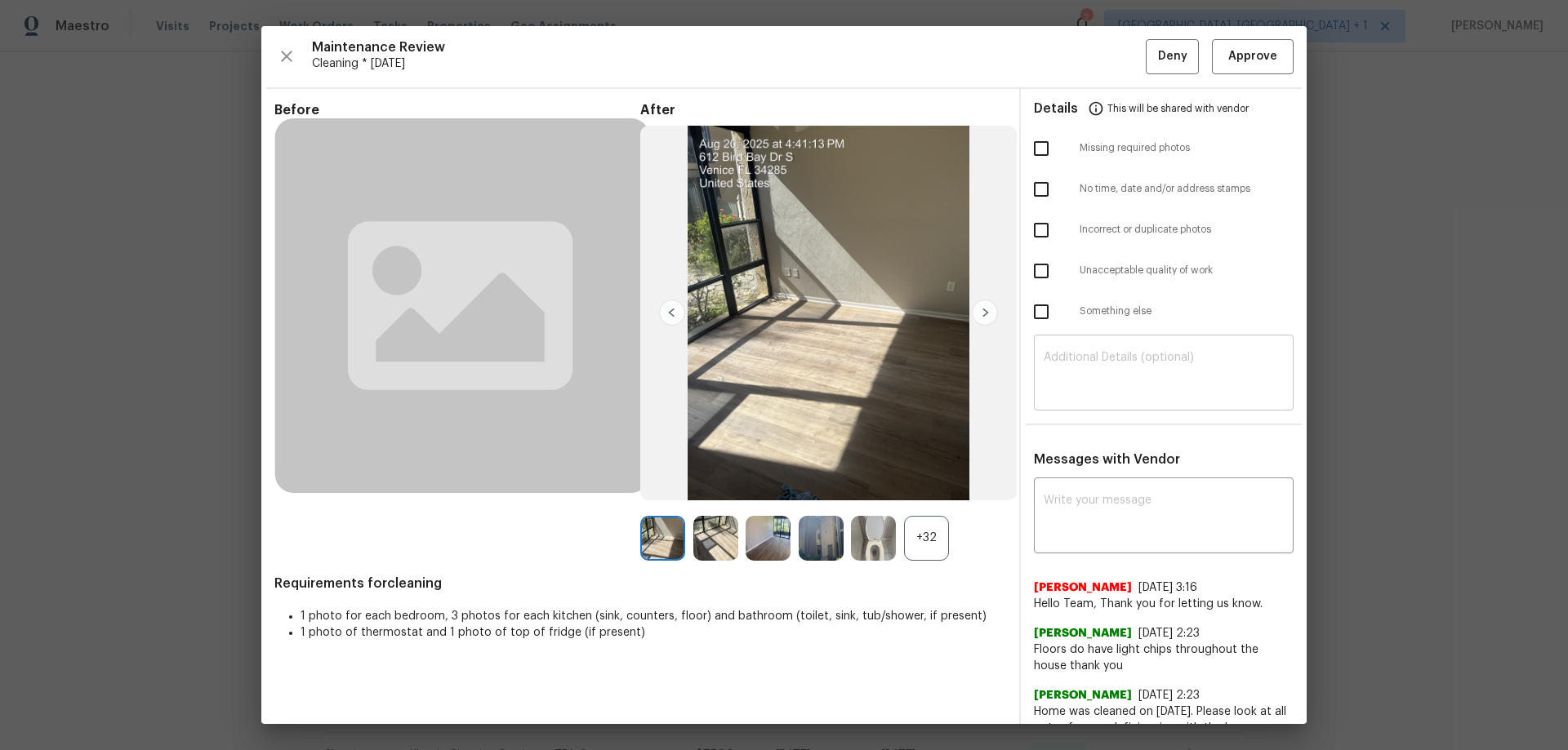
click at [1084, 371] on textarea at bounding box center [1163, 375] width 240 height 46
paste textarea "Maintenance Audit Team: Hello! Unfortunately, this cleaning visit completed on …"
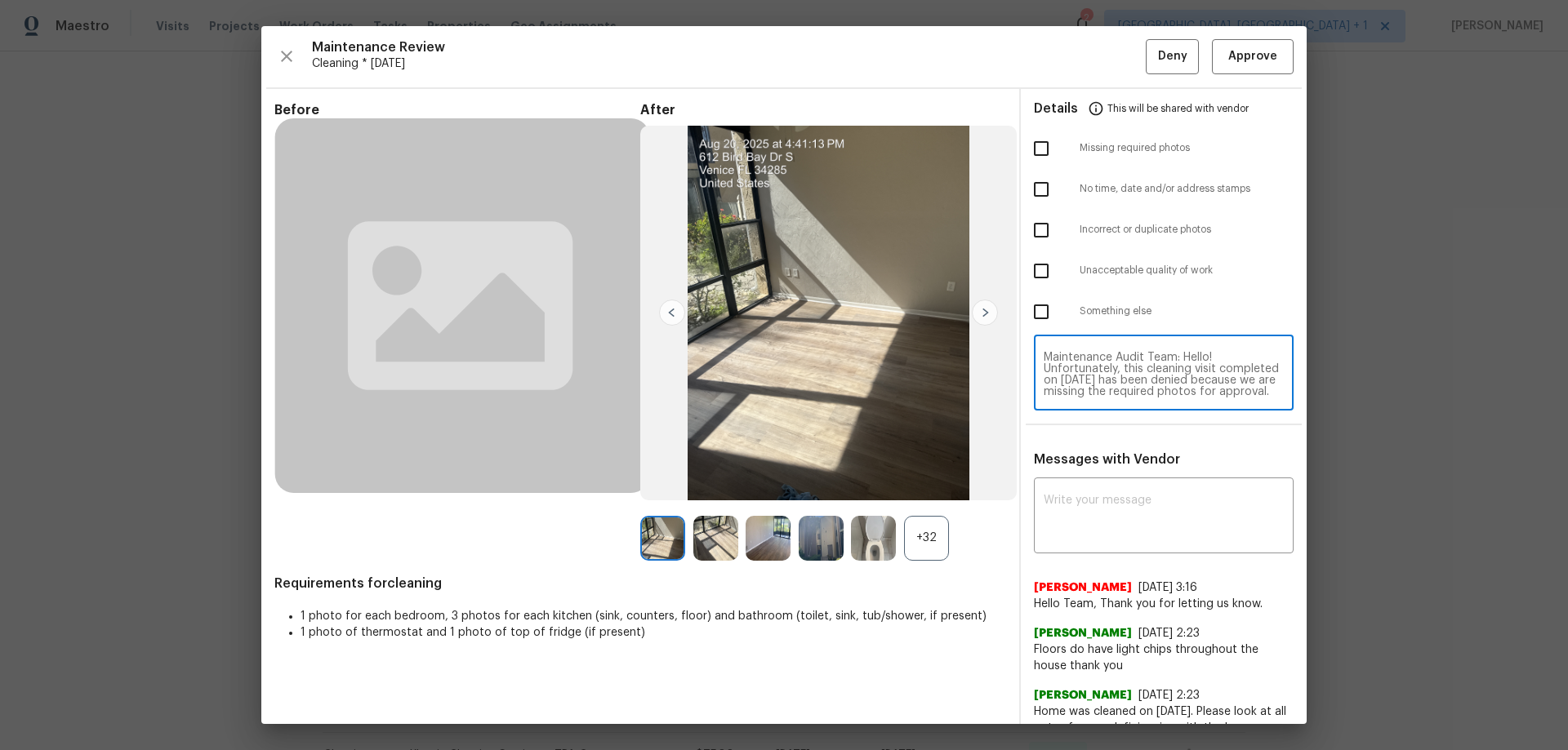
scroll to position [160, 0]
type textarea "Maintenance Audit Team: Hello! Unfortunately, this cleaning visit completed on …"
click at [1089, 527] on textarea at bounding box center [1163, 517] width 240 height 46
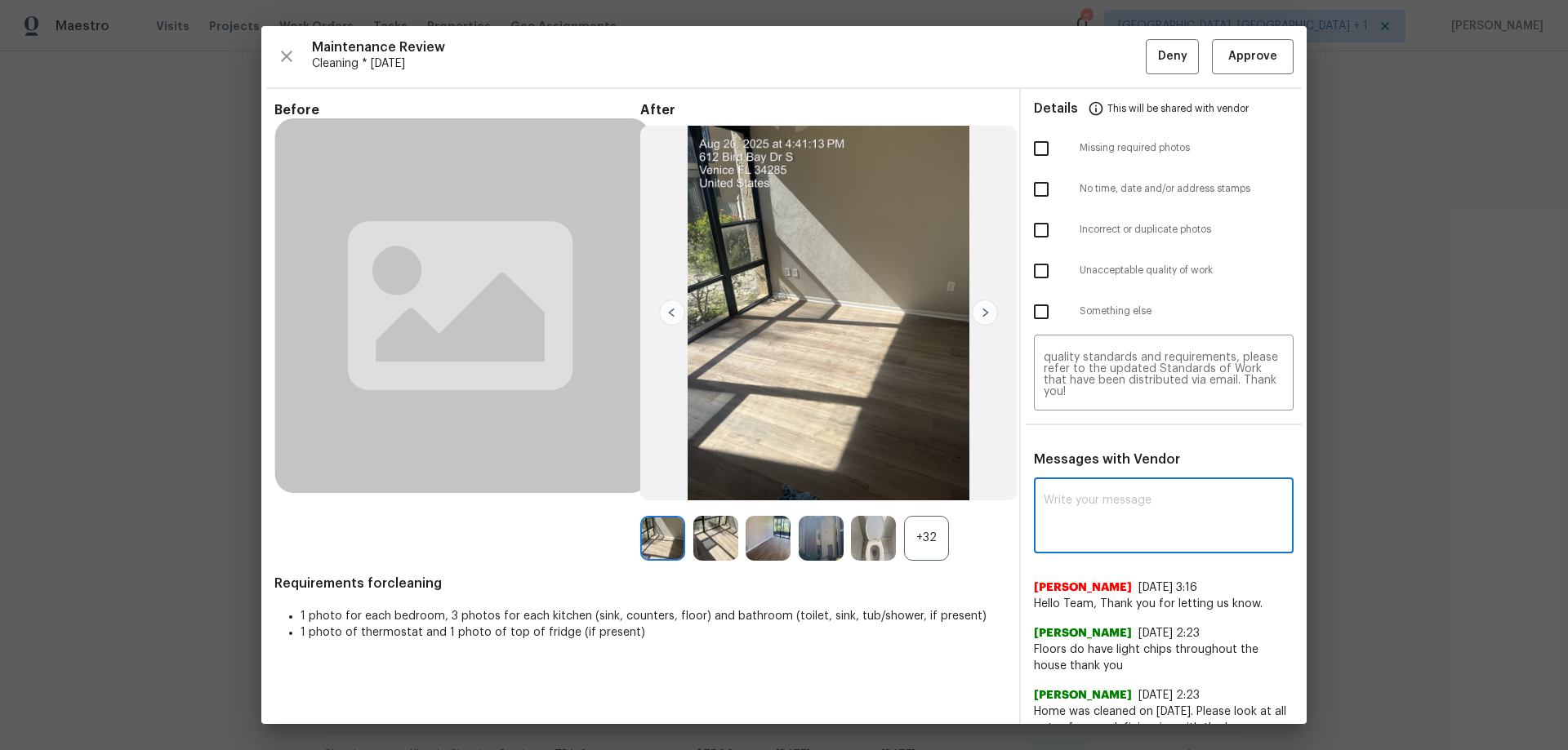
paste textarea "Maintenance Audit Team: Hello! Unfortunately, this cleaning visit completed on …"
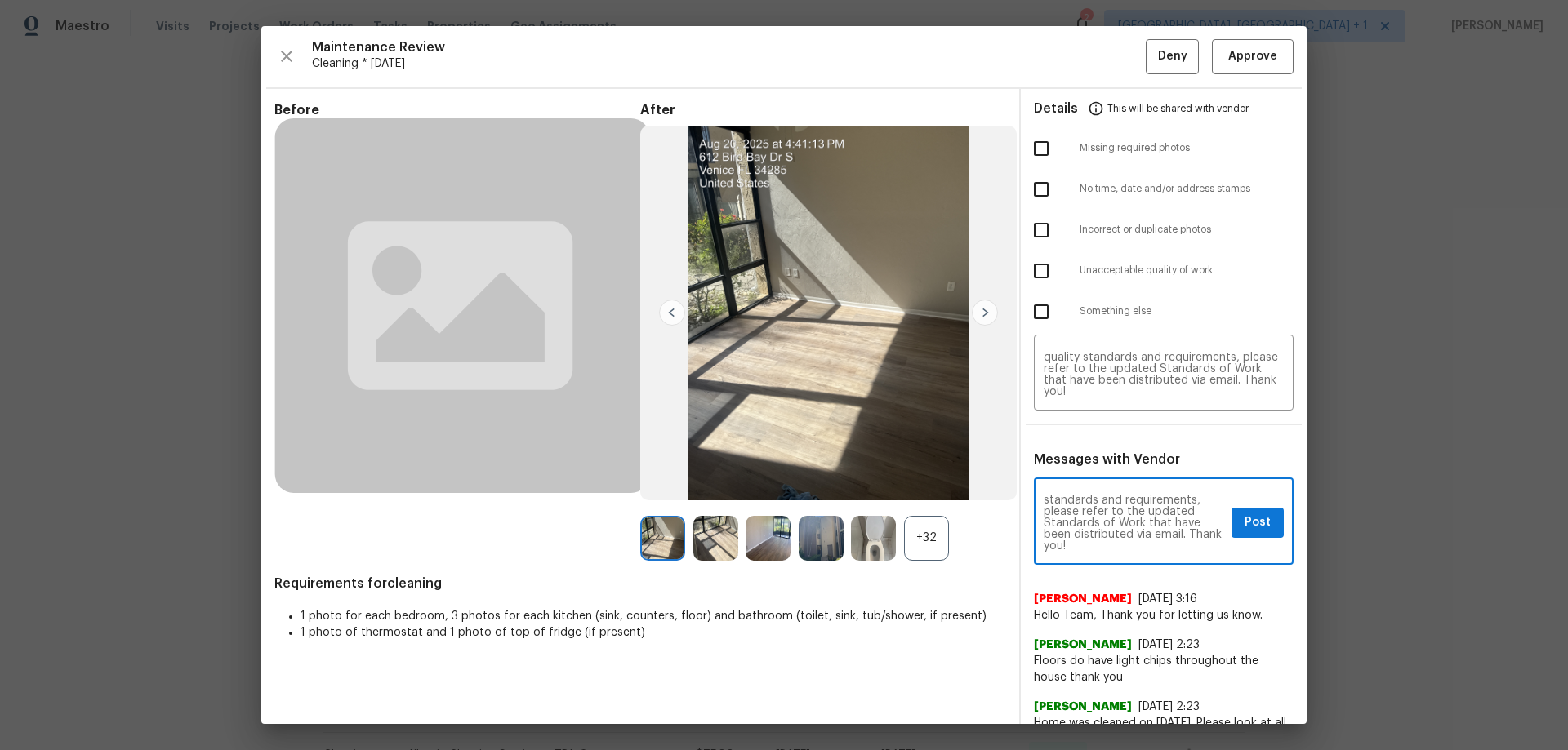
type textarea "Maintenance Audit Team: Hello! Unfortunately, this cleaning visit completed on …"
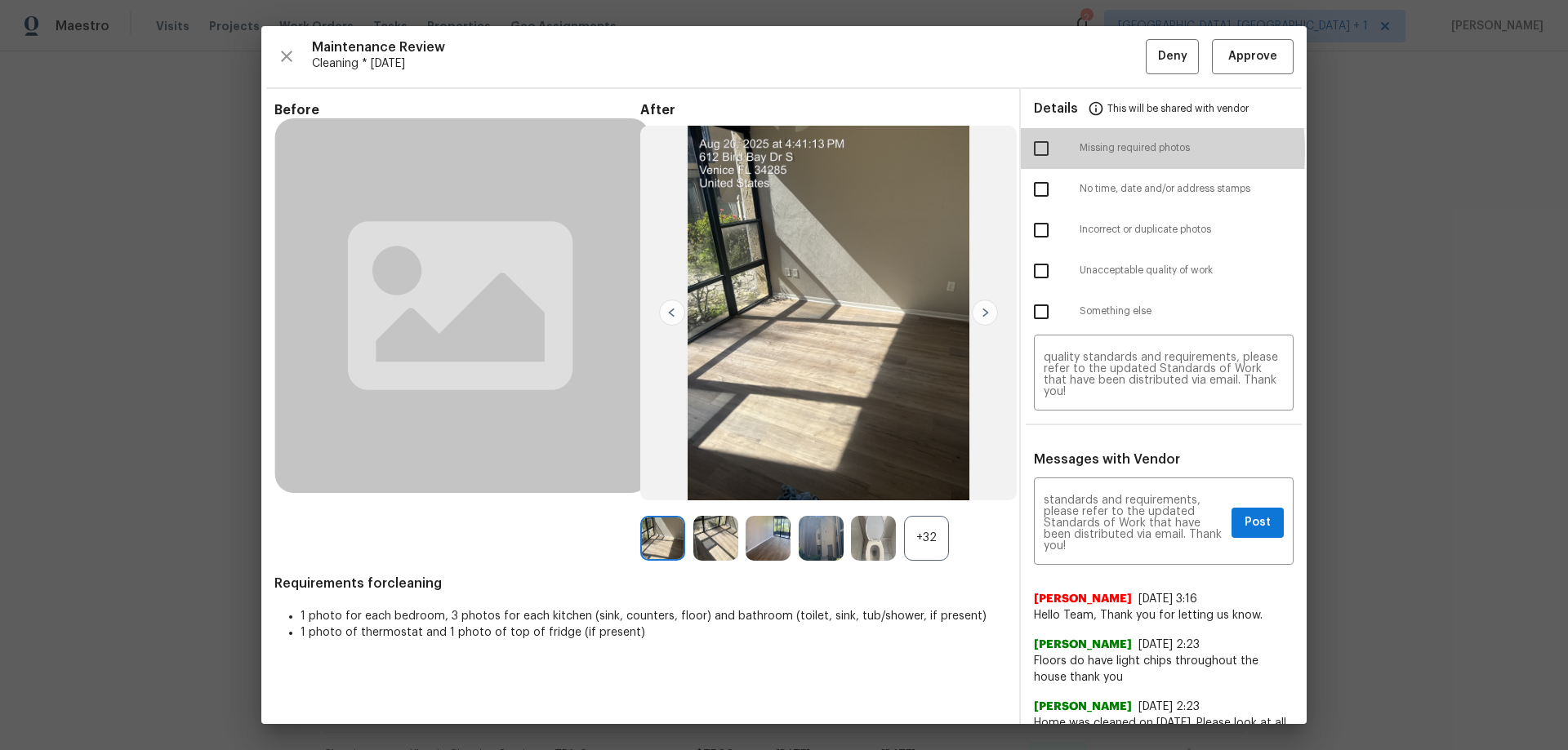
click at [1035, 151] on input "checkbox" at bounding box center [1041, 149] width 35 height 35
checkbox input "true"
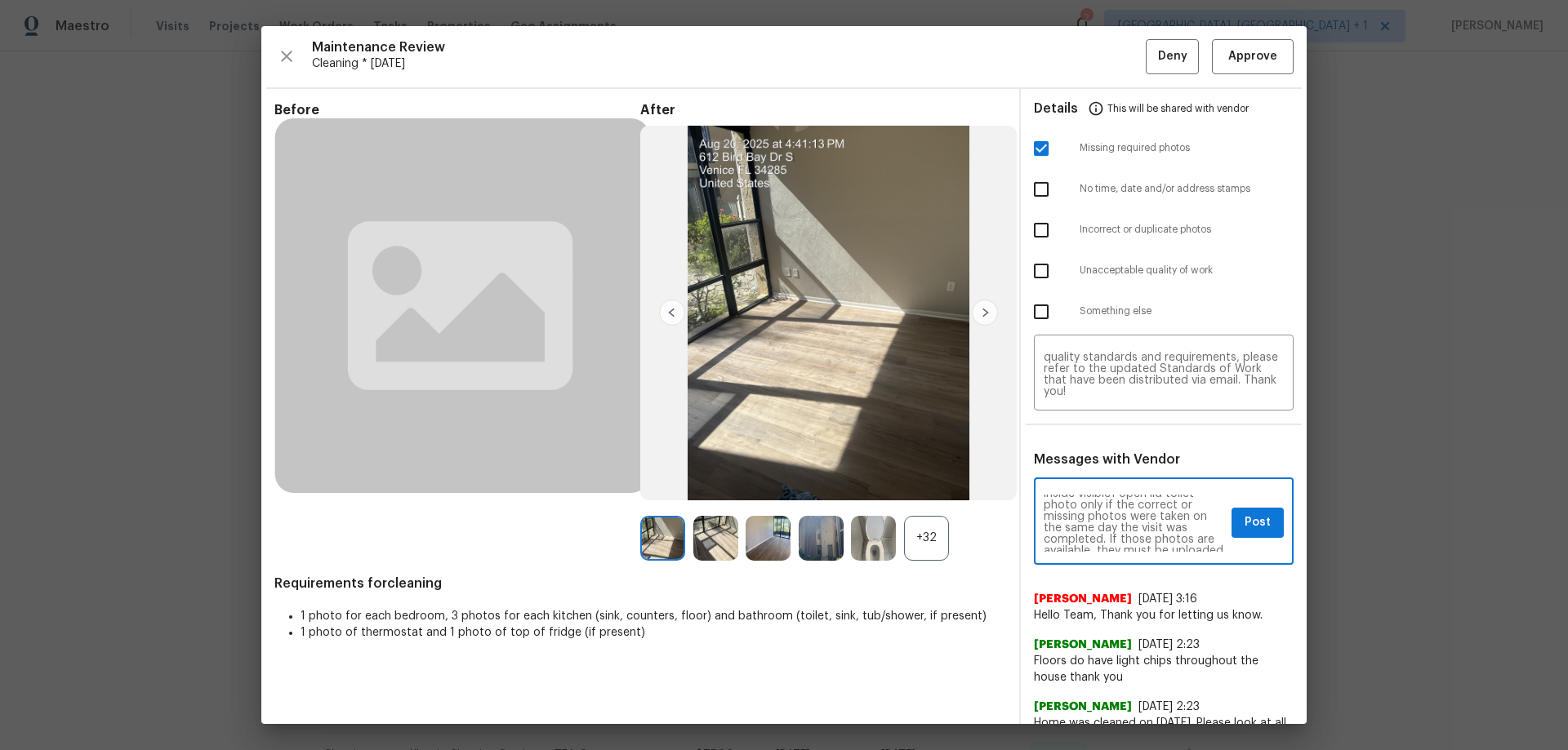
scroll to position [65, 0]
click at [1106, 513] on textarea "Maintenance Audit Team: Hello! Unfortunately, this cleaning visit completed on …" at bounding box center [1134, 523] width 181 height 57
click at [1199, 544] on textarea "Maintenance Audit Team: Hello! Unfortunately, this cleaning visit completed on …" at bounding box center [1134, 523] width 181 height 57
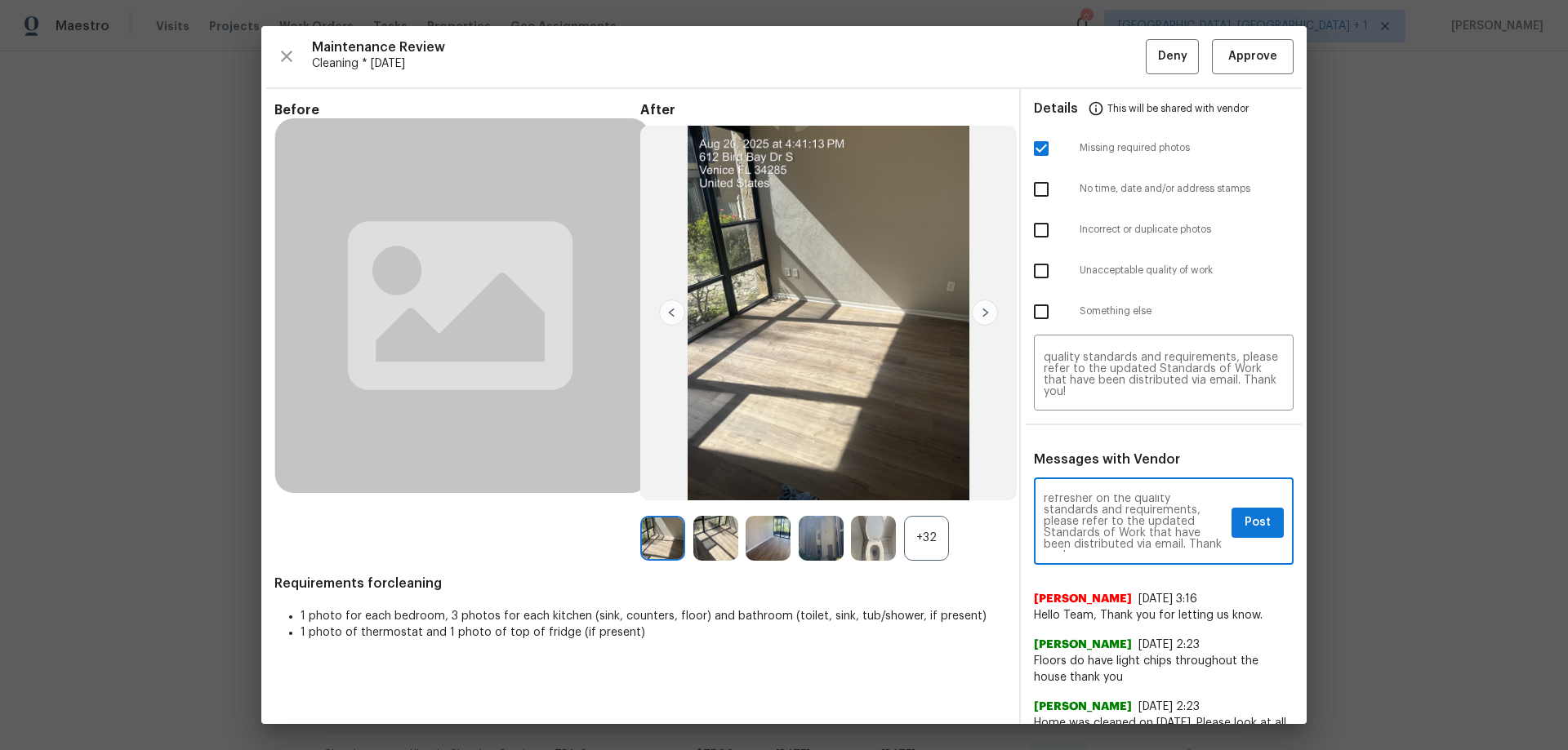
type textarea "Maintenance Audit Team: Hello! Unfortunately, this cleaning visit completed on …"
click at [1213, 546] on div "Maintenance Audit Team: Hello! Unfortunately, this cleaning visit completed on …" at bounding box center [1163, 523] width 260 height 83
click at [1194, 545] on textarea "Maintenance Audit Team: Hello! Unfortunately, this cleaning visit completed on …" at bounding box center [1134, 523] width 181 height 57
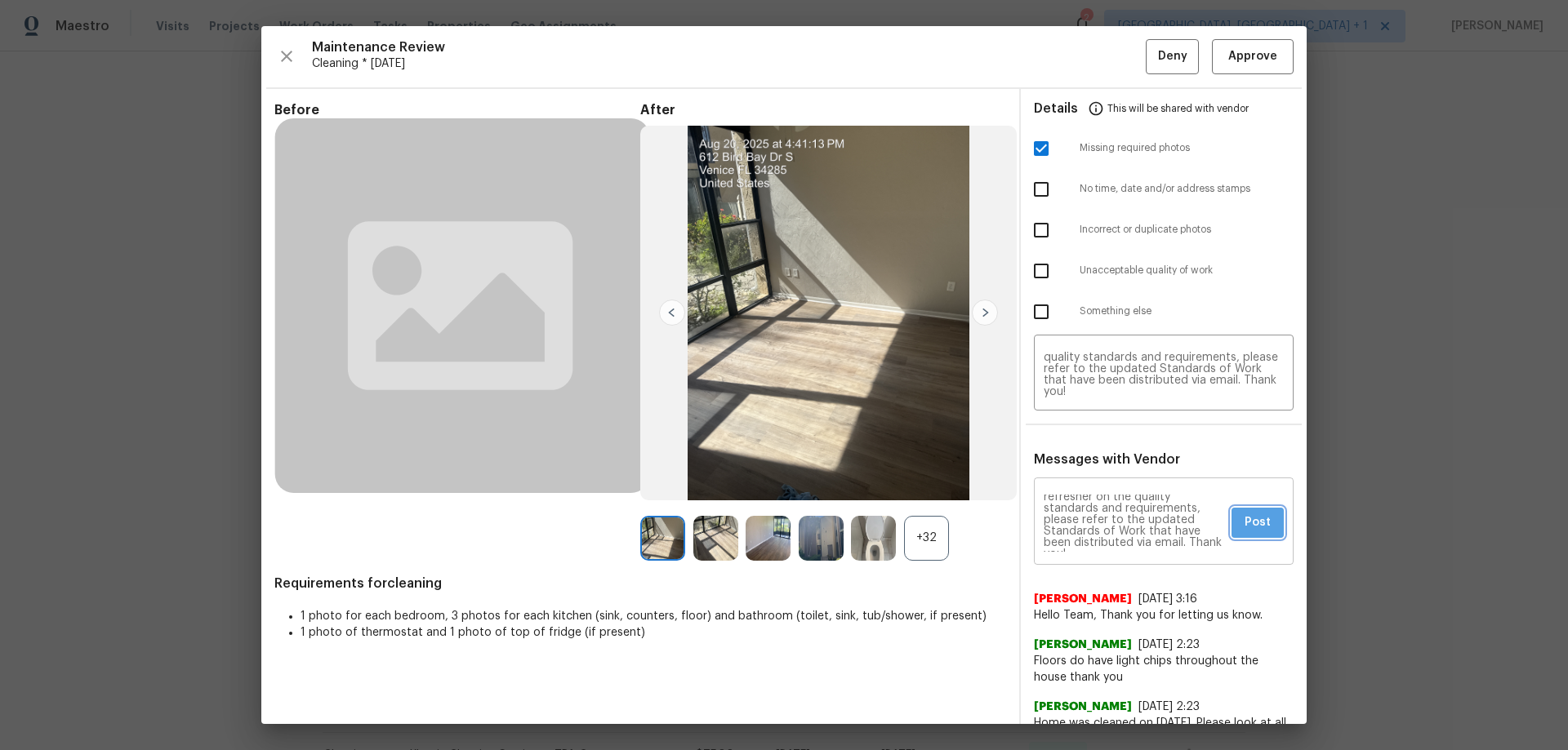
click at [1232, 522] on button "Post" at bounding box center [1258, 522] width 52 height 30
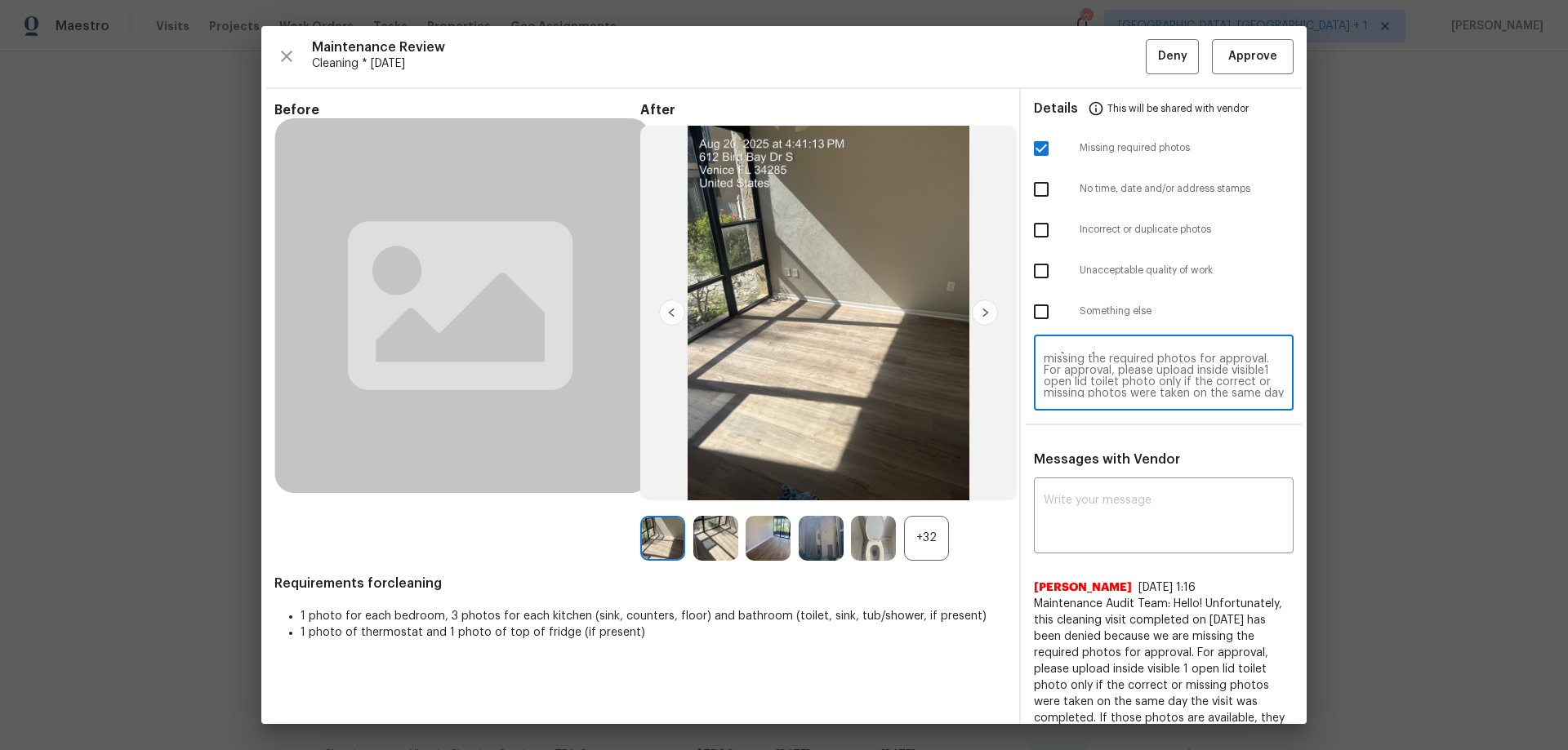
scroll to position [65, 0]
click at [1258, 389] on textarea "Maintenance Audit Team: Hello! Unfortunately, this cleaning visit completed on …" at bounding box center [1163, 375] width 240 height 46
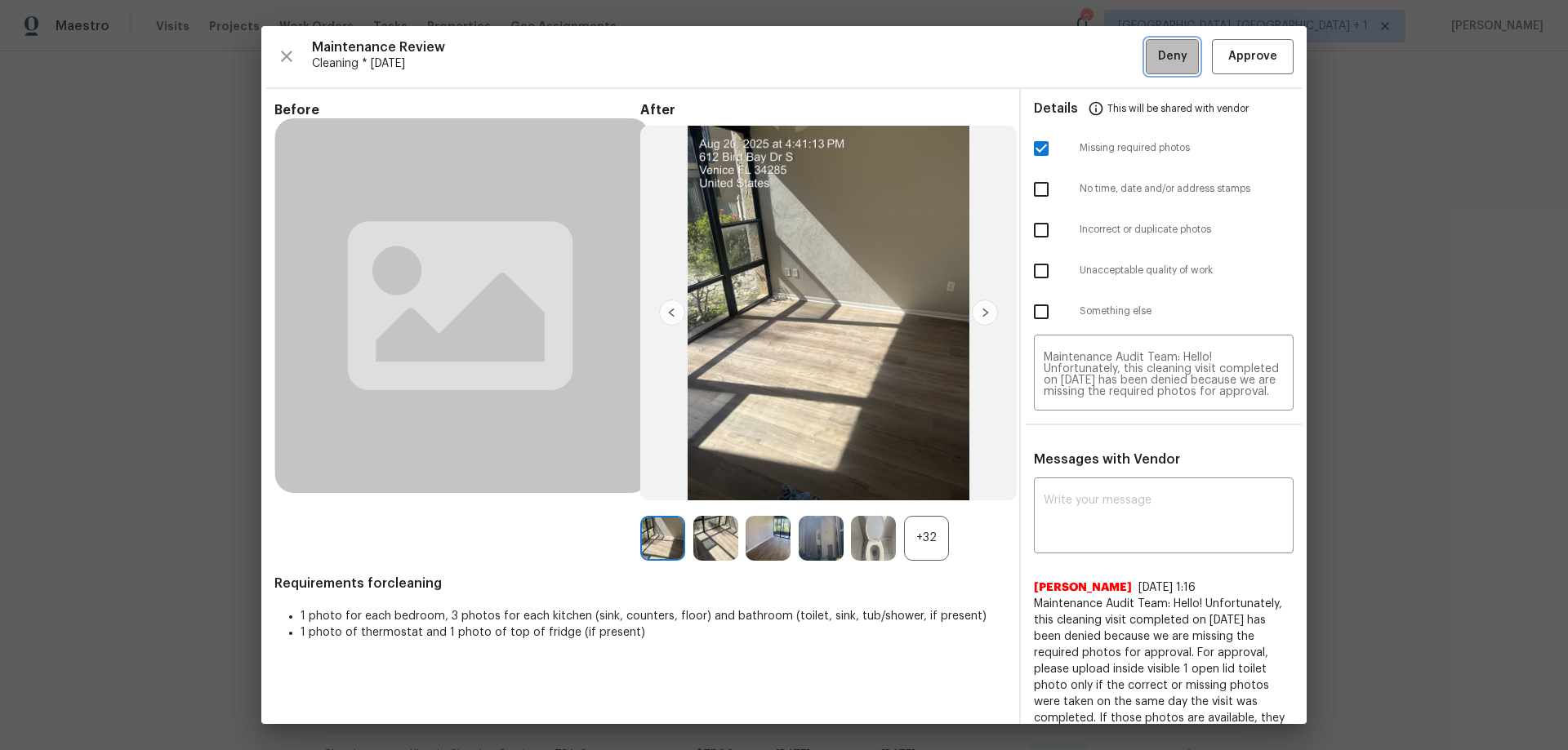
click at [1161, 42] on button "Deny" at bounding box center [1172, 57] width 53 height 35
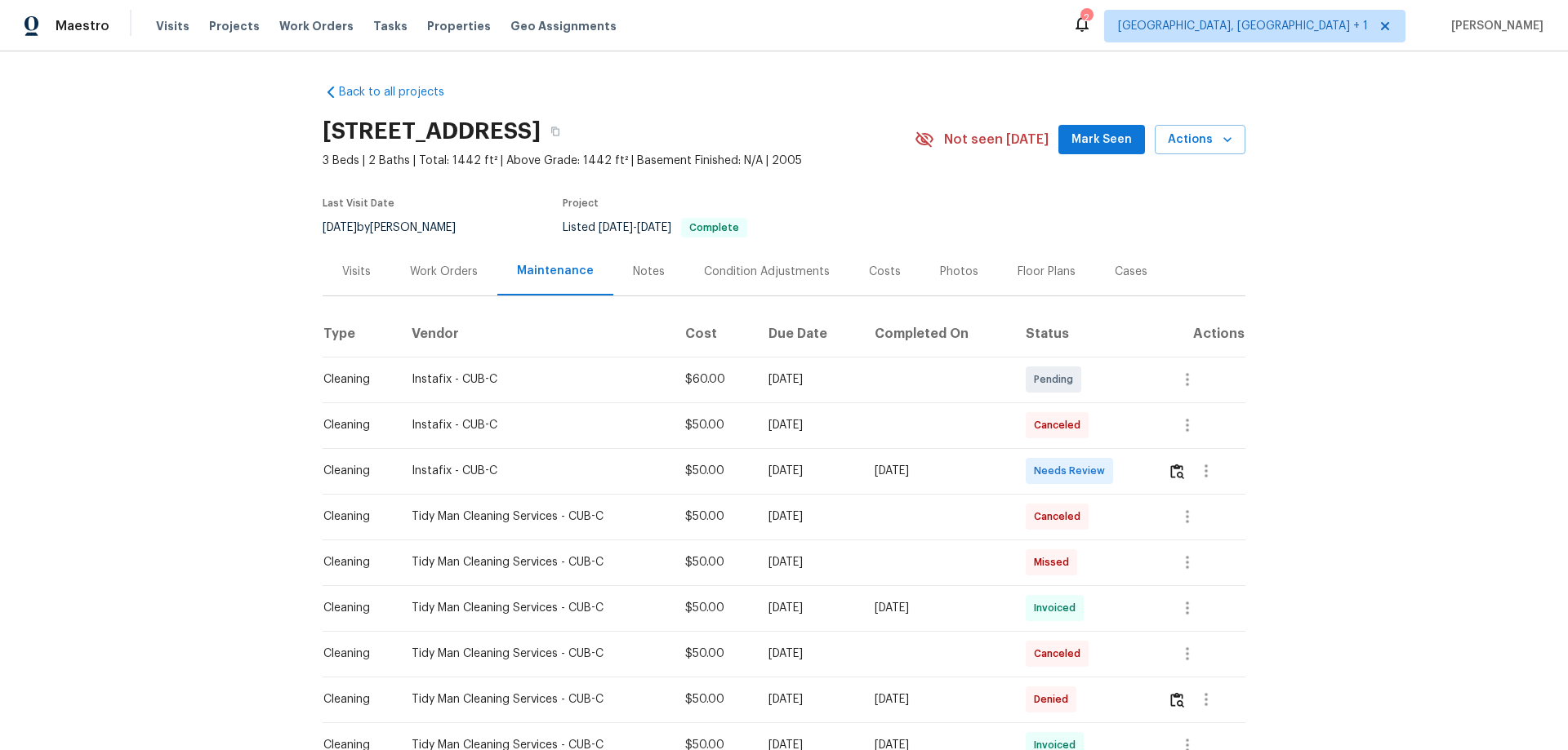
scroll to position [163, 0]
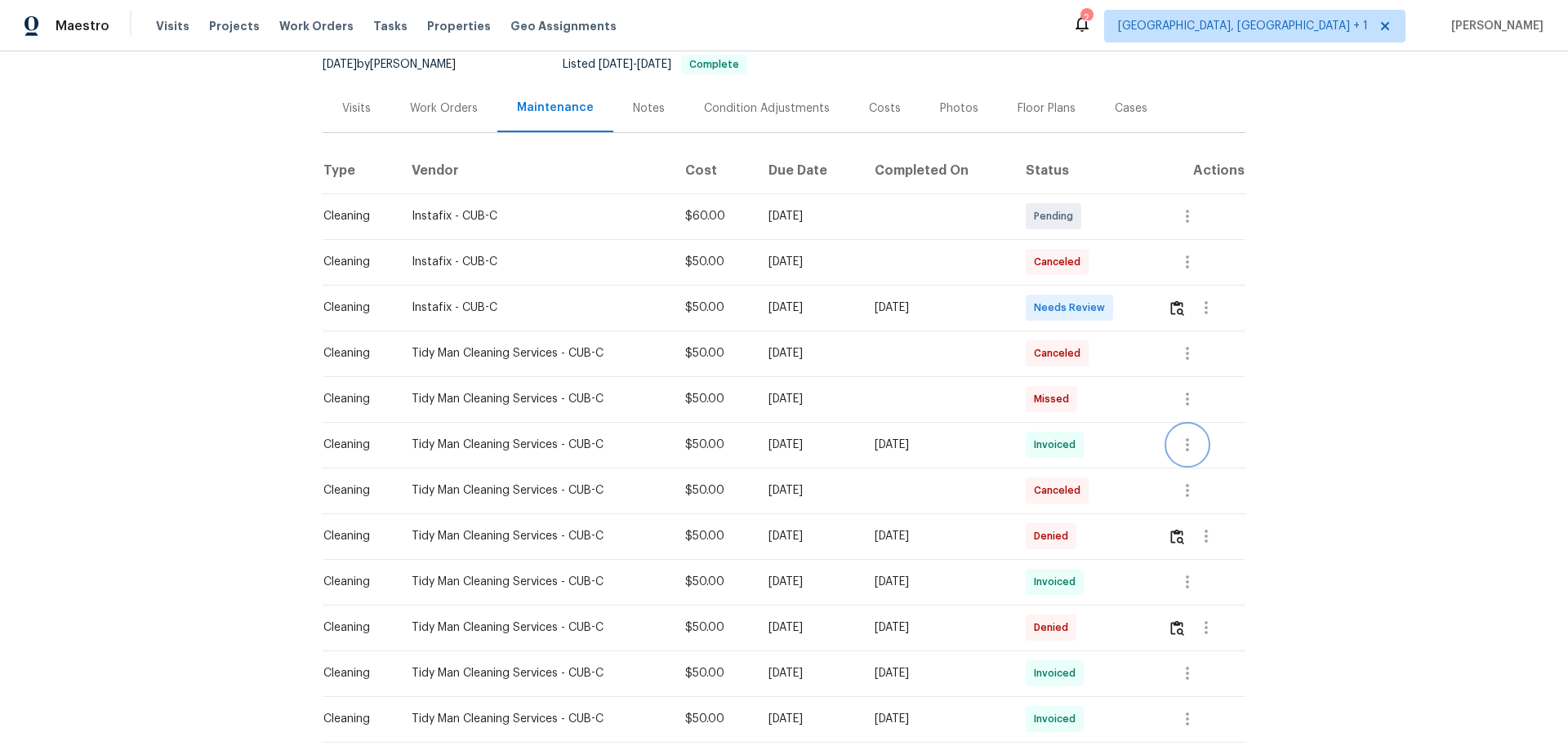
click at [1172, 449] on button "button" at bounding box center [1187, 445] width 39 height 39
click at [1174, 469] on li "View details" at bounding box center [1224, 472] width 114 height 27
click at [863, 363] on div at bounding box center [784, 375] width 1568 height 750
click at [1167, 306] on button "button" at bounding box center [1176, 307] width 19 height 39
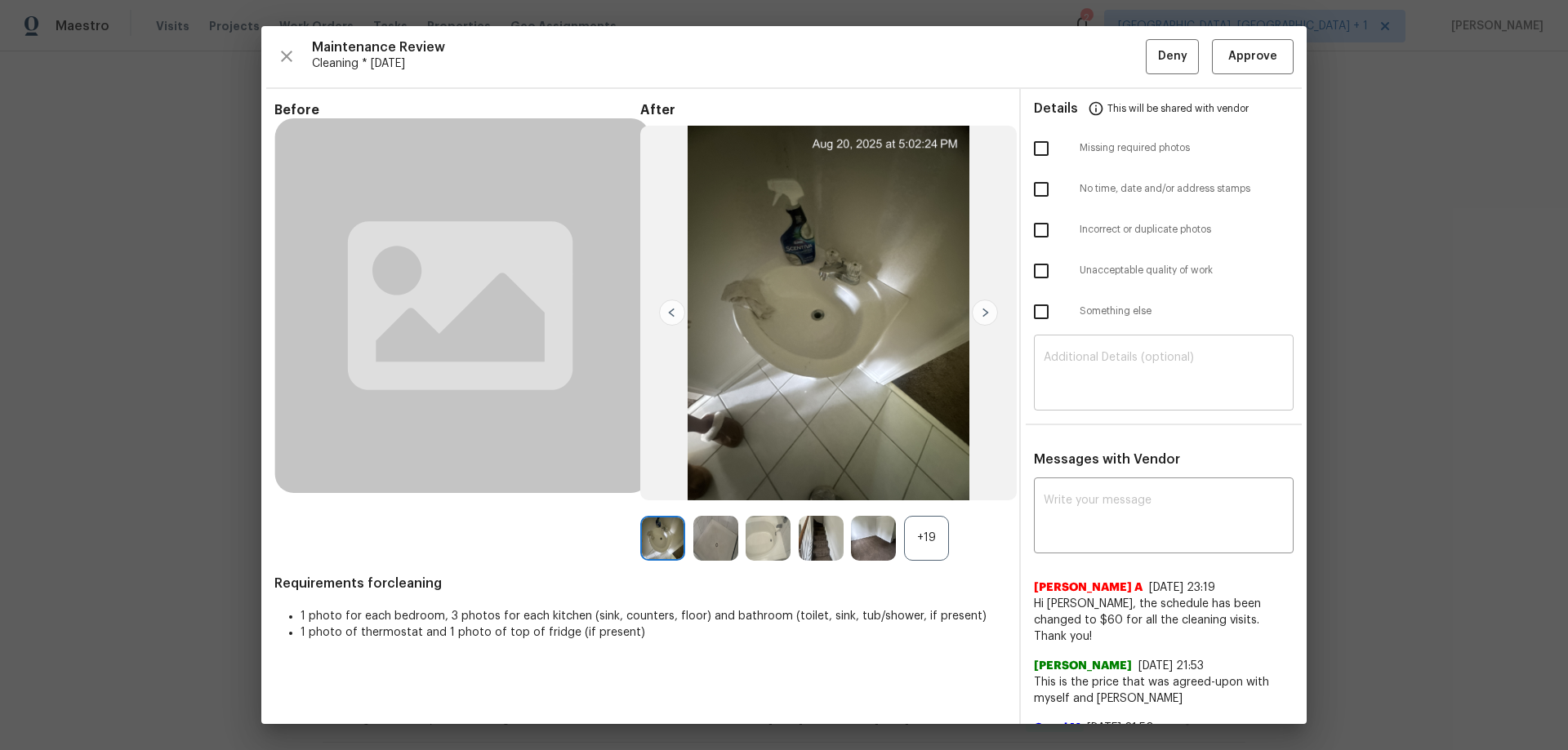
click at [1119, 398] on div "​" at bounding box center [1163, 375] width 260 height 72
paste textarea "Maintenance Audit Team: Hello! Unfortunately, this cleaning visit completed on …"
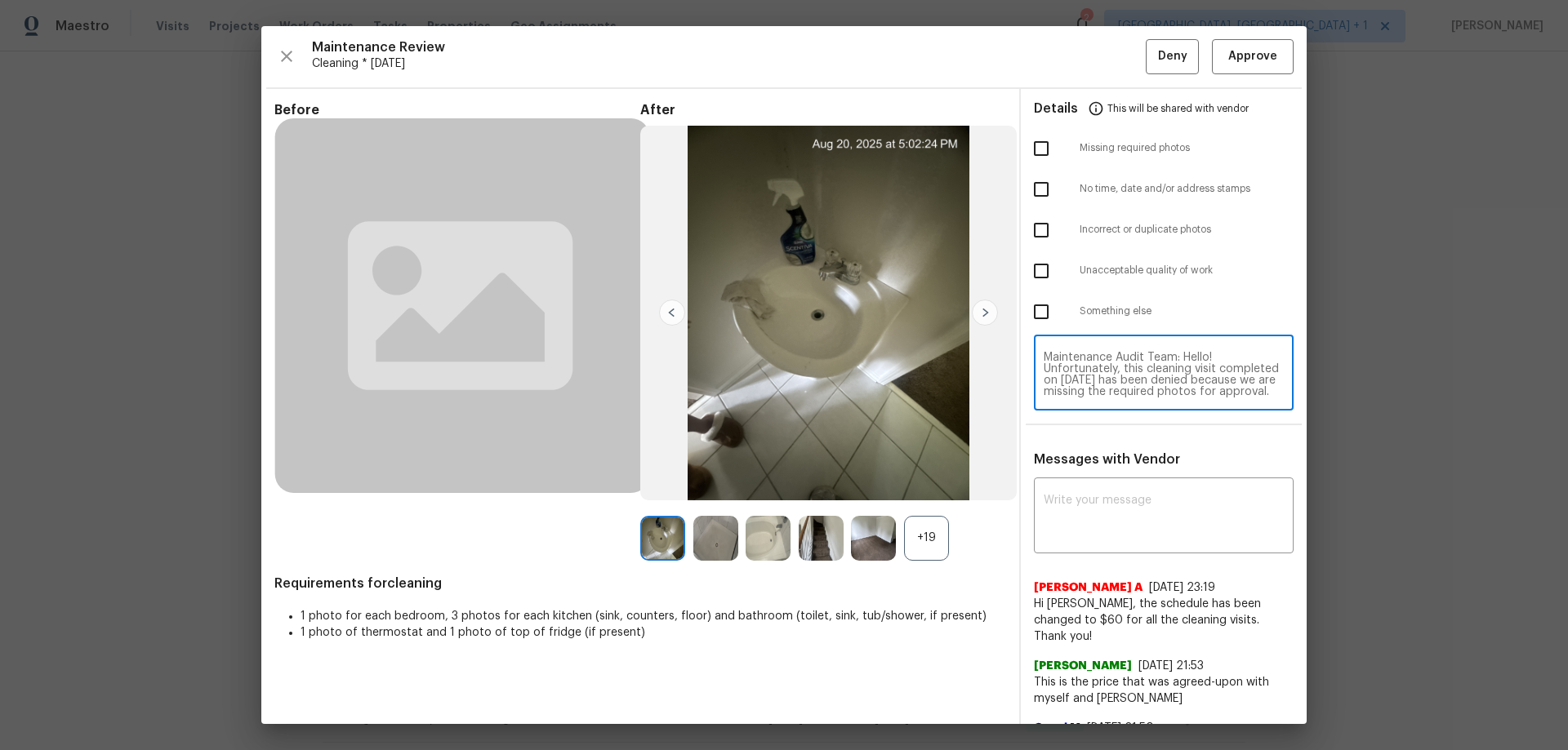
scroll to position [183, 0]
type textarea "Maintenance Audit Team: Hello! Unfortunately, this cleaning visit completed on …"
click at [1106, 527] on textarea at bounding box center [1163, 517] width 240 height 46
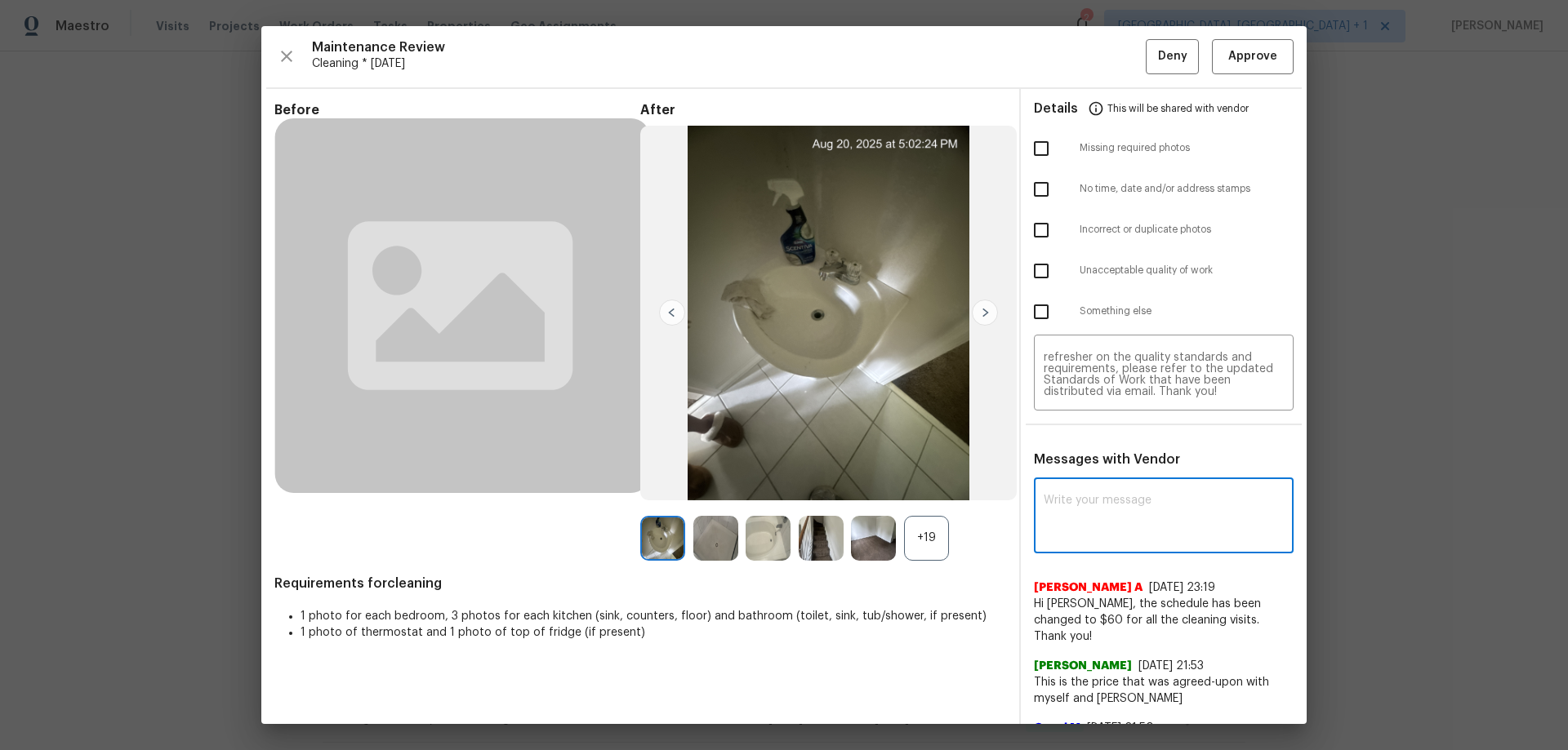
paste textarea "Maintenance Audit Team: Hello! Unfortunately, this cleaning visit completed on …"
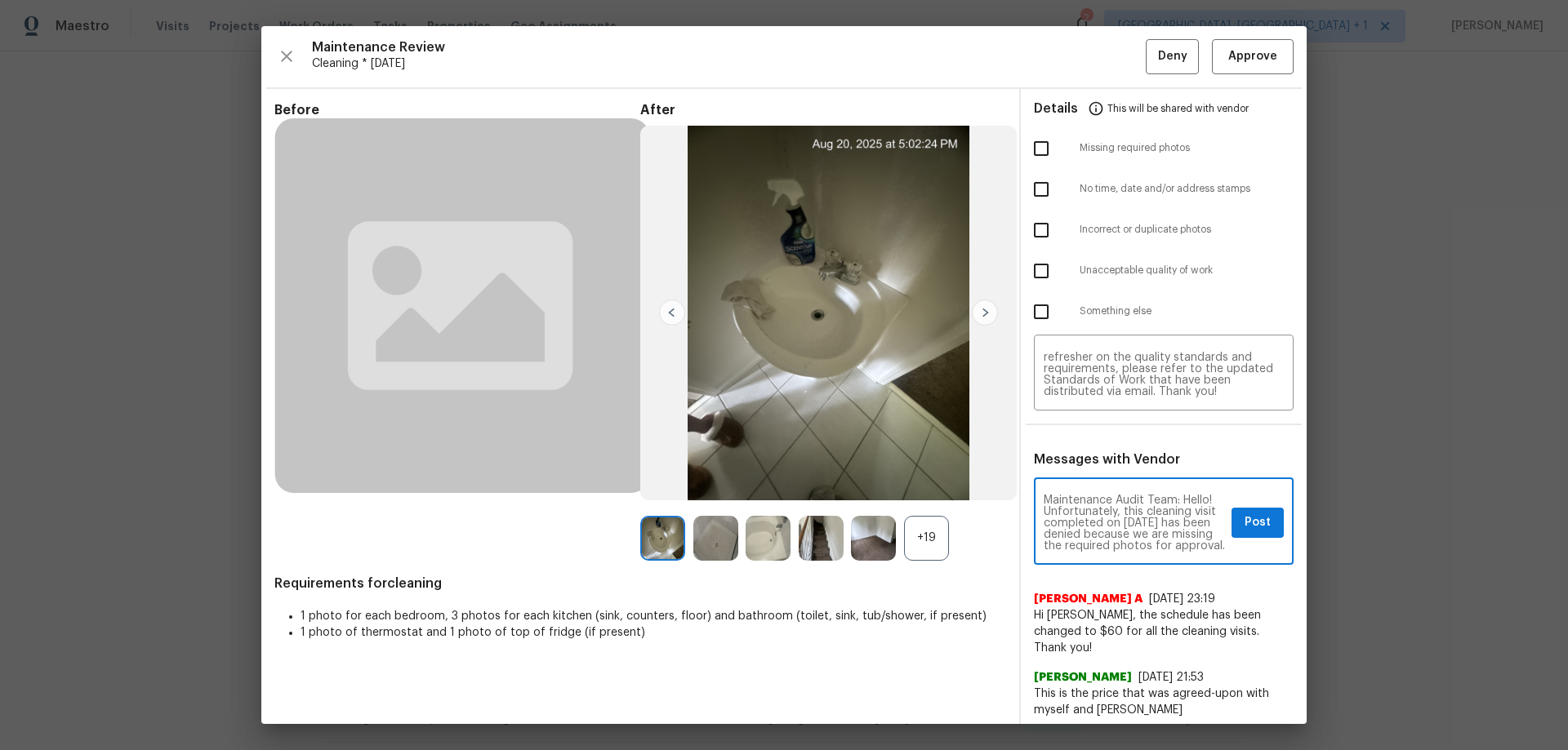
scroll to position [251, 0]
type textarea "Maintenance Audit Team: Hello! Unfortunately, this cleaning visit completed on …"
click at [1026, 154] on input "checkbox" at bounding box center [1041, 149] width 35 height 35
checkbox input "true"
click at [1025, 271] on input "checkbox" at bounding box center [1041, 271] width 35 height 35
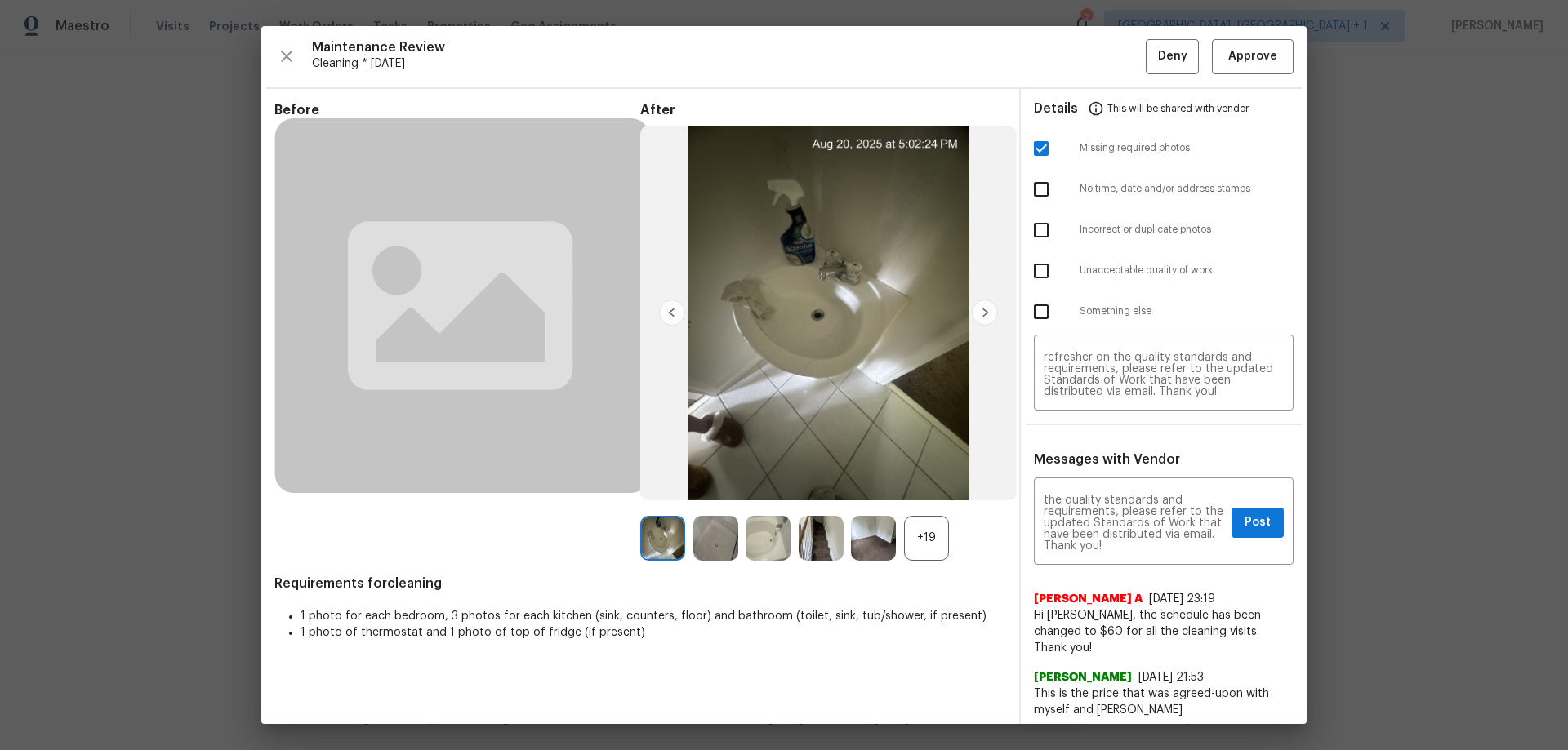
checkbox input "true"
click at [1105, 540] on textarea "Maintenance Audit Team: Hello! Unfortunately, this cleaning visit completed on …" at bounding box center [1134, 523] width 181 height 57
type textarea "Maintenance Audit Team: Hello! Unfortunately, this cleaning visit completed on …"
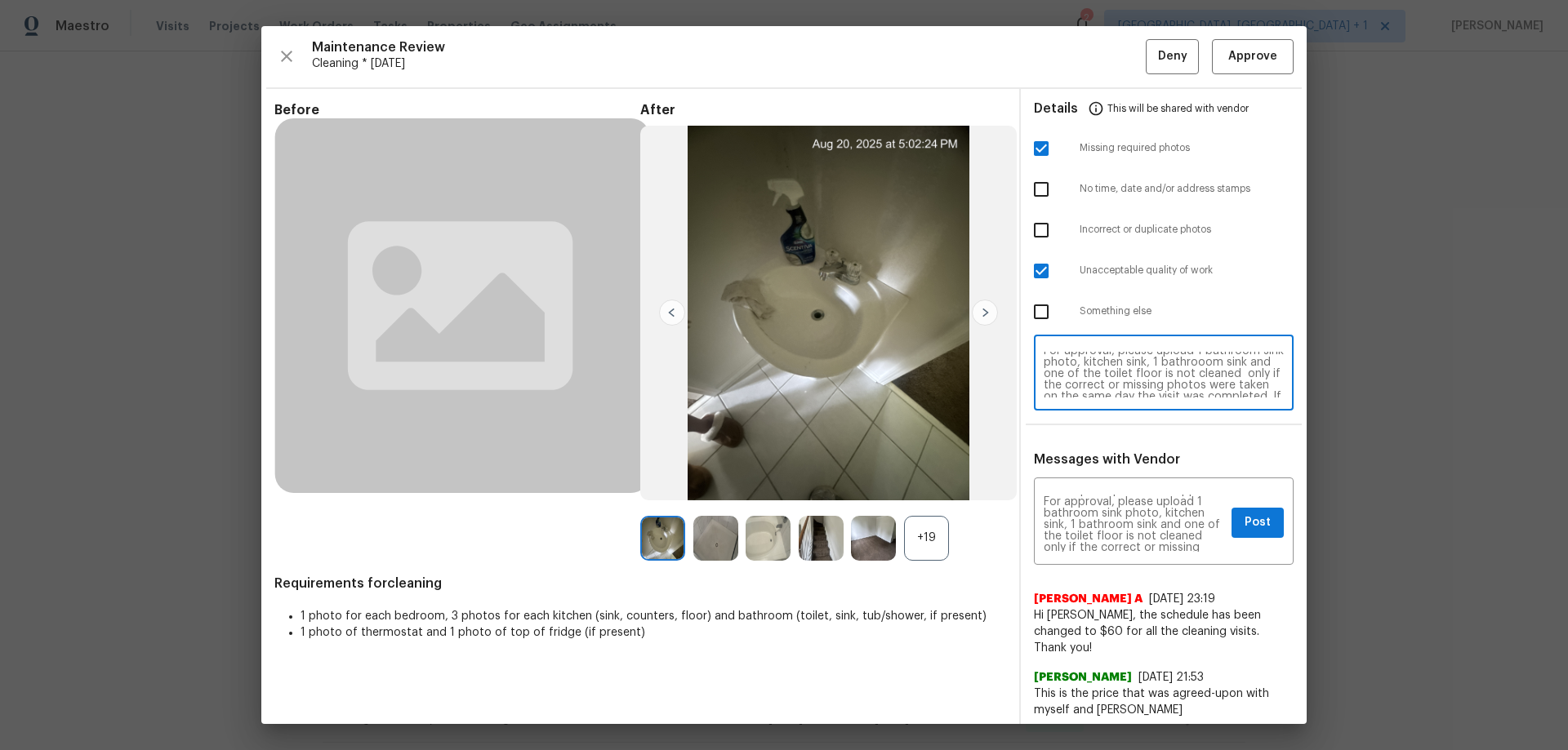
click at [1188, 376] on textarea "Maintenance Audit Team: Hello! Unfortunately, this cleaning visit completed on …" at bounding box center [1163, 375] width 240 height 46
click at [1070, 372] on textarea "Maintenance Audit Team: Hello! Unfortunately, this cleaning visit completed on …" at bounding box center [1163, 375] width 240 height 46
type textarea "Maintenance Audit Team: Hello! Unfortunately, this cleaning visit completed on …"
click at [1232, 519] on button "Post" at bounding box center [1258, 522] width 52 height 30
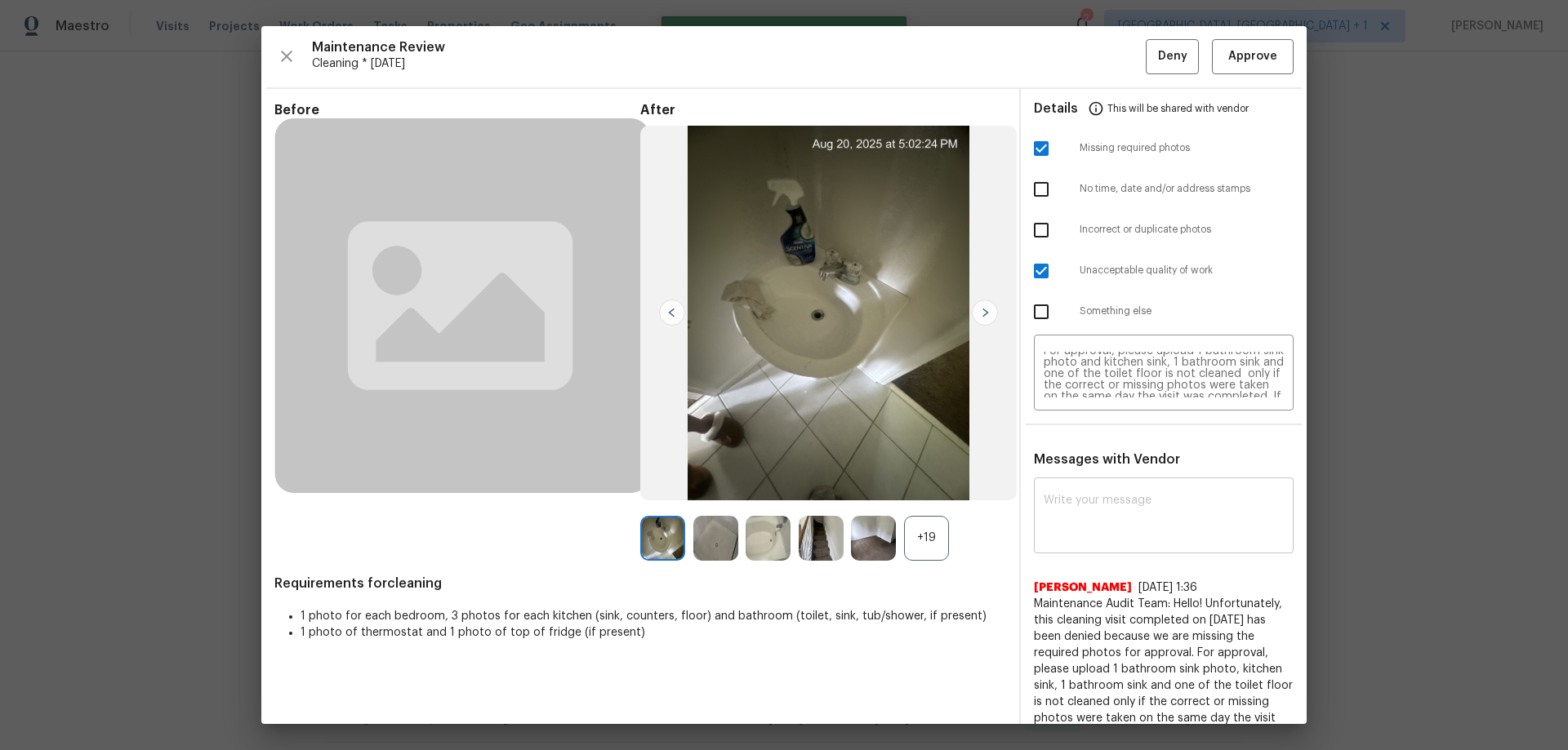
scroll to position [0, 0]
click at [1158, 57] on span "Deny" at bounding box center [1172, 57] width 29 height 21
